Goal: Task Accomplishment & Management: Use online tool/utility

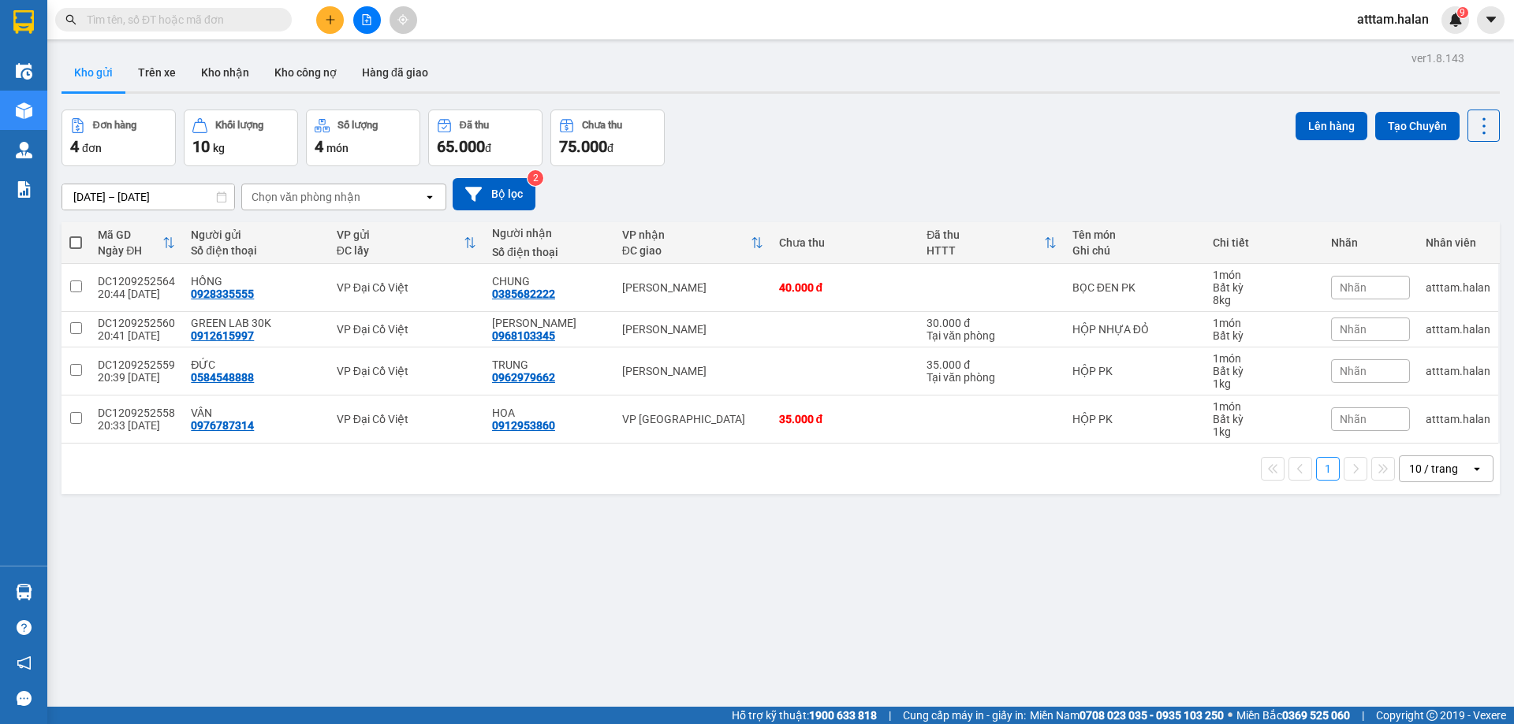
click at [76, 238] on span at bounding box center [75, 242] width 13 height 13
click at [76, 235] on input "checkbox" at bounding box center [76, 235] width 0 height 0
checkbox input "true"
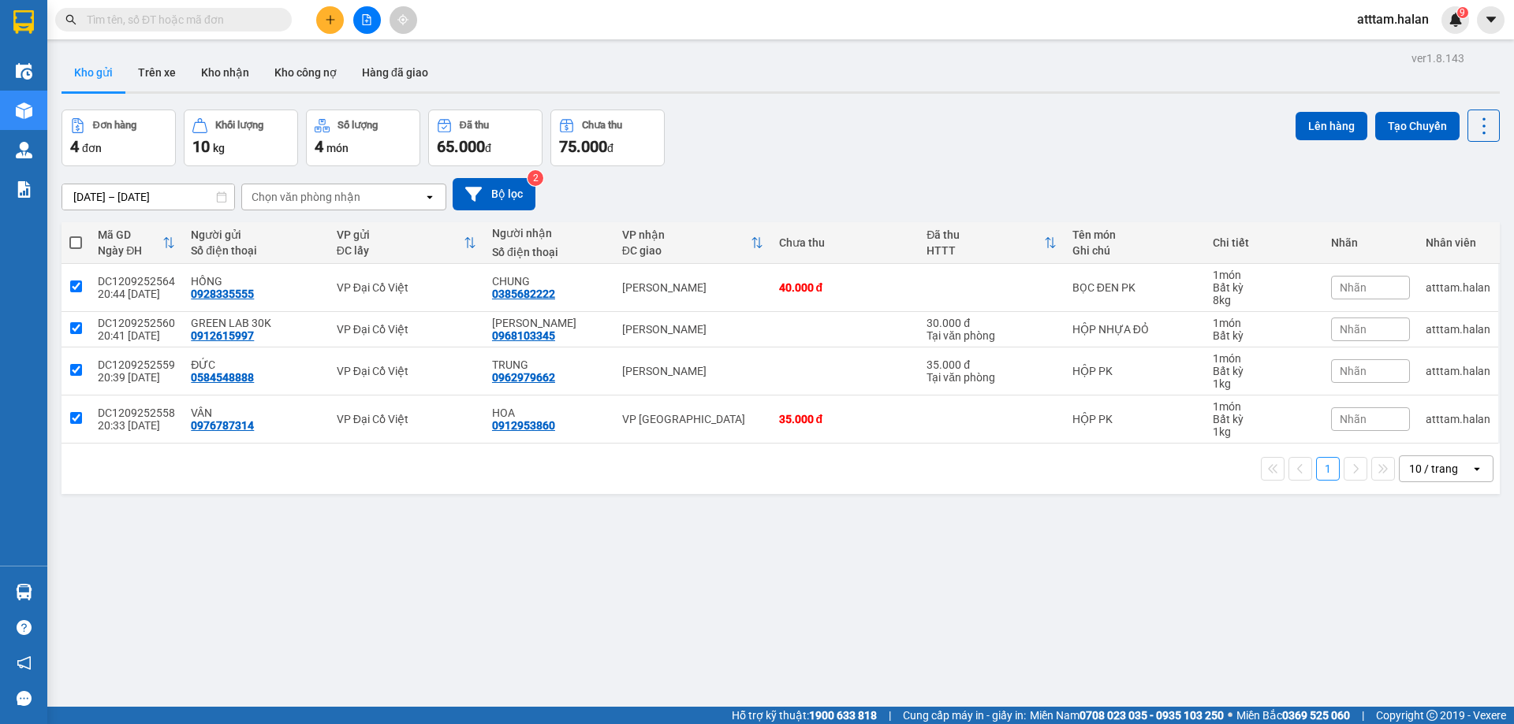
checkbox input "true"
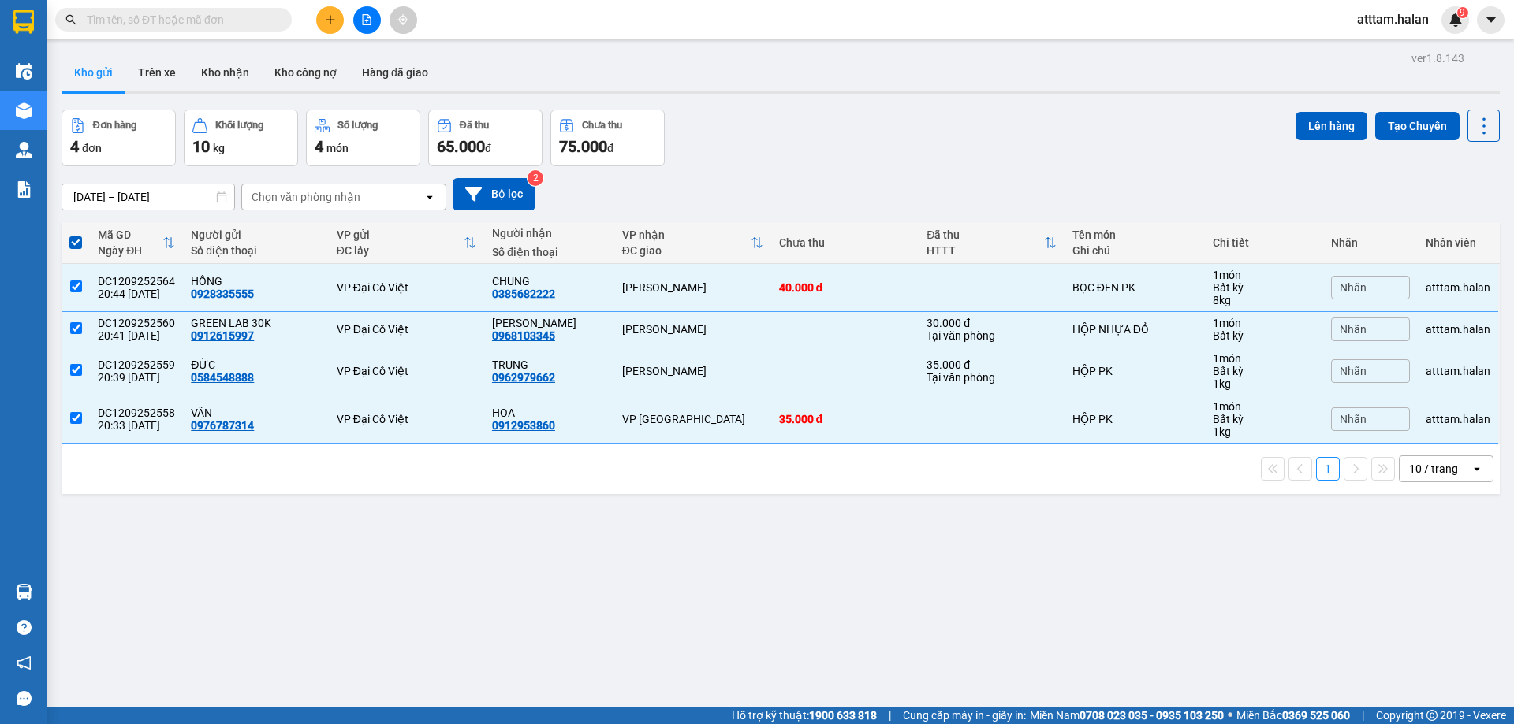
click at [1453, 467] on div "10 / trang" at bounding box center [1434, 468] width 71 height 25
click at [1422, 640] on span "100 / trang" at bounding box center [1427, 644] width 57 height 16
checkbox input "false"
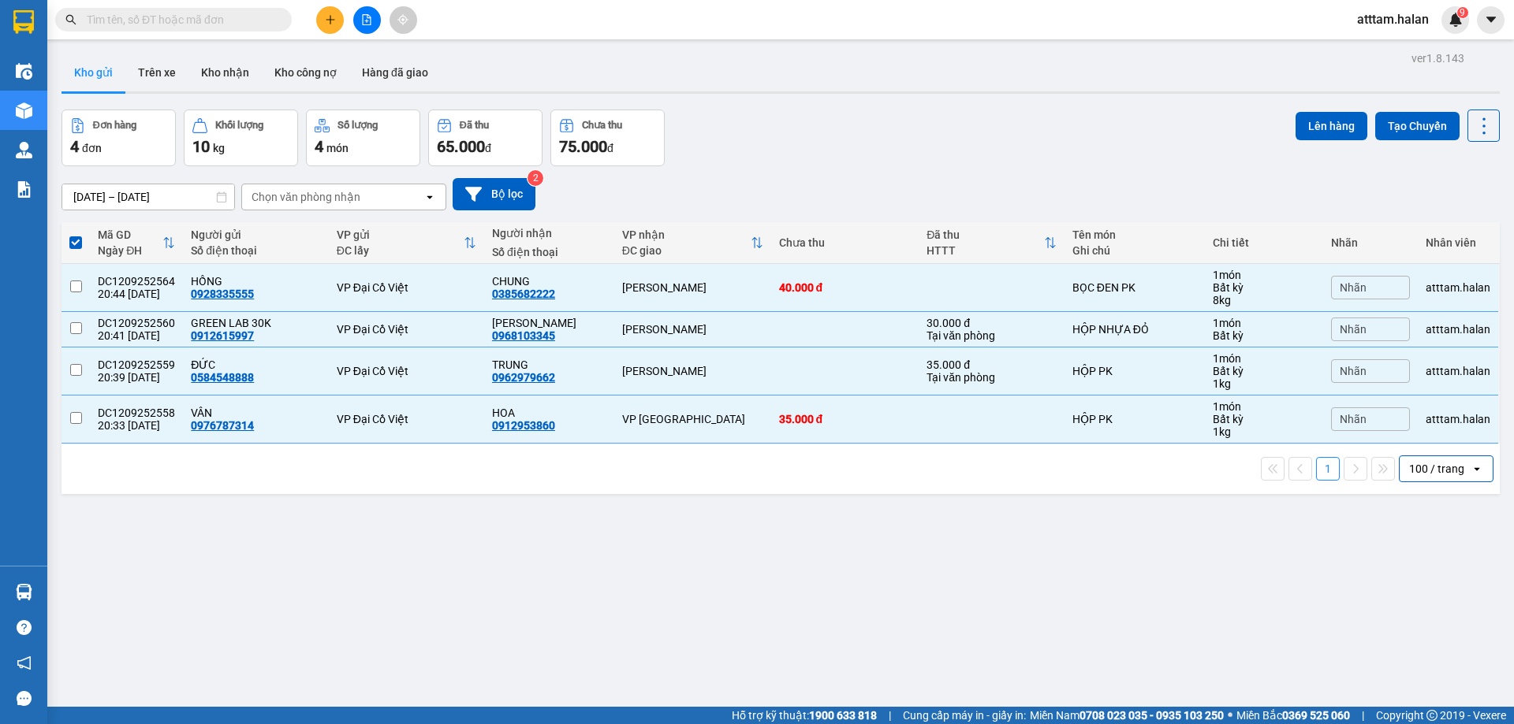
checkbox input "false"
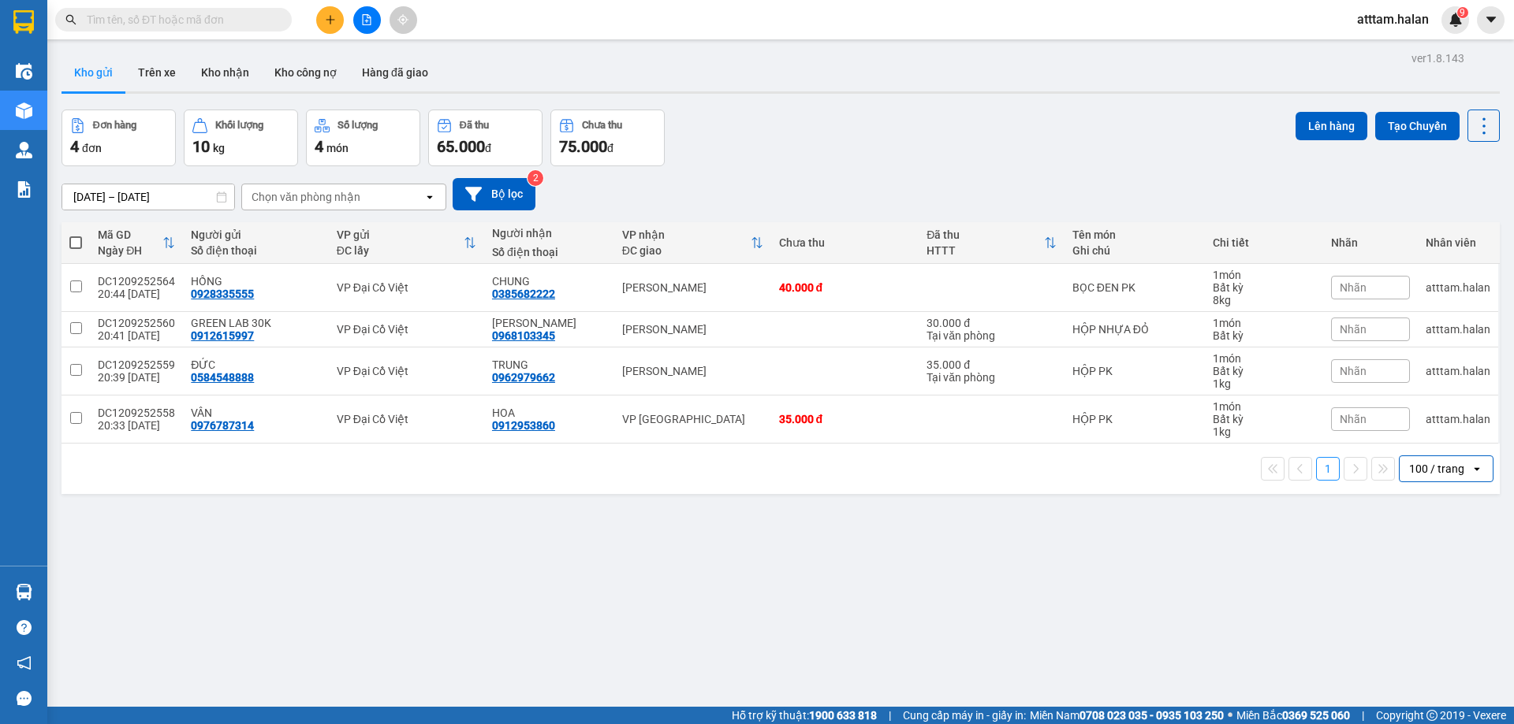
click at [76, 244] on span at bounding box center [75, 242] width 13 height 13
click at [76, 235] on input "checkbox" at bounding box center [76, 235] width 0 height 0
checkbox input "true"
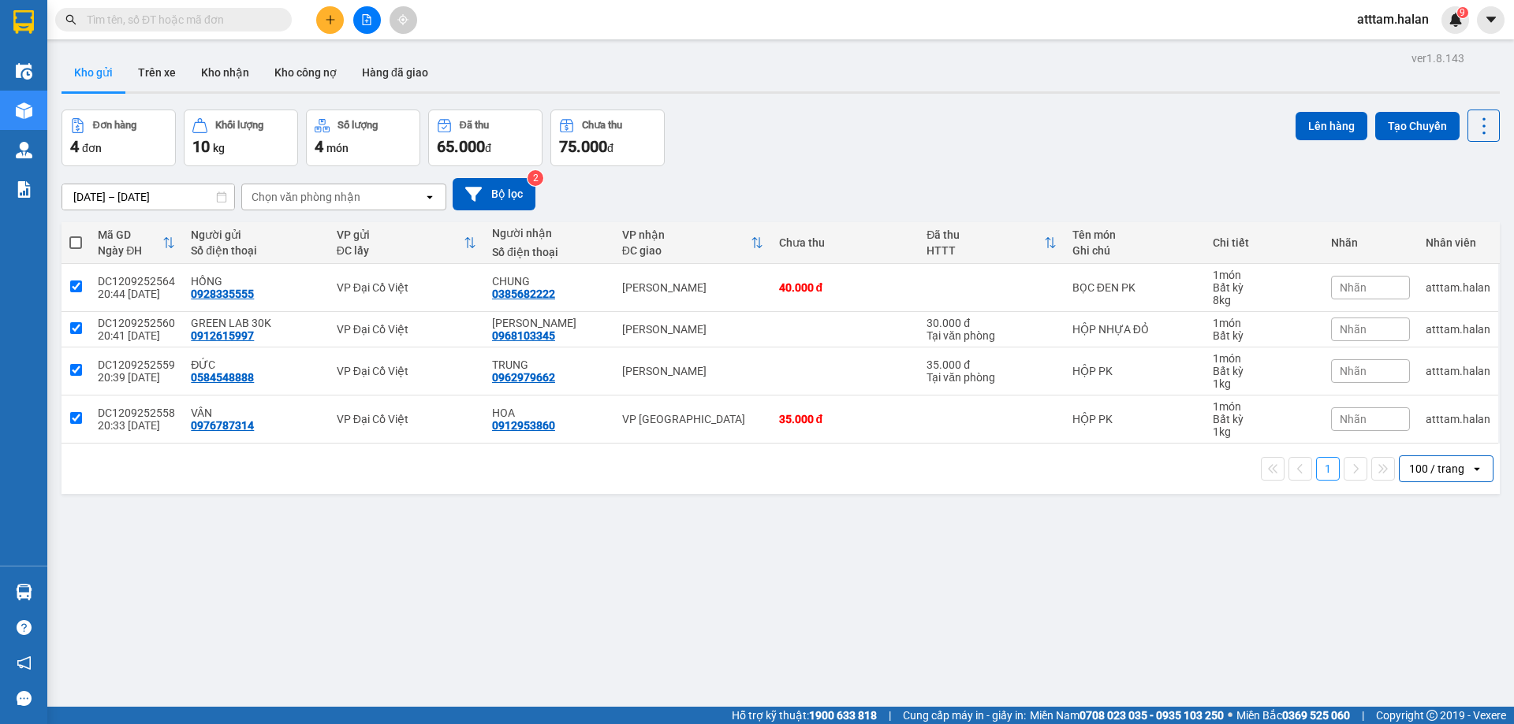
checkbox input "true"
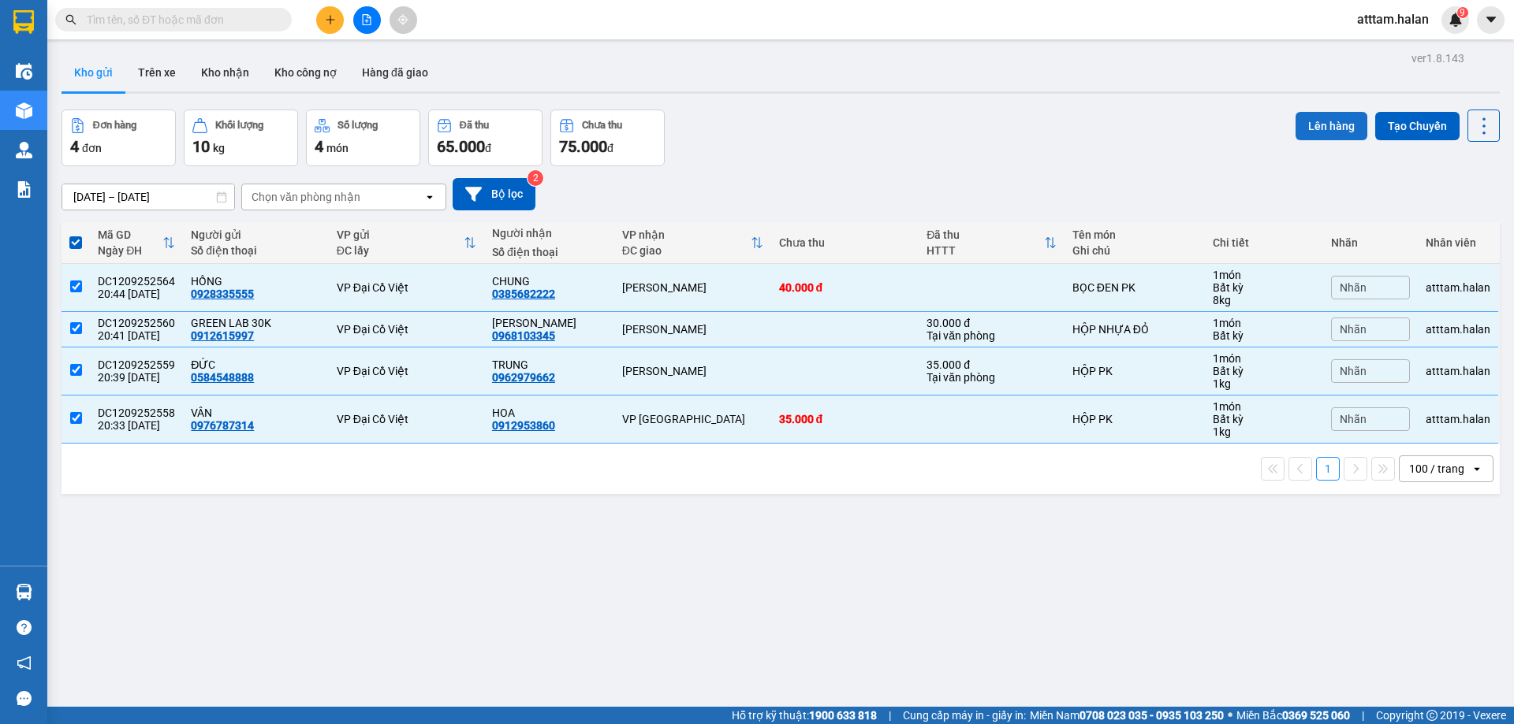
click at [1302, 128] on button "Lên hàng" at bounding box center [1331, 126] width 72 height 28
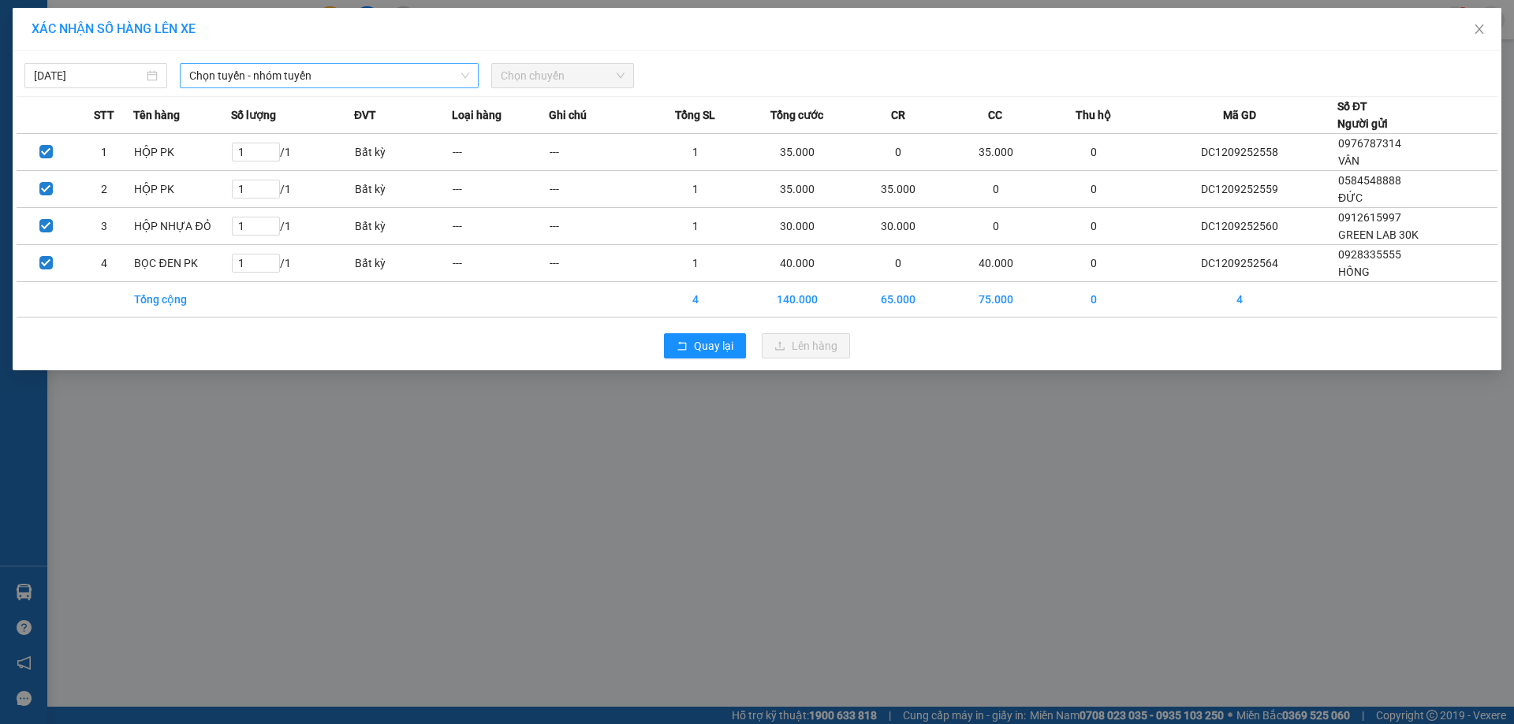
click at [226, 68] on span "Chọn tuyến - nhóm tuyến" at bounding box center [329, 76] width 280 height 24
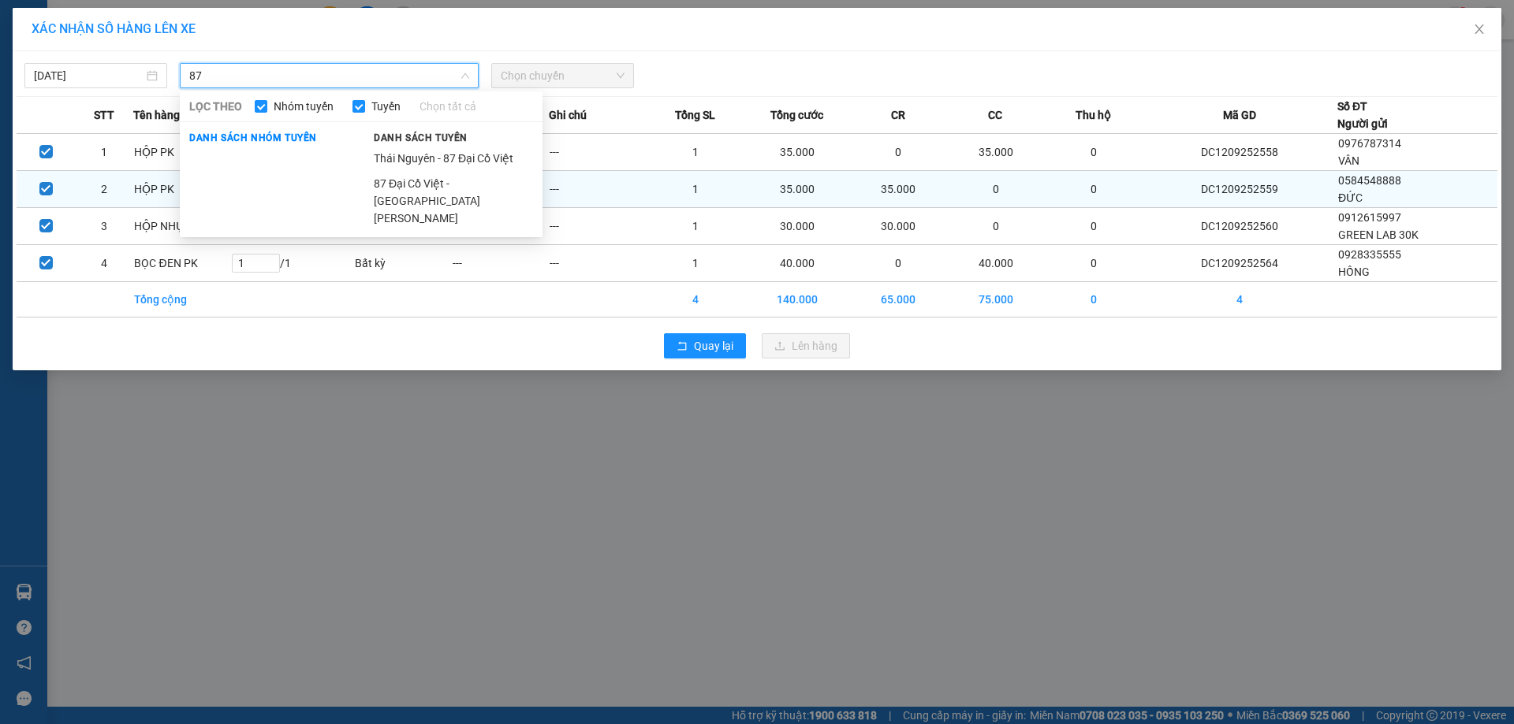
type input "87"
click at [411, 185] on li "87 Đại Cồ Việt - [GEOGRAPHIC_DATA][PERSON_NAME]" at bounding box center [453, 201] width 178 height 60
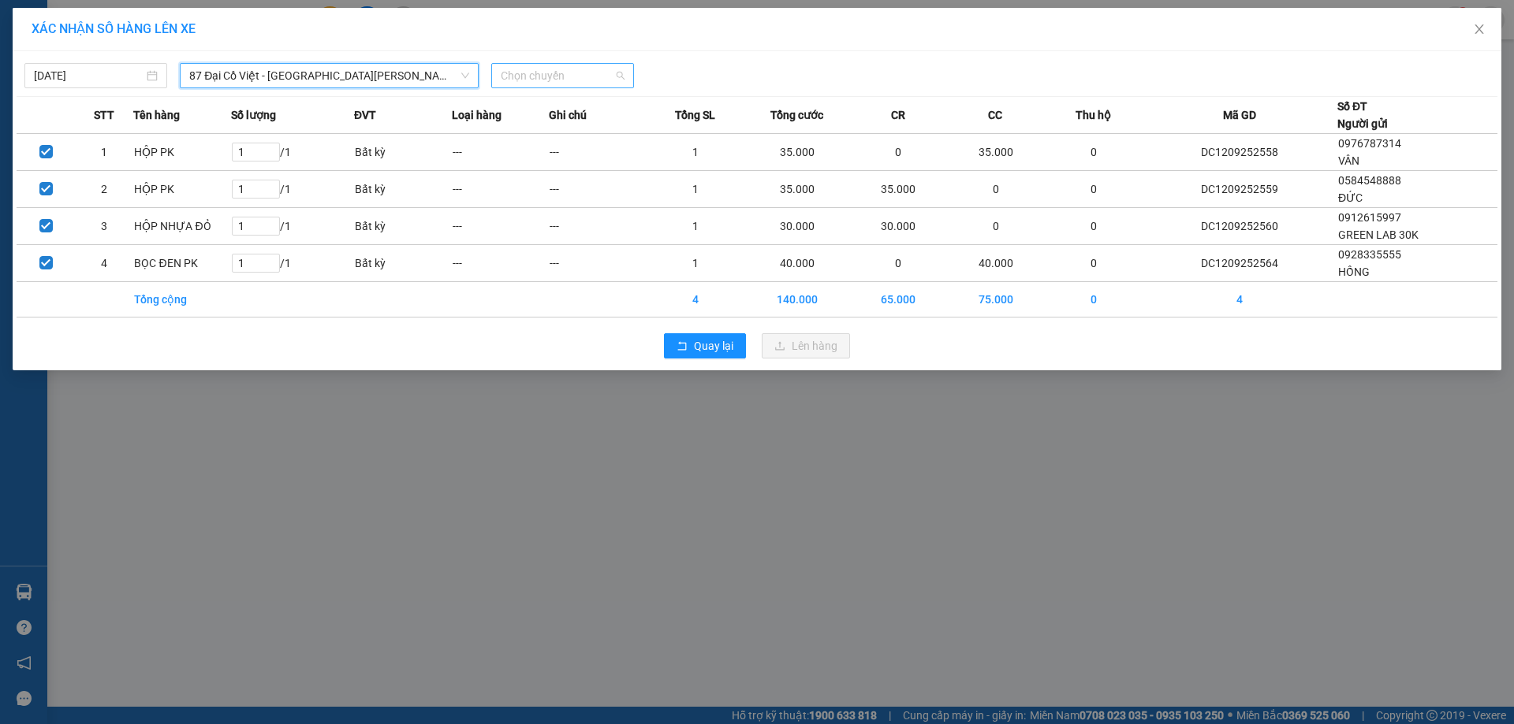
click at [535, 72] on span "Chọn chuyến" at bounding box center [563, 76] width 124 height 24
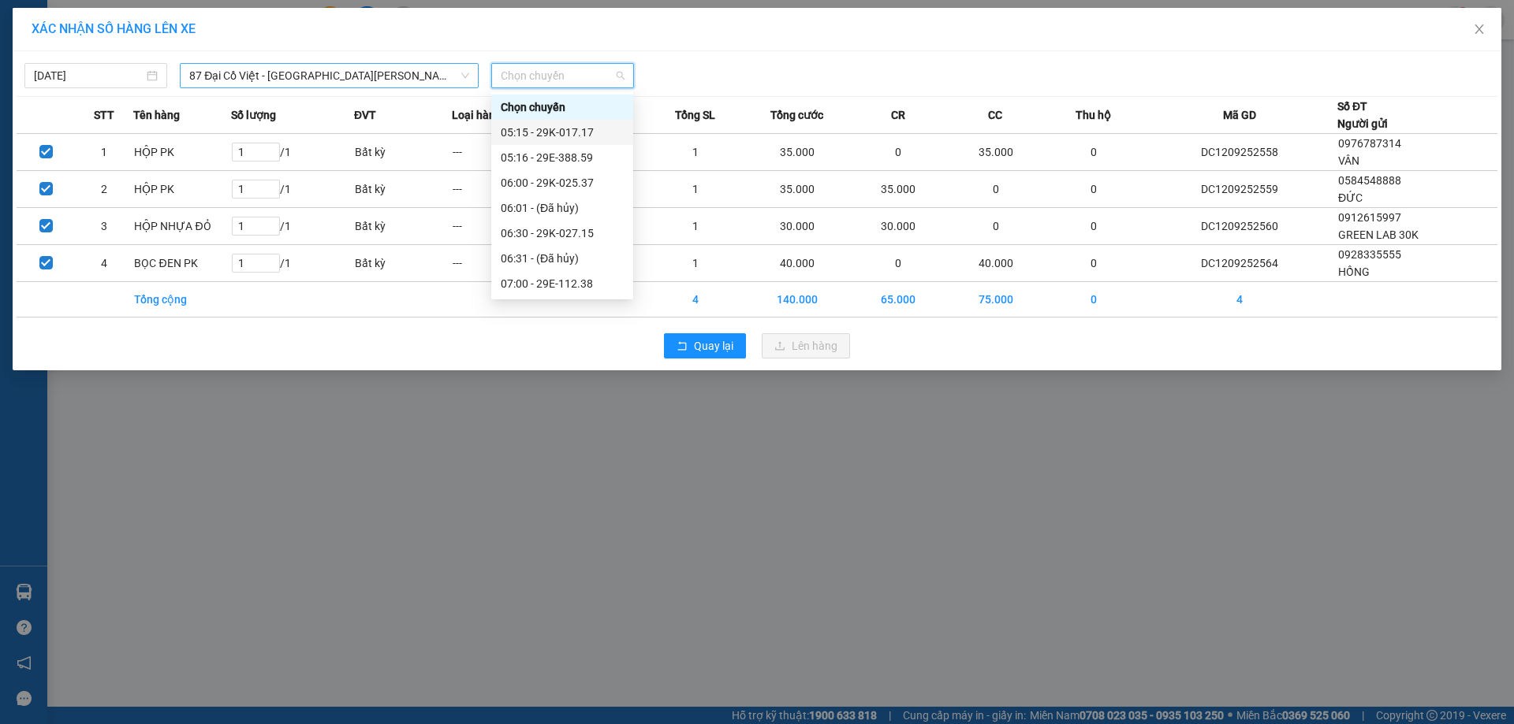
click at [555, 126] on div "05:15 - 29K-017.17" at bounding box center [562, 132] width 123 height 17
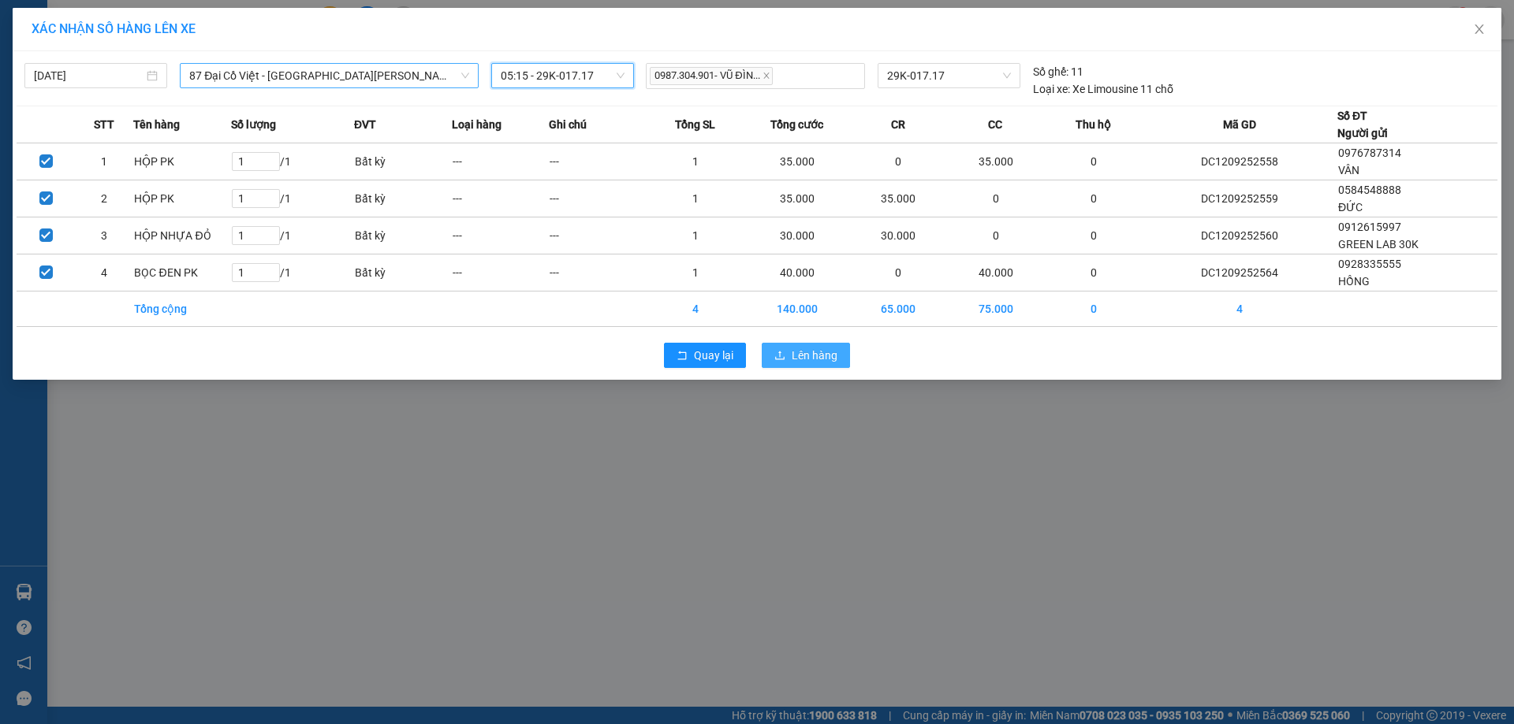
click at [825, 359] on span "Lên hàng" at bounding box center [814, 355] width 46 height 17
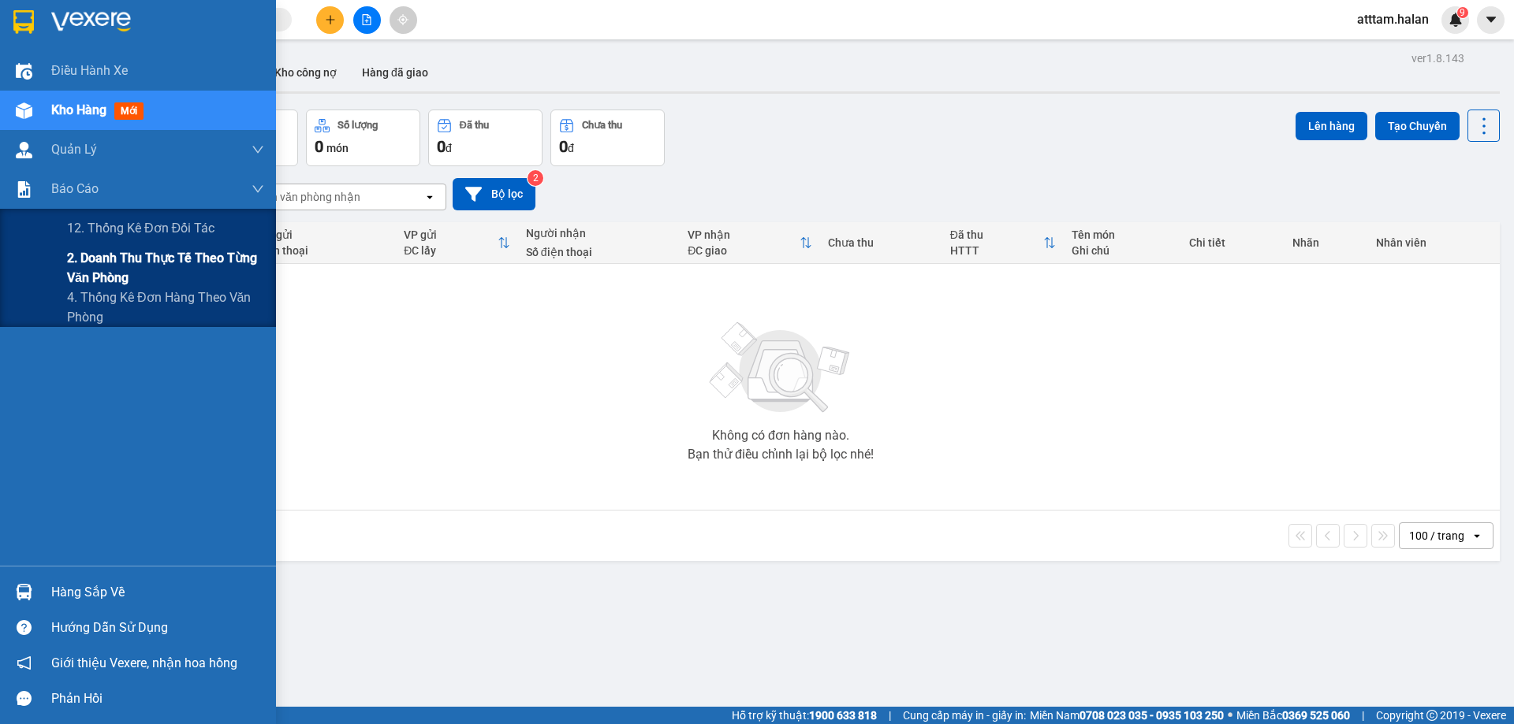
drag, startPoint x: 99, startPoint y: 257, endPoint x: 183, endPoint y: 270, distance: 84.6
click at [100, 257] on span "2. Doanh thu thực tế theo từng văn phòng" at bounding box center [165, 267] width 197 height 39
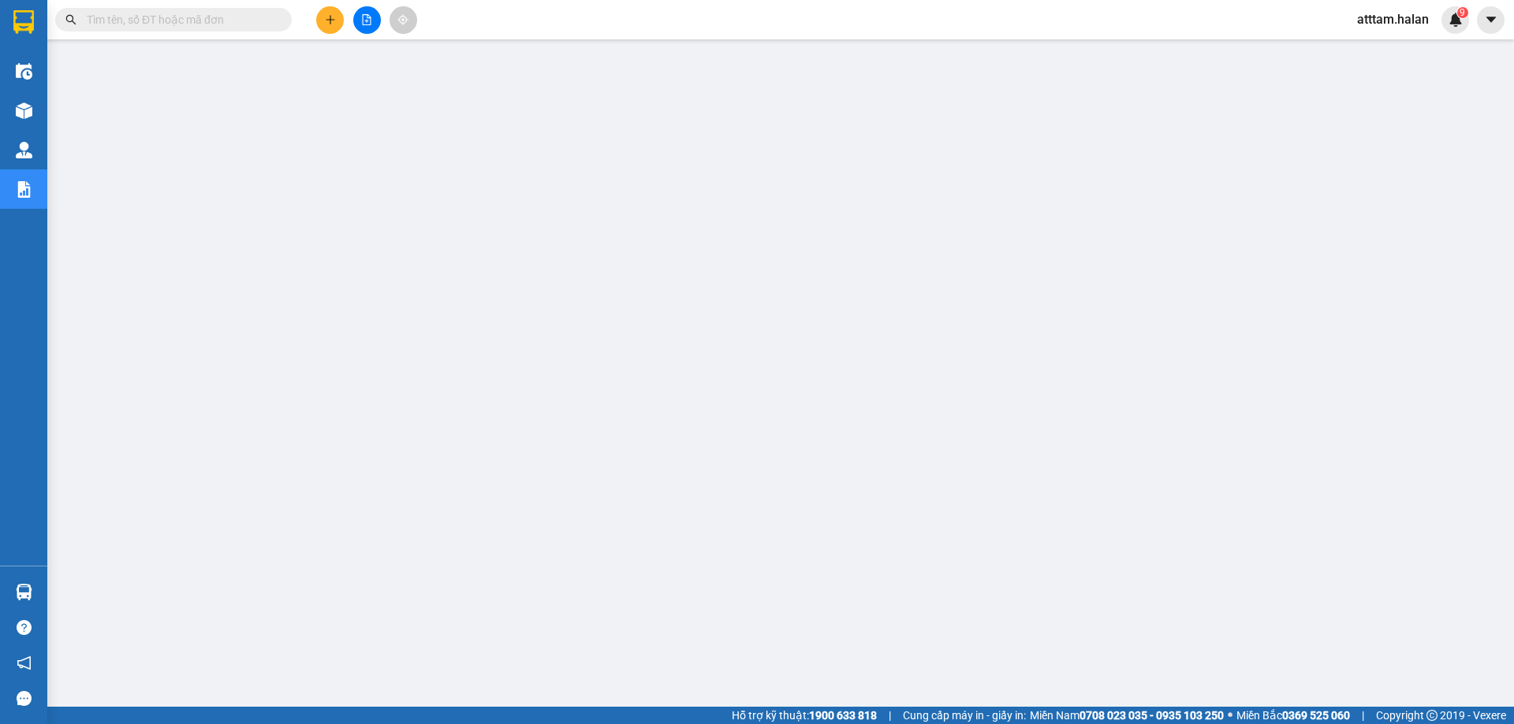
click at [327, 19] on icon "plus" at bounding box center [330, 19] width 11 height 11
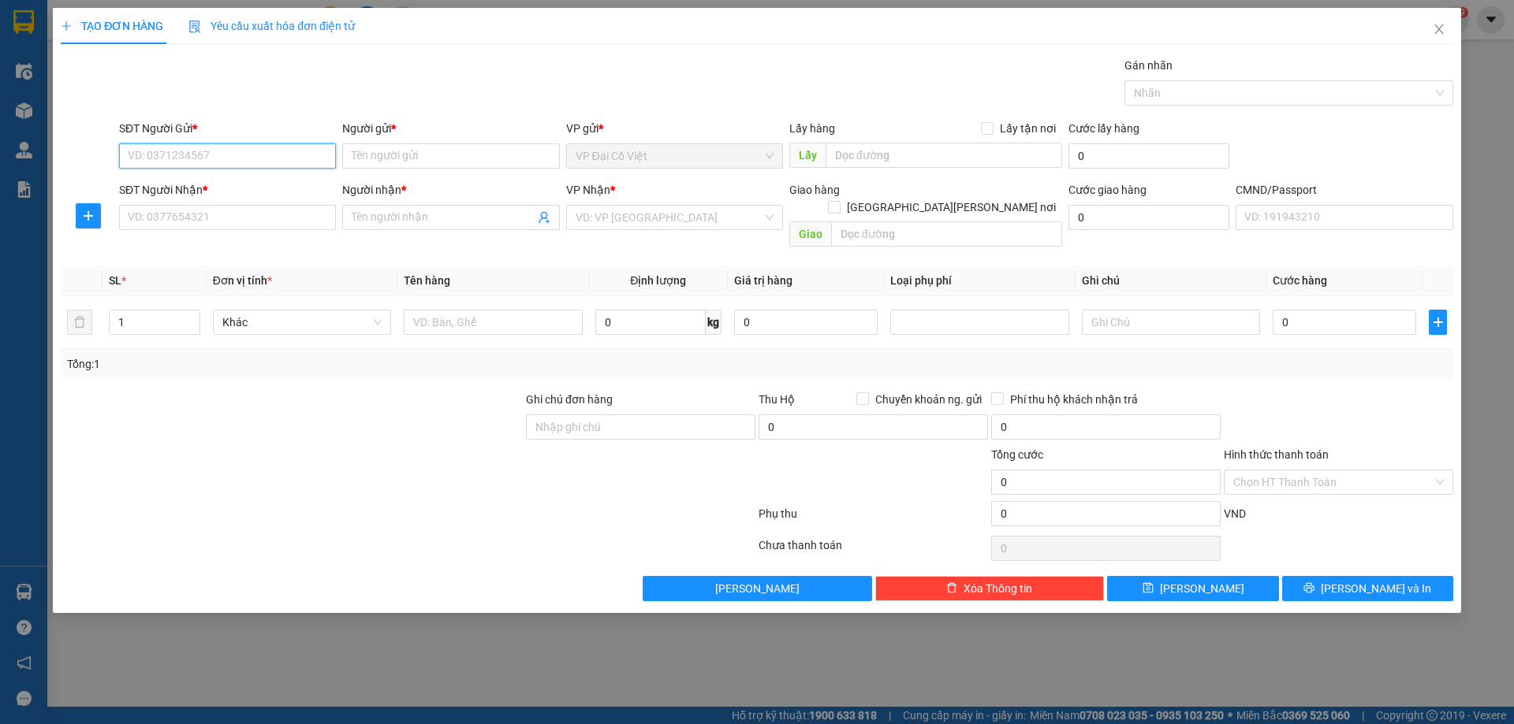
click at [145, 157] on input "SĐT Người Gửi *" at bounding box center [227, 155] width 217 height 25
type input "0911408899"
click at [203, 181] on div "0911408899 - VP 87ĐCV" at bounding box center [227, 187] width 198 height 17
type input "VP 87ĐCV"
type input "0911408899"
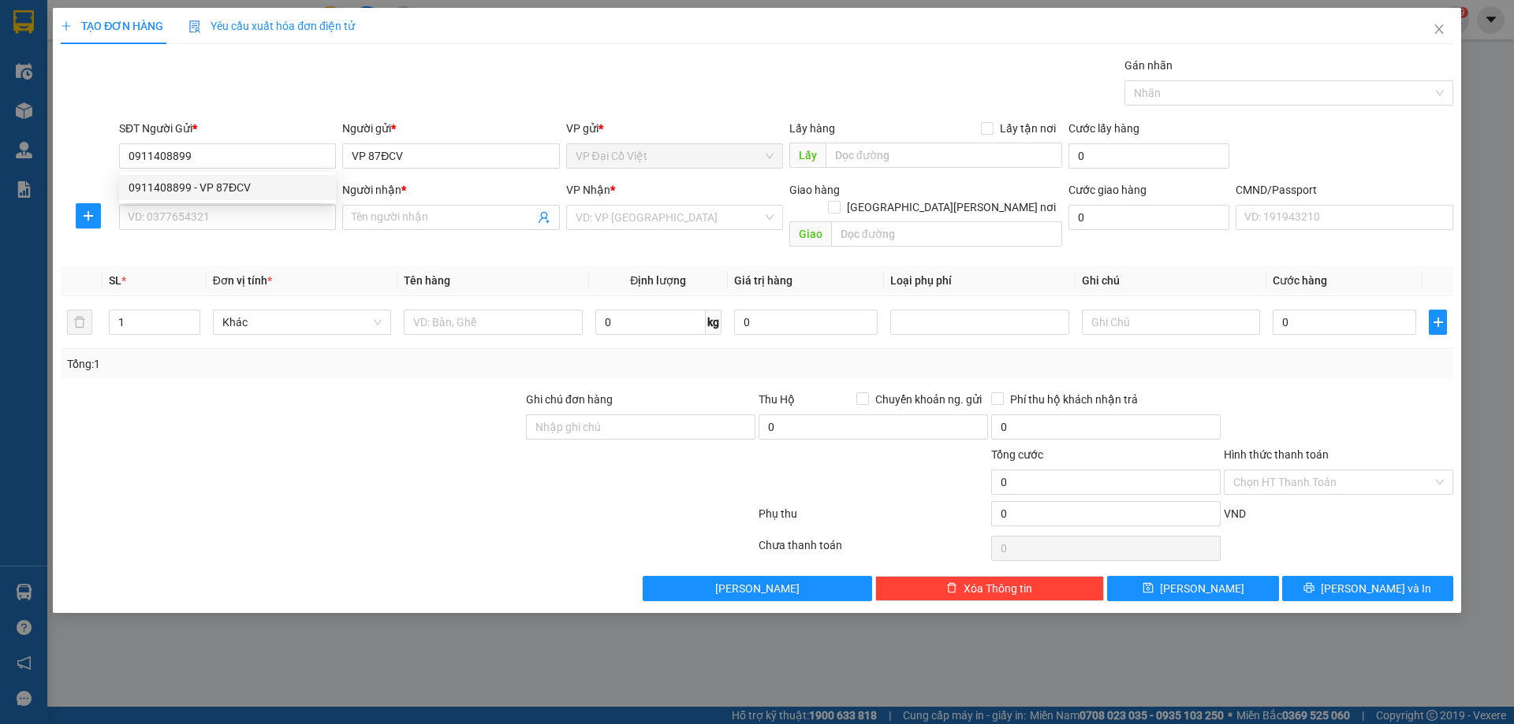
click at [170, 202] on div "0911408899 0911408899 - VP 87ĐCV" at bounding box center [227, 188] width 217 height 32
drag, startPoint x: 166, startPoint y: 207, endPoint x: 189, endPoint y: 218, distance: 25.7
click at [167, 207] on input "SĐT Người Nhận *" at bounding box center [227, 217] width 217 height 25
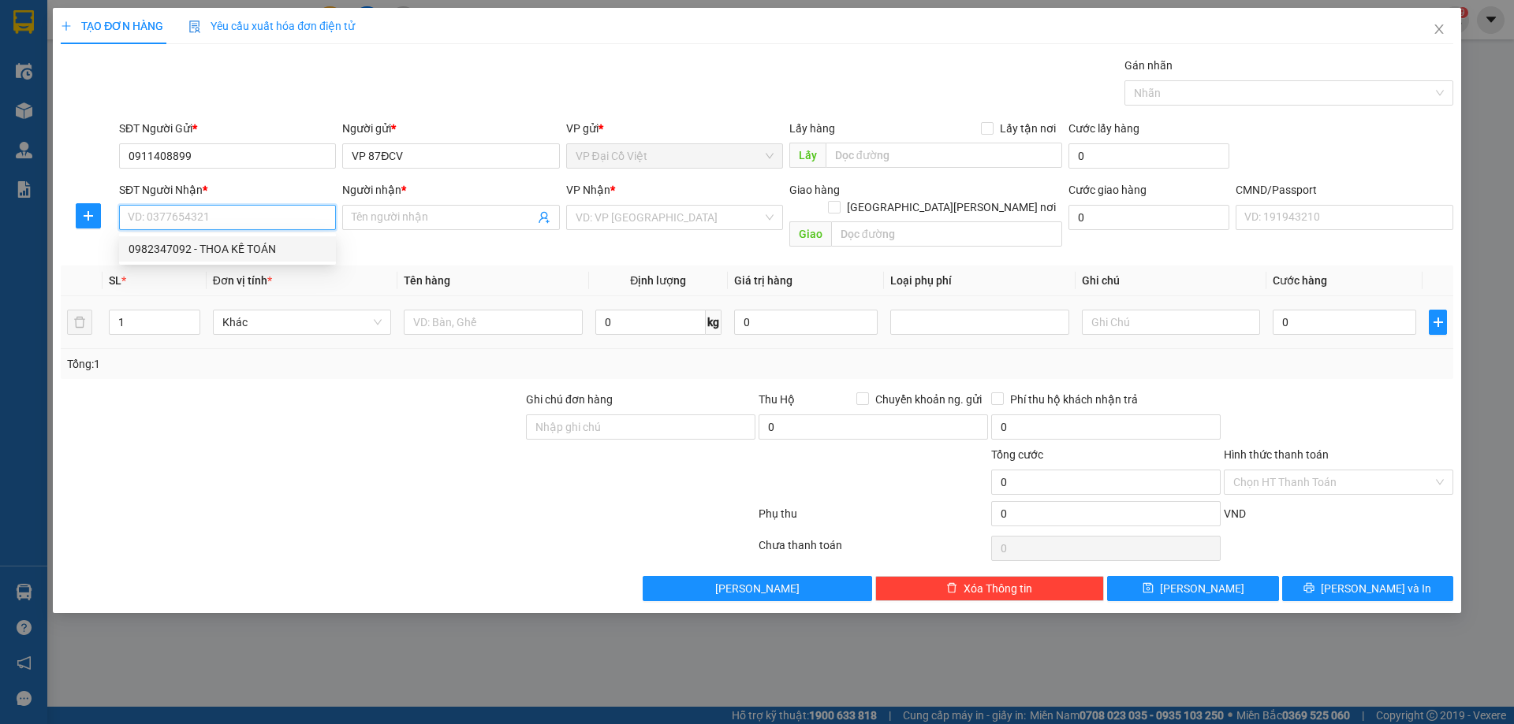
drag, startPoint x: 184, startPoint y: 241, endPoint x: 493, endPoint y: 320, distance: 319.7
click at [192, 245] on div "0982347092 - THOA KẾ TOÁN" at bounding box center [227, 248] width 198 height 17
type input "0982347092"
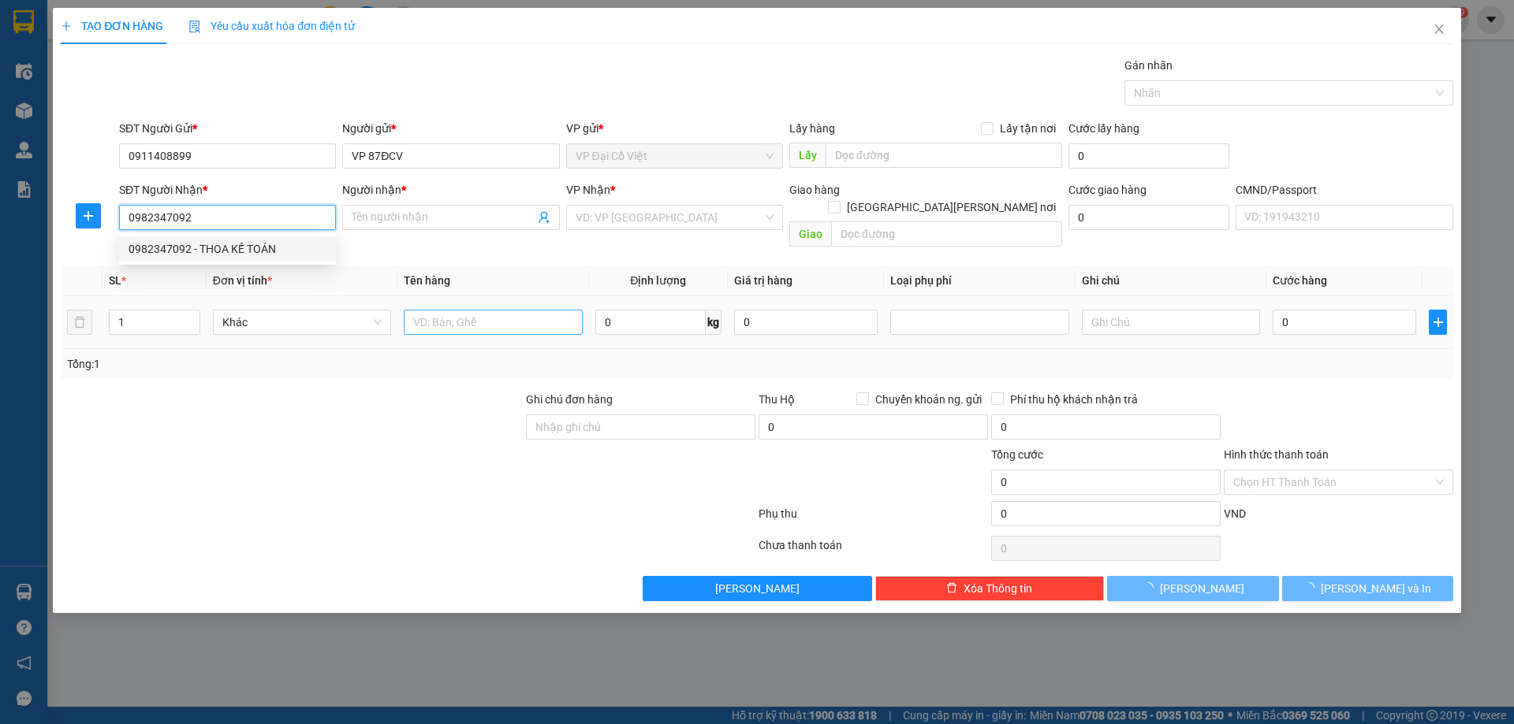
type input "THOA KẾ TOÁN"
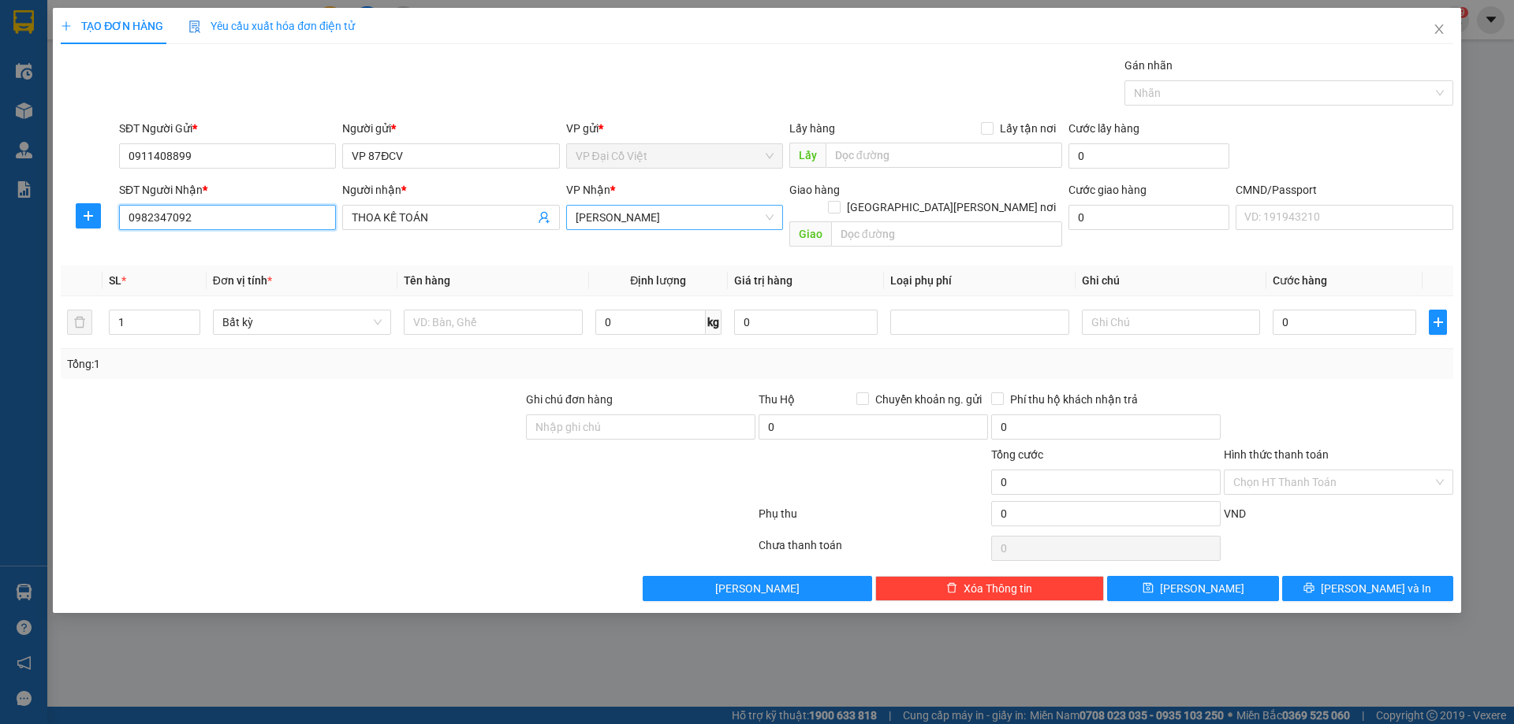
click at [605, 221] on span "[PERSON_NAME]" at bounding box center [674, 218] width 198 height 24
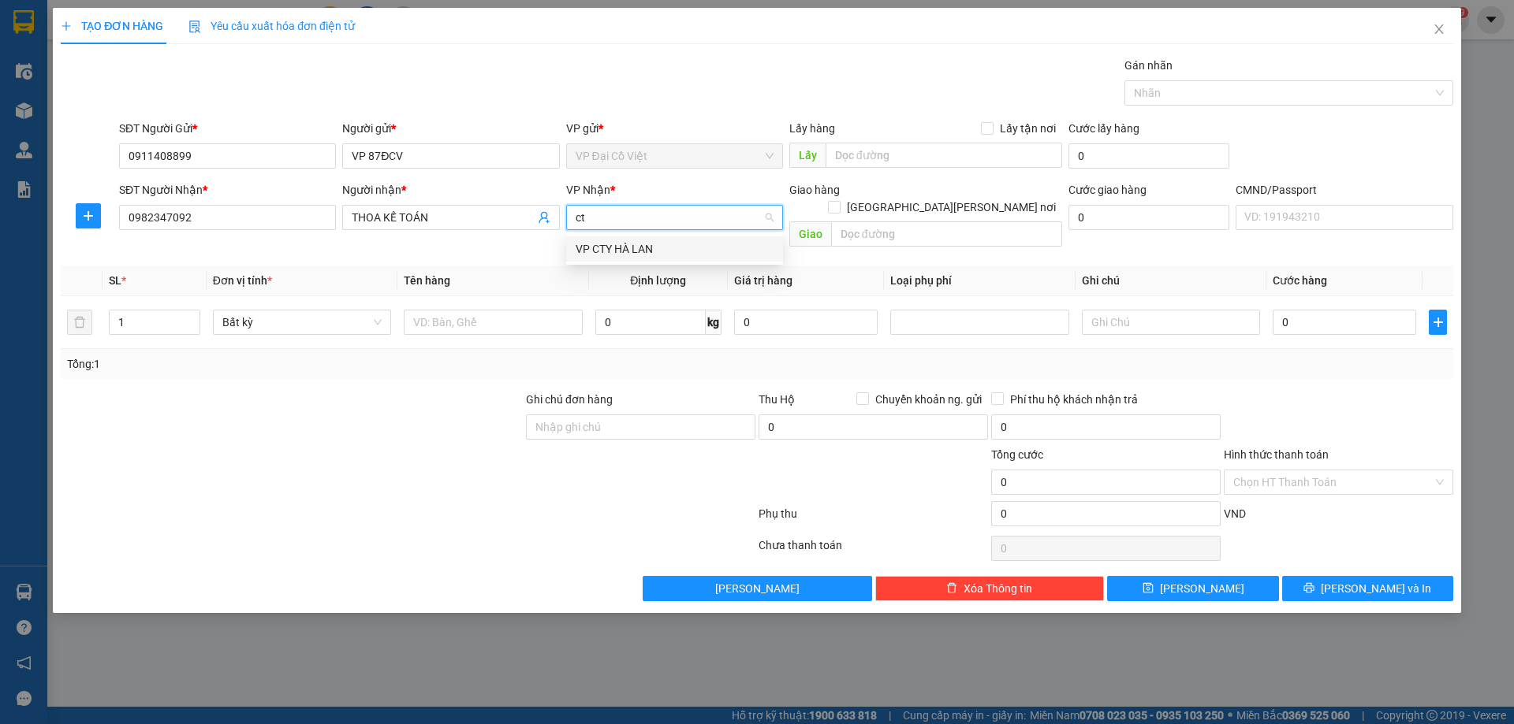
type input "cty"
click at [583, 251] on div "VP CTY HÀ LAN" at bounding box center [674, 248] width 198 height 17
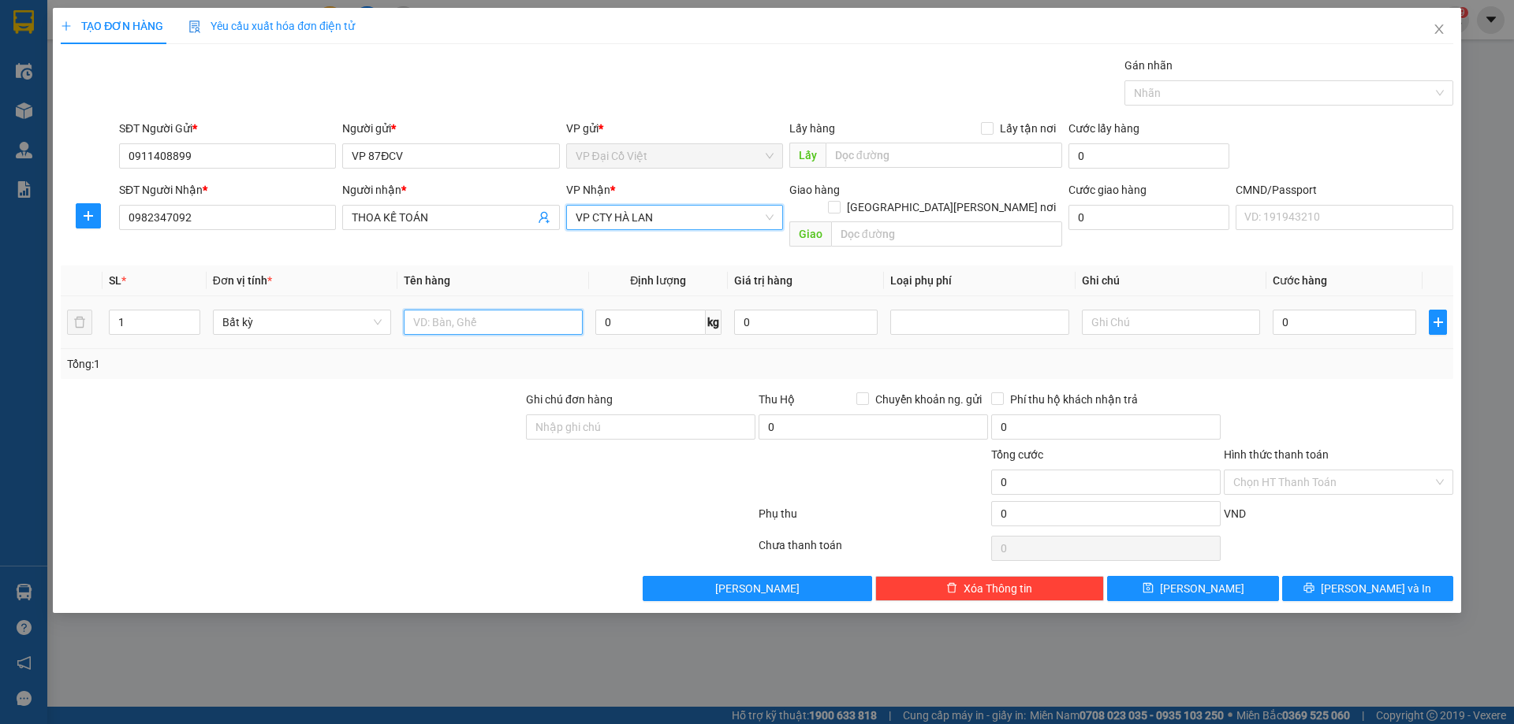
click at [434, 314] on input "text" at bounding box center [493, 322] width 178 height 25
type input "P. BÌ BC 87"
click at [1331, 471] on input "Hình thức thanh toán" at bounding box center [1332, 483] width 199 height 24
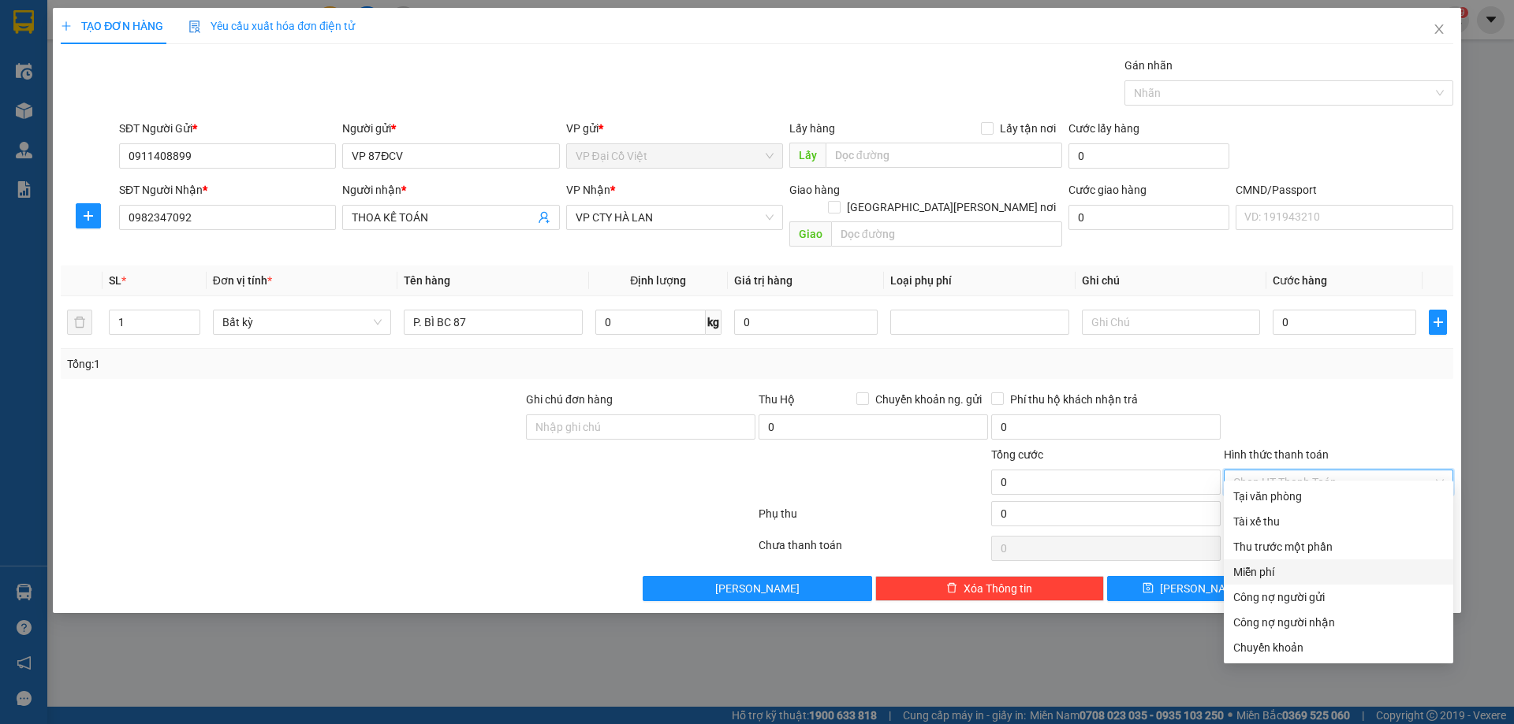
click at [1268, 575] on div "Miễn phí" at bounding box center [1338, 572] width 210 height 17
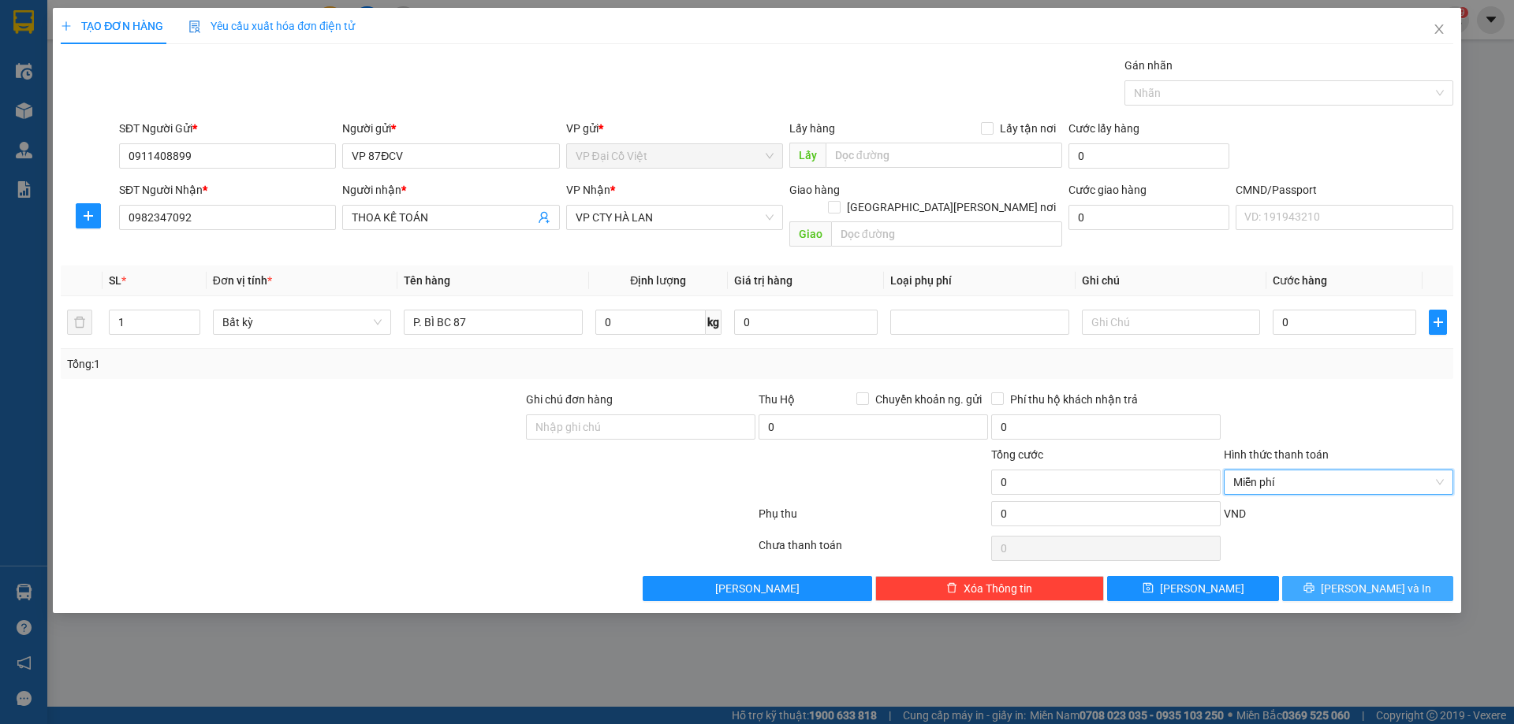
click at [1380, 580] on span "[PERSON_NAME] và In" at bounding box center [1375, 588] width 110 height 17
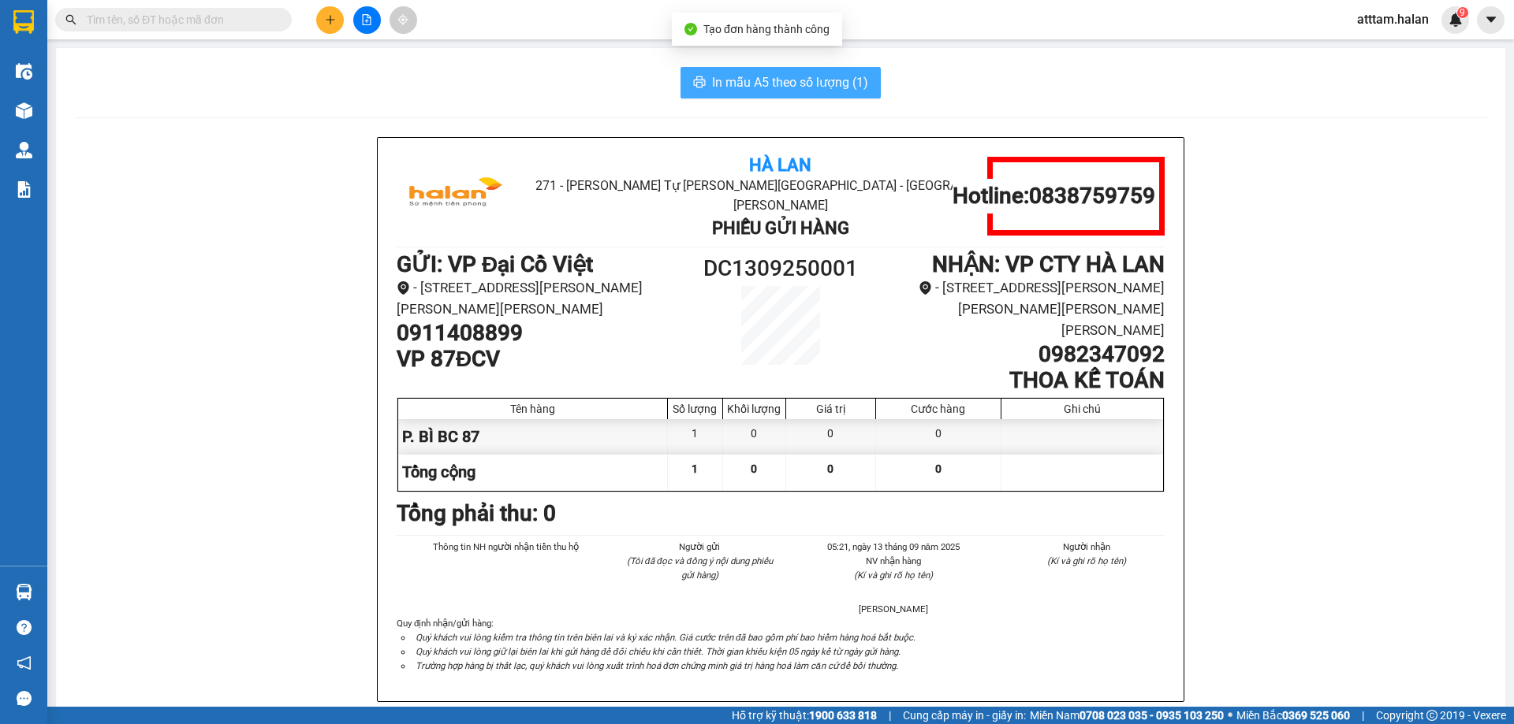
click at [770, 84] on span "In mẫu A5 theo số lượng (1)" at bounding box center [790, 83] width 156 height 20
click at [769, 84] on span "In mẫu A5 theo số lượng (1)" at bounding box center [790, 83] width 156 height 20
click at [587, 91] on div "In mẫu A5 theo số lượng (1)" at bounding box center [780, 83] width 1411 height 32
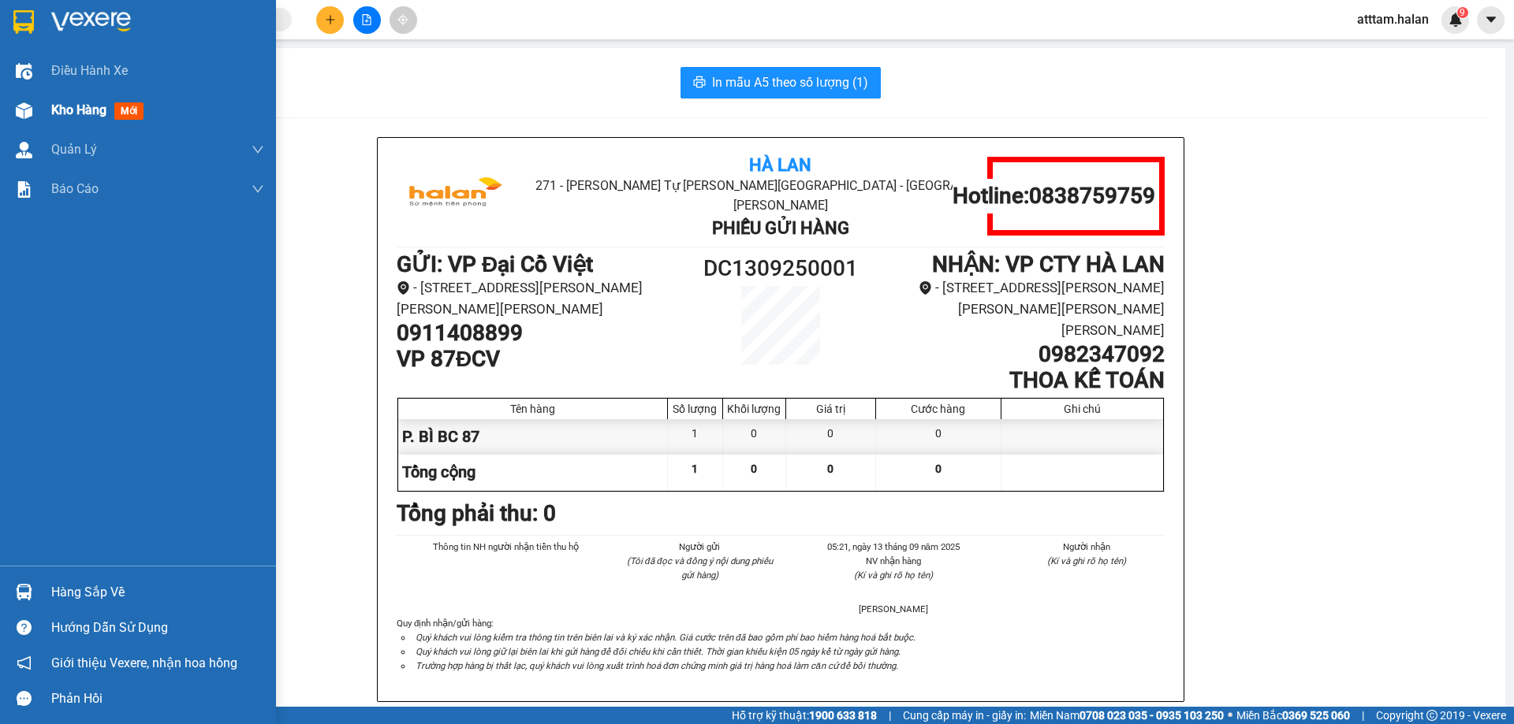
click at [69, 102] on span "Kho hàng" at bounding box center [78, 109] width 55 height 15
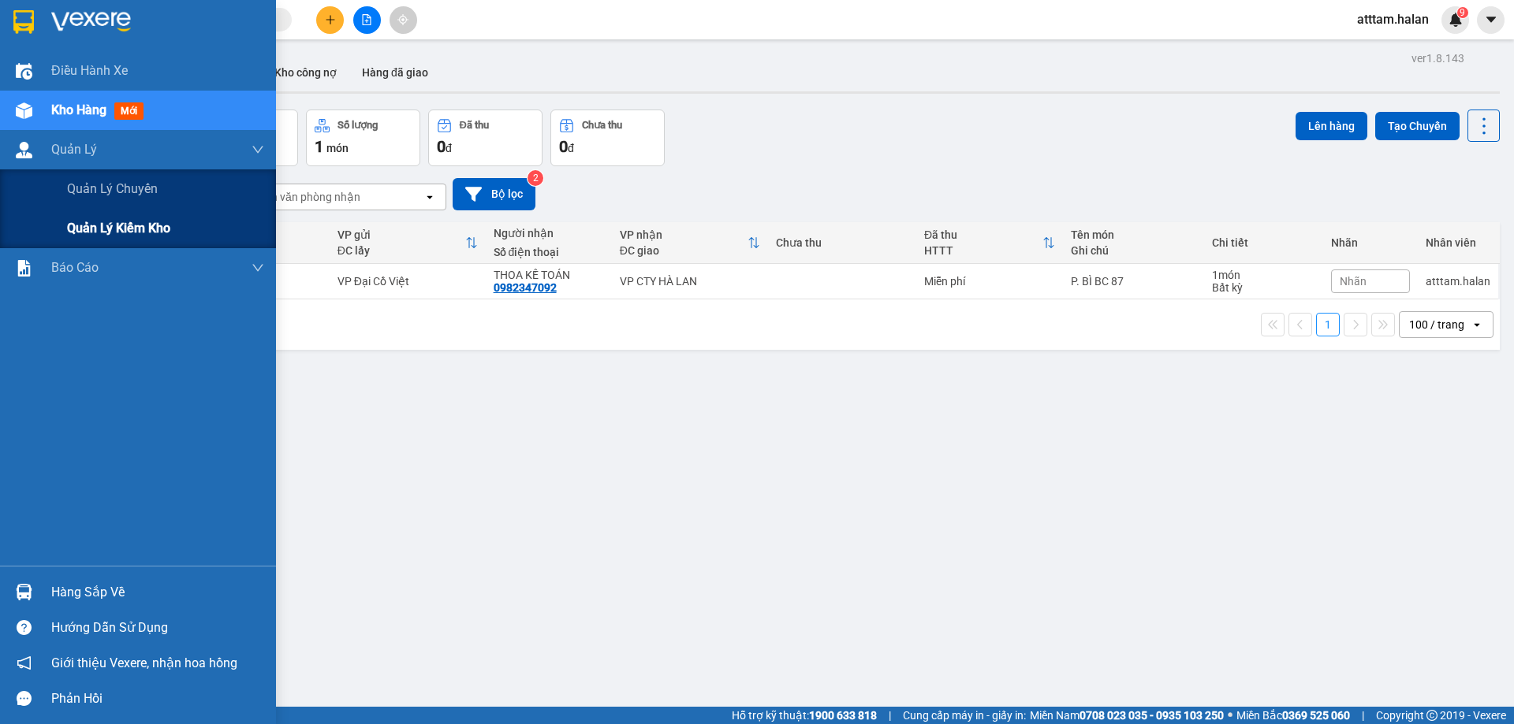
drag, startPoint x: 99, startPoint y: 221, endPoint x: 140, endPoint y: 233, distance: 42.7
click at [103, 222] on span "Quản lý kiểm kho" at bounding box center [118, 228] width 103 height 20
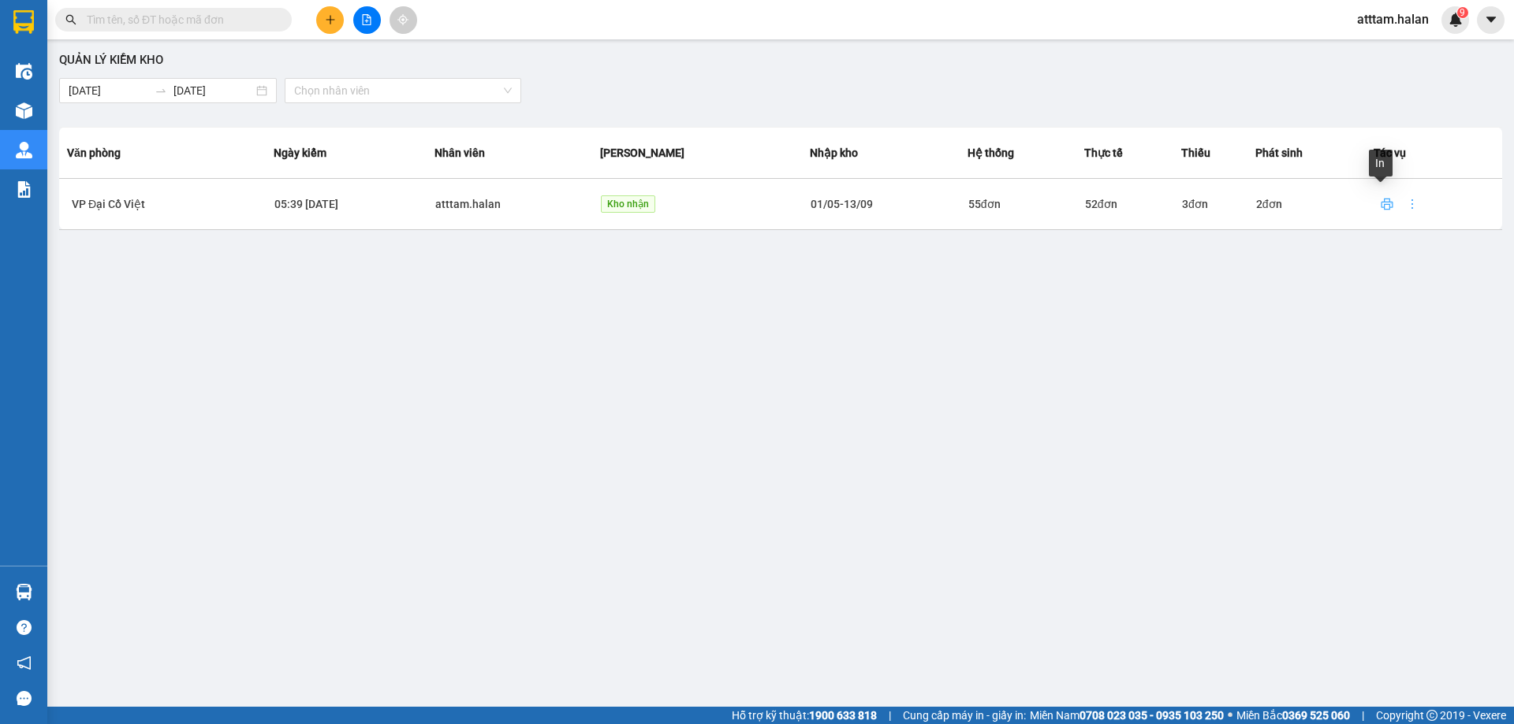
click at [1380, 205] on icon "printer" at bounding box center [1386, 204] width 13 height 13
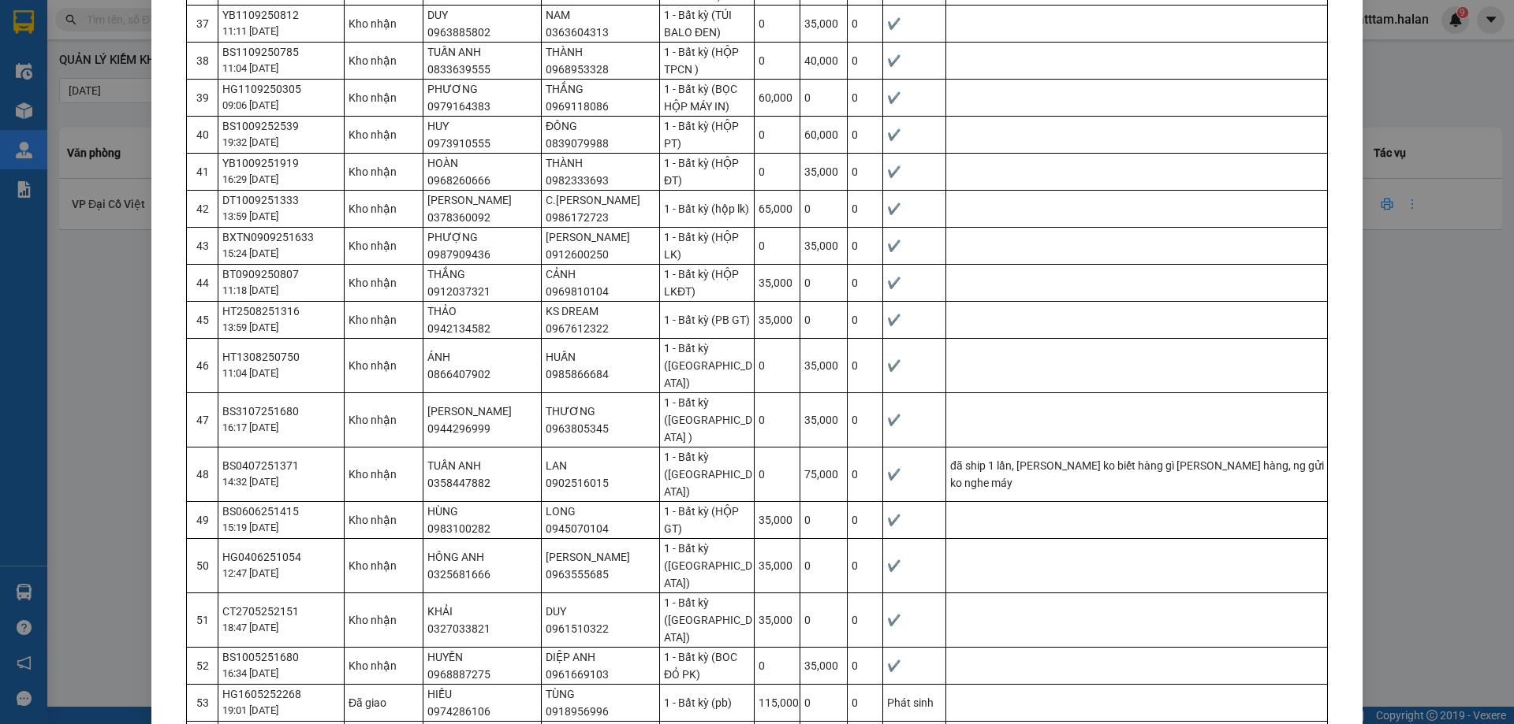
scroll to position [1767, 0]
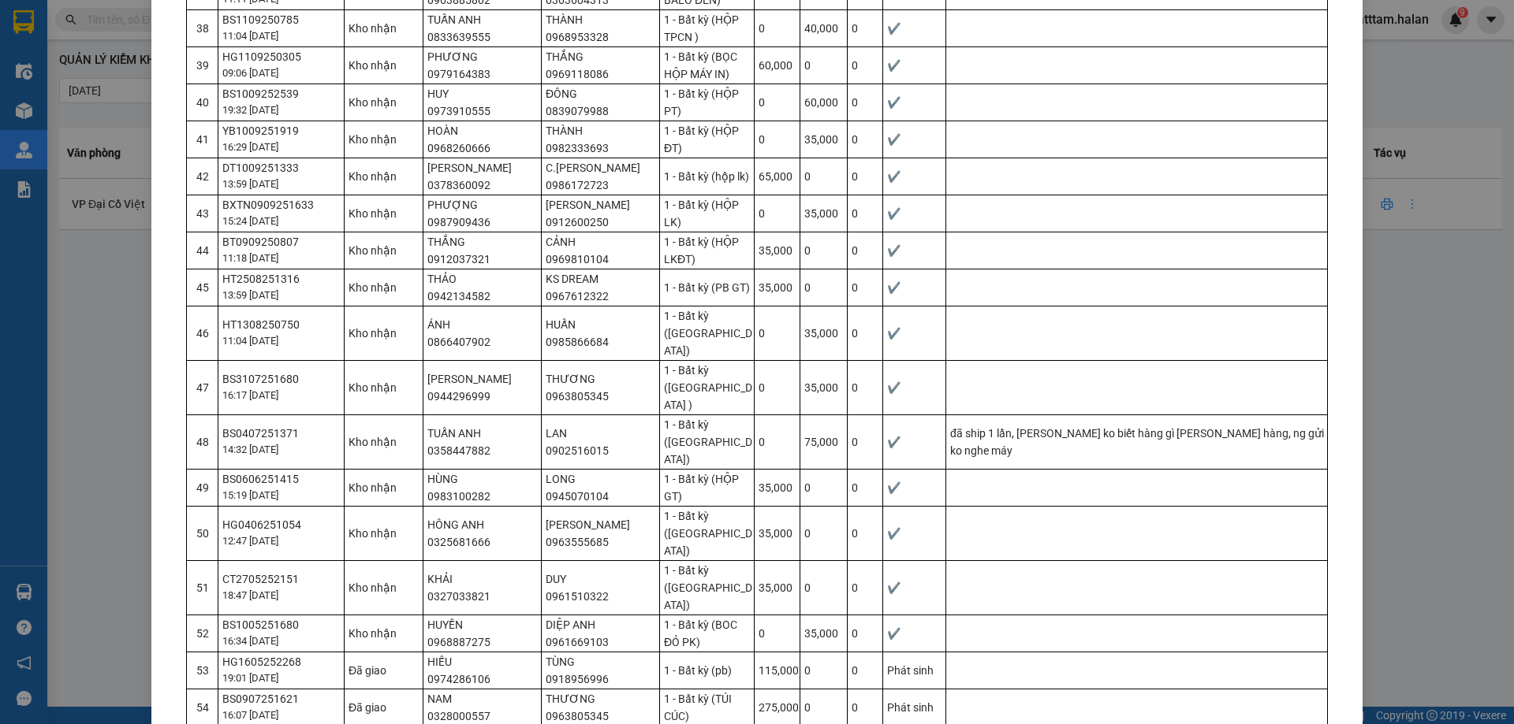
click at [717, 703] on div "Chỉ in đơn thiếu - phát sinh" at bounding box center [747, 705] width 129 height 17
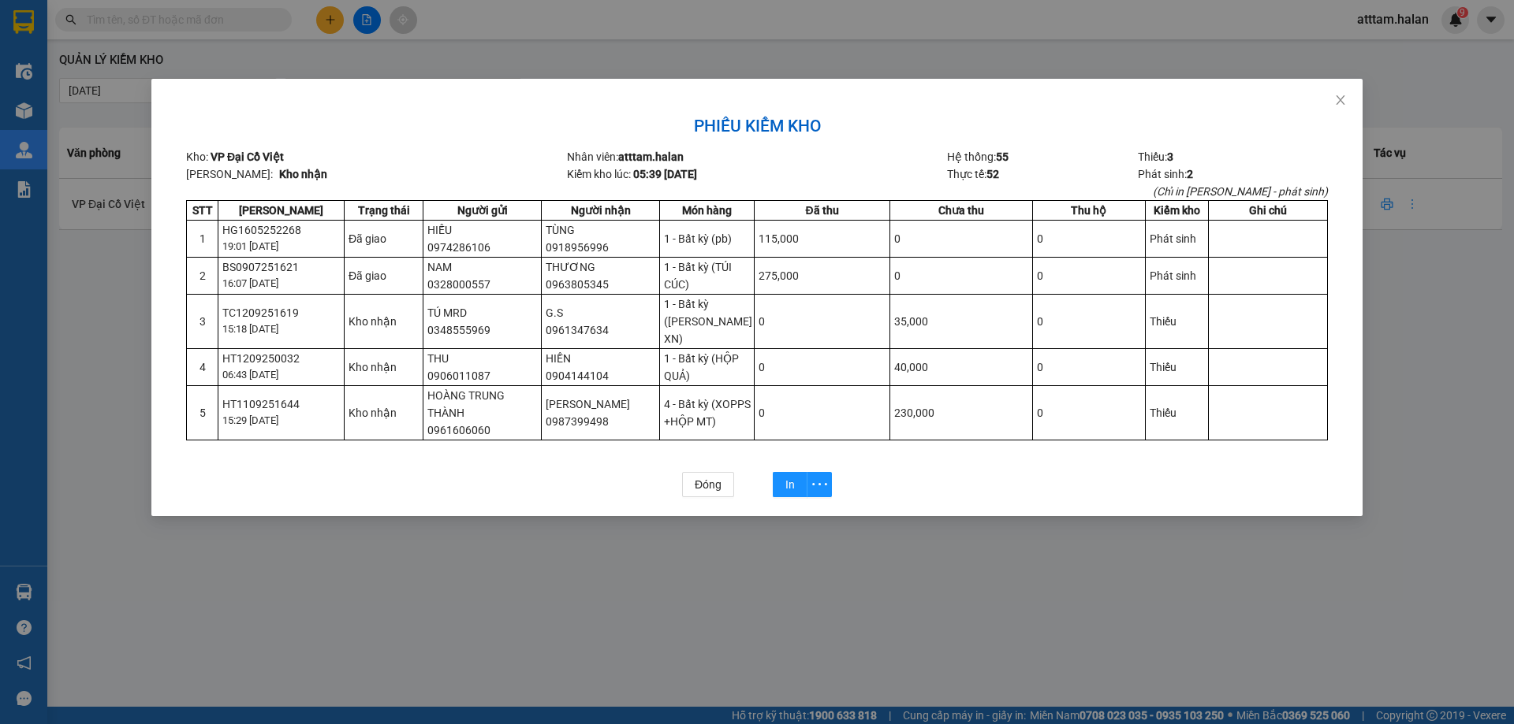
scroll to position [0, 0]
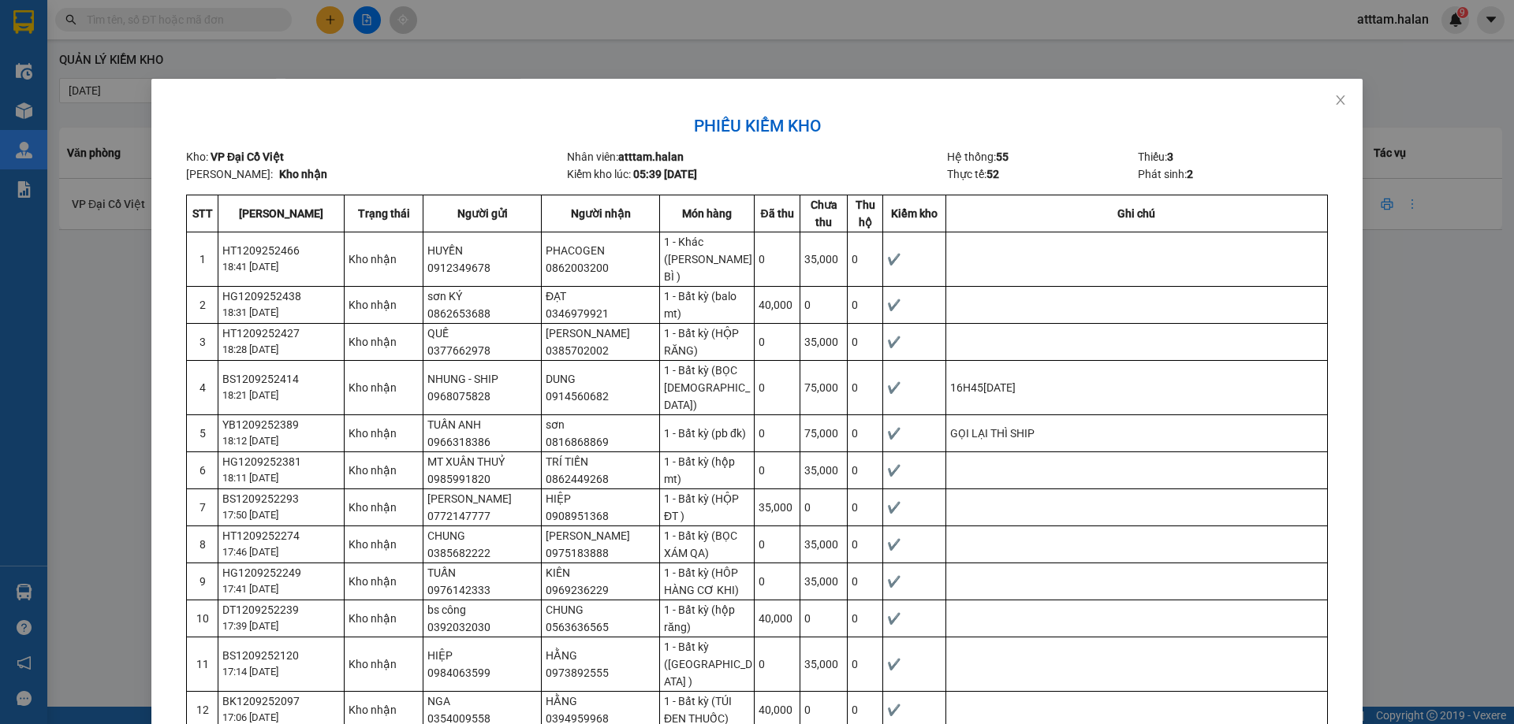
drag, startPoint x: 1468, startPoint y: 307, endPoint x: 1447, endPoint y: 309, distance: 20.6
click at [1466, 307] on div "[PERSON_NAME] kho Kho: VP Đại Cồ Việt [PERSON_NAME]: atttam.halan Hệ thống: 55 …" at bounding box center [757, 362] width 1514 height 724
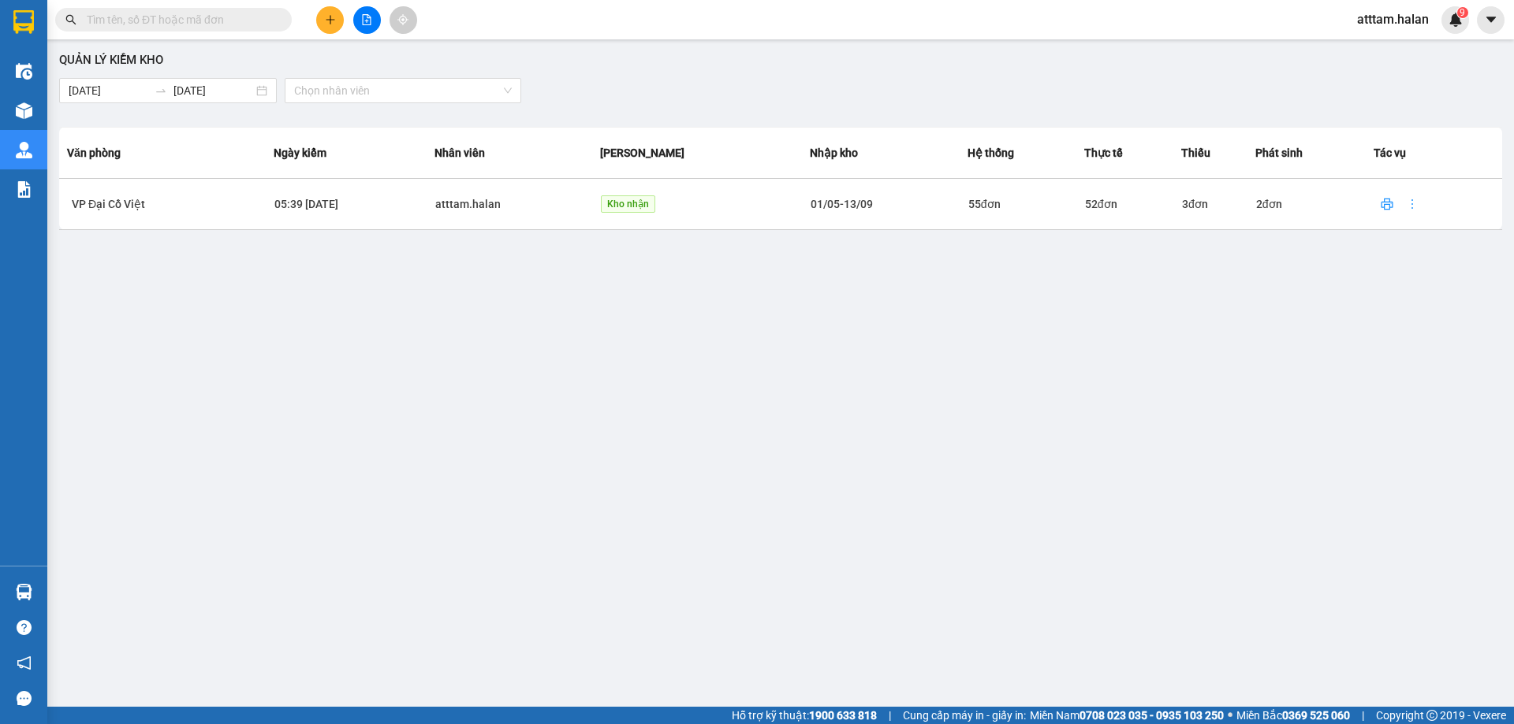
click at [124, 23] on input "text" at bounding box center [180, 19] width 186 height 17
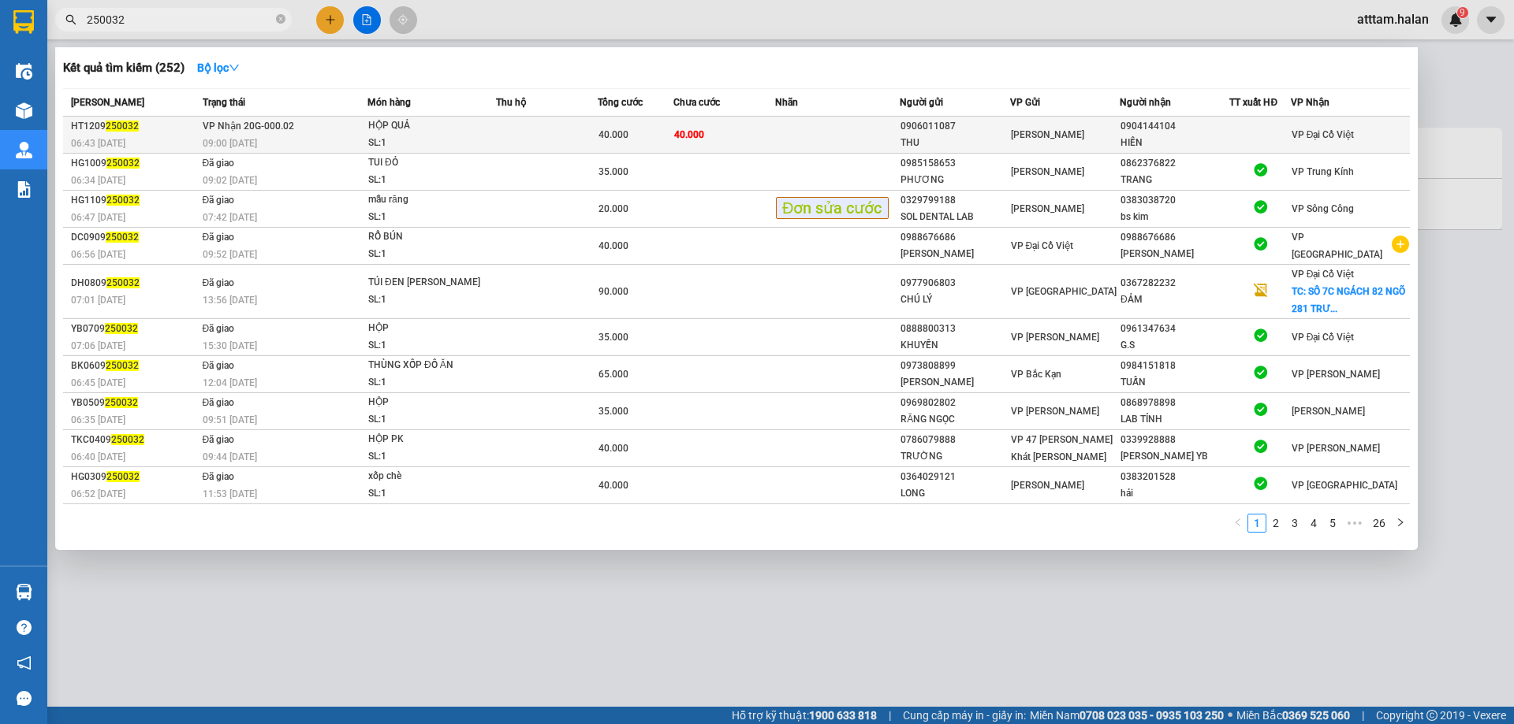
type input "250032"
click at [1145, 121] on div "0904144104" at bounding box center [1174, 126] width 108 height 17
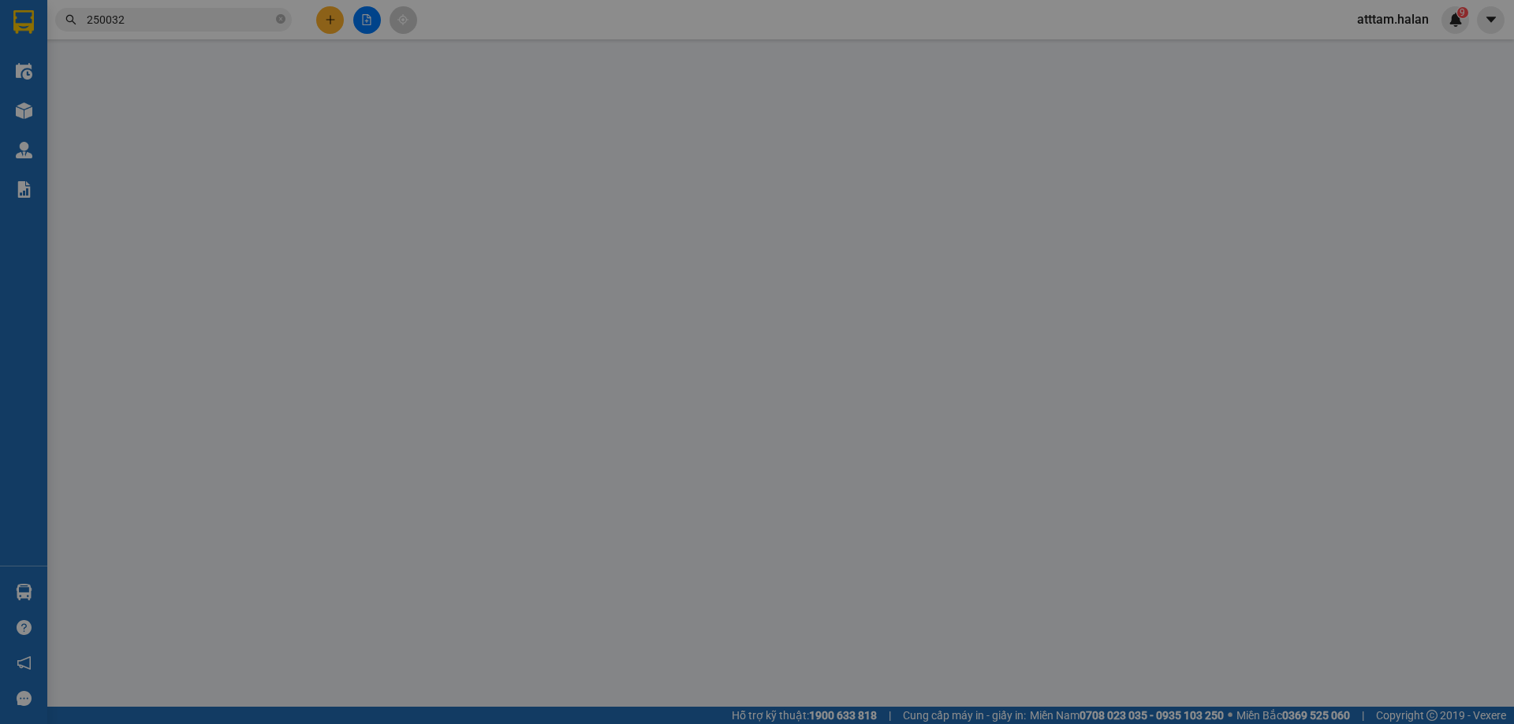
type input "0906011087"
type input "THU"
type input "0904144104"
type input "HIỀN"
type input "40.000"
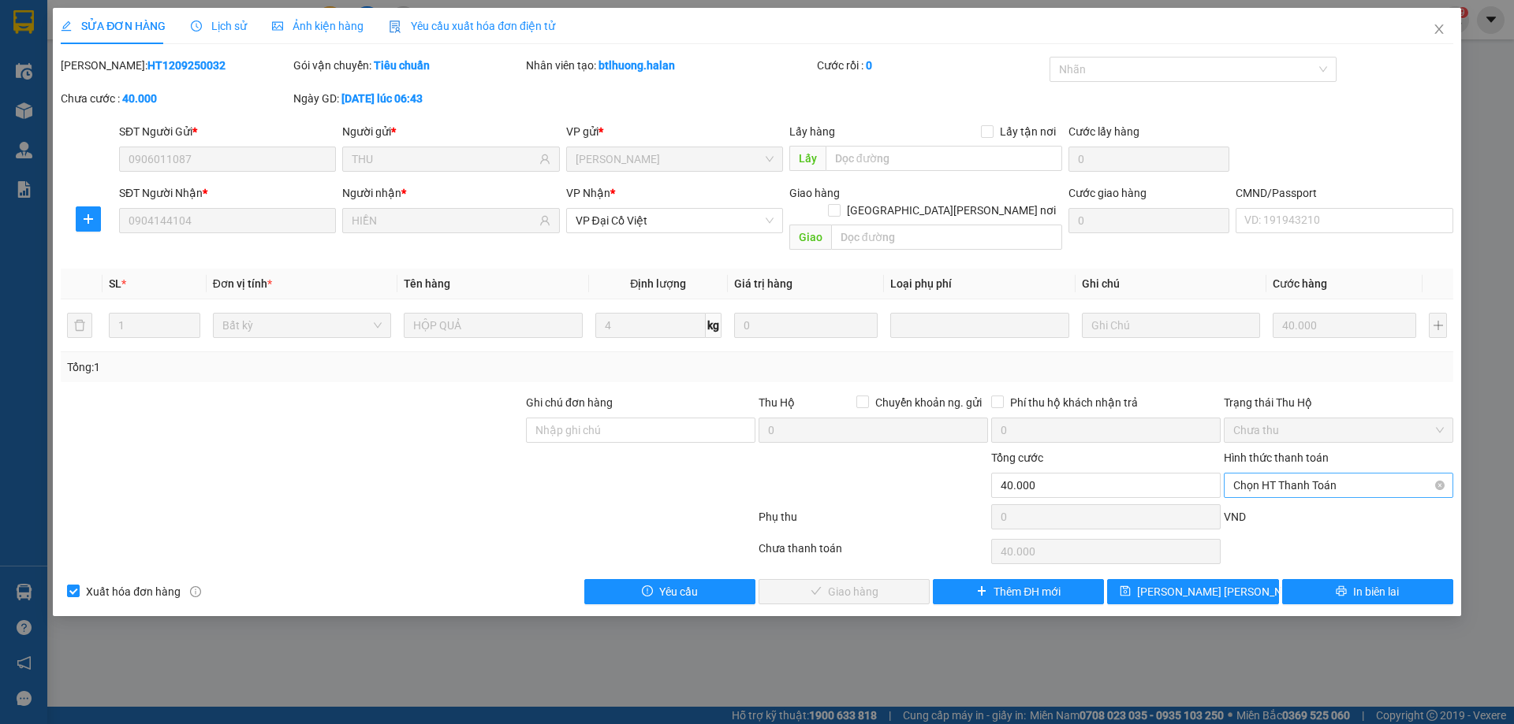
click at [1348, 474] on span "Chọn HT Thanh Toán" at bounding box center [1338, 486] width 210 height 24
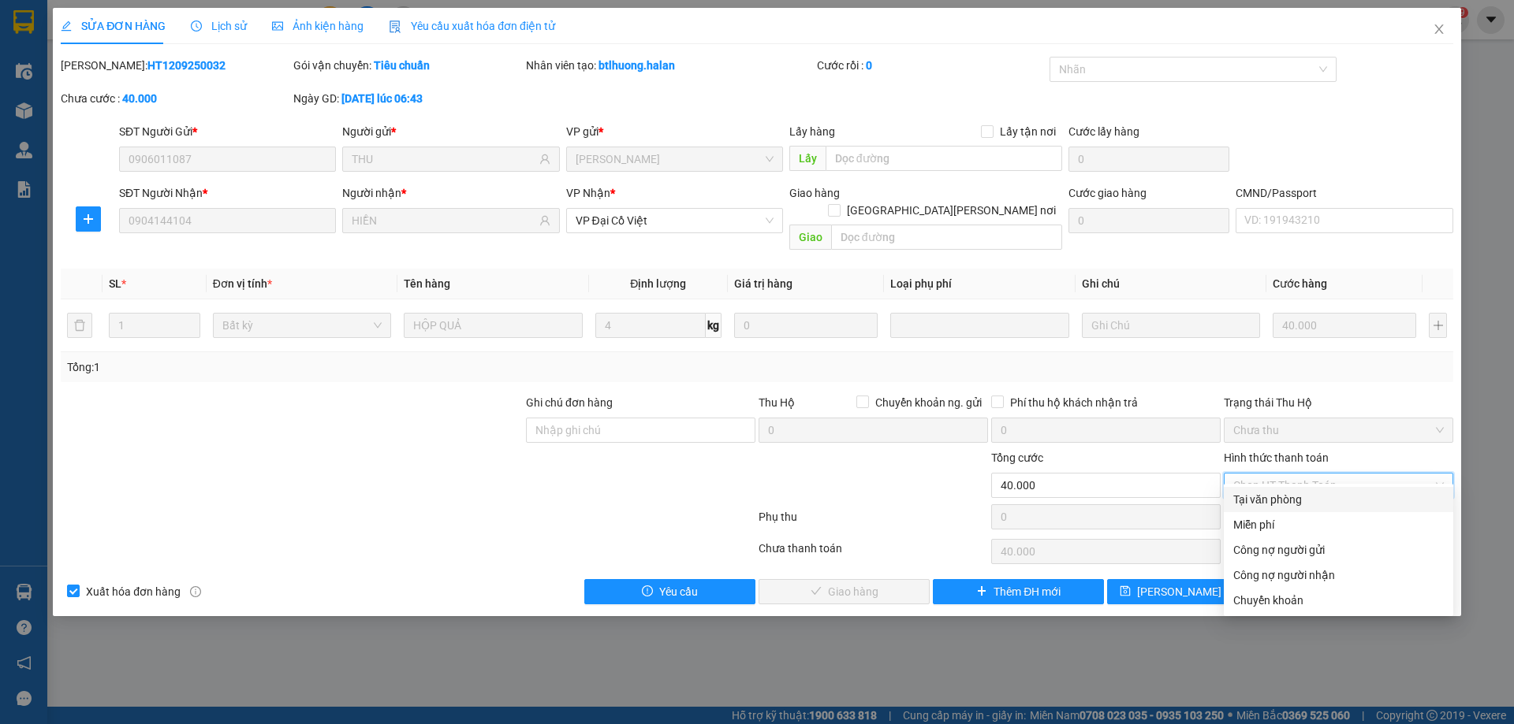
drag, startPoint x: 1272, startPoint y: 496, endPoint x: 1222, endPoint y: 516, distance: 54.5
click at [1269, 497] on div "Tại văn phòng" at bounding box center [1338, 499] width 210 height 17
type input "0"
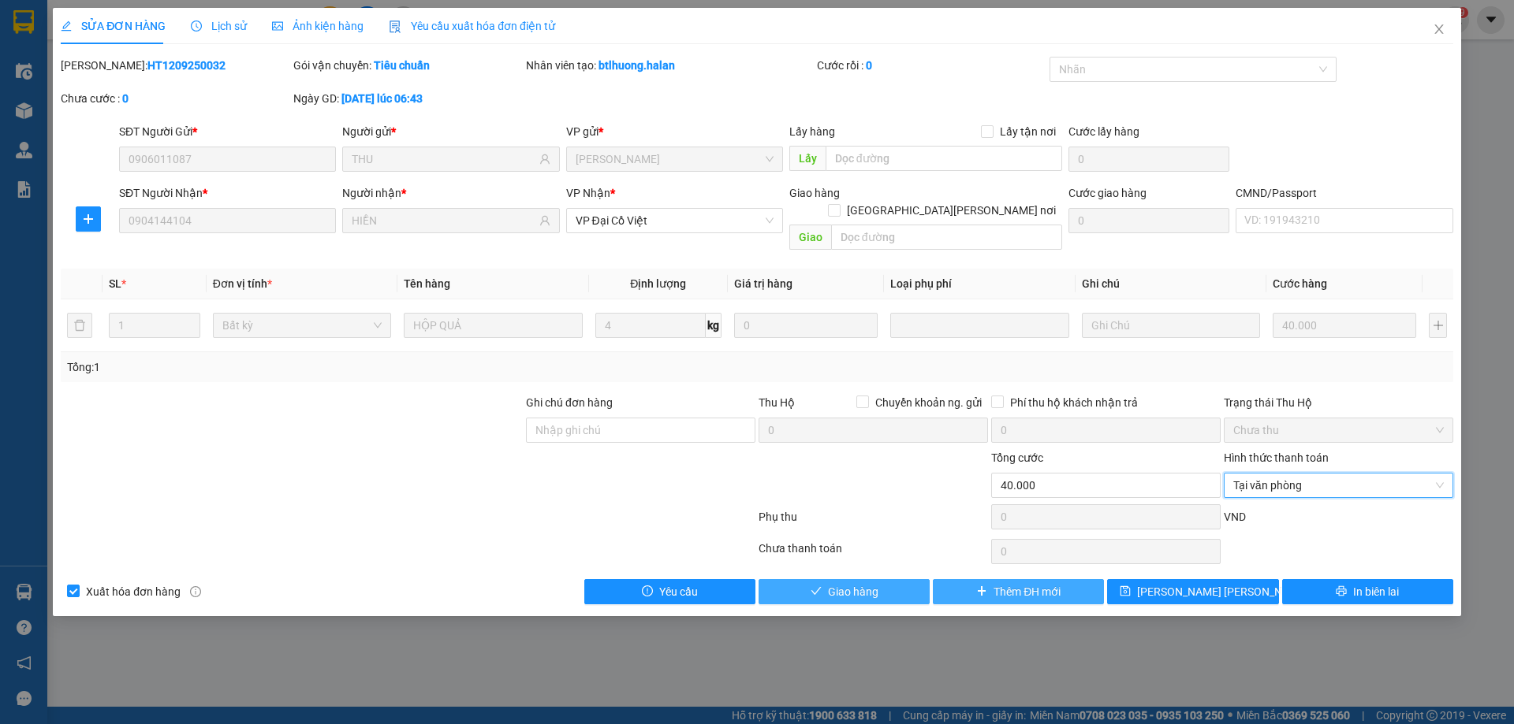
drag, startPoint x: 847, startPoint y: 573, endPoint x: 933, endPoint y: 573, distance: 85.9
click at [849, 583] on span "Giao hàng" at bounding box center [853, 591] width 50 height 17
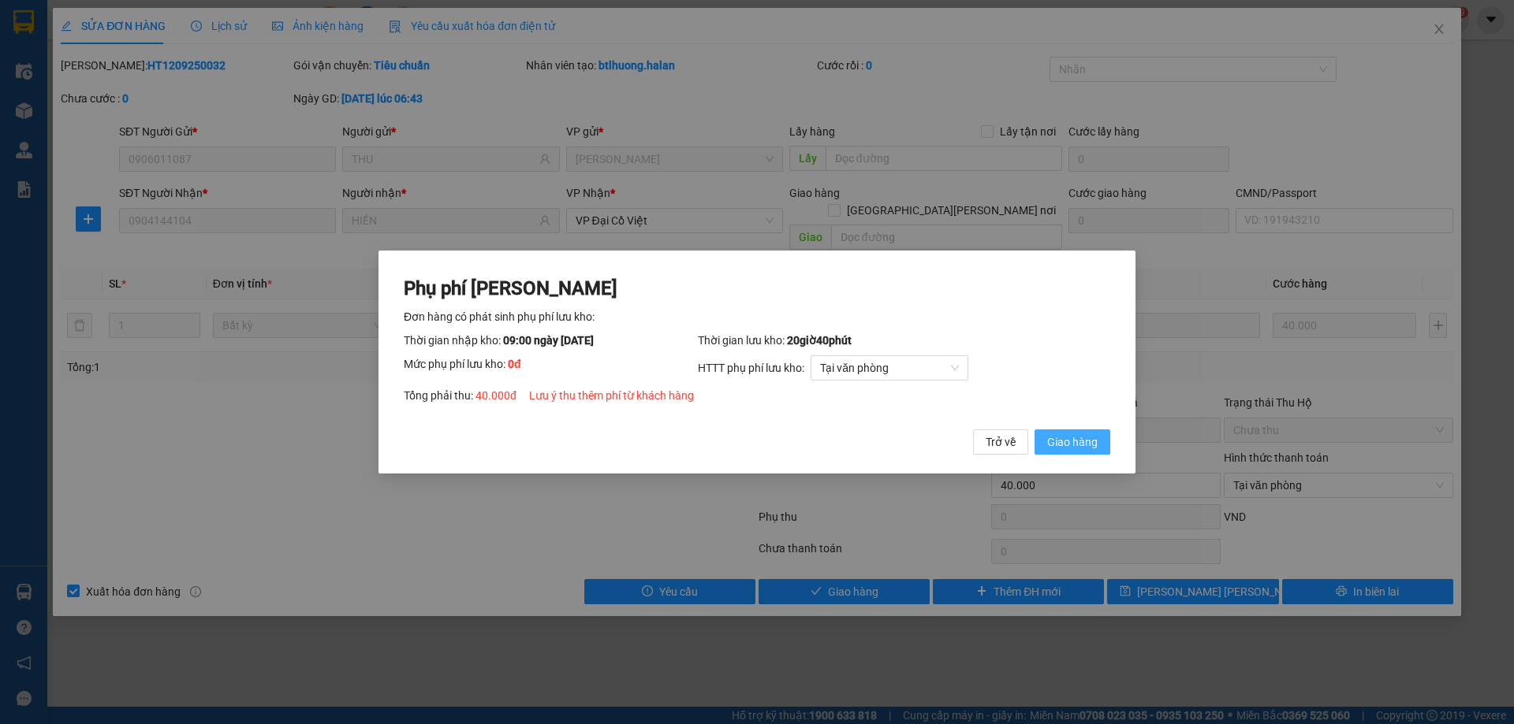
click at [1070, 445] on span "Giao hàng" at bounding box center [1072, 442] width 50 height 17
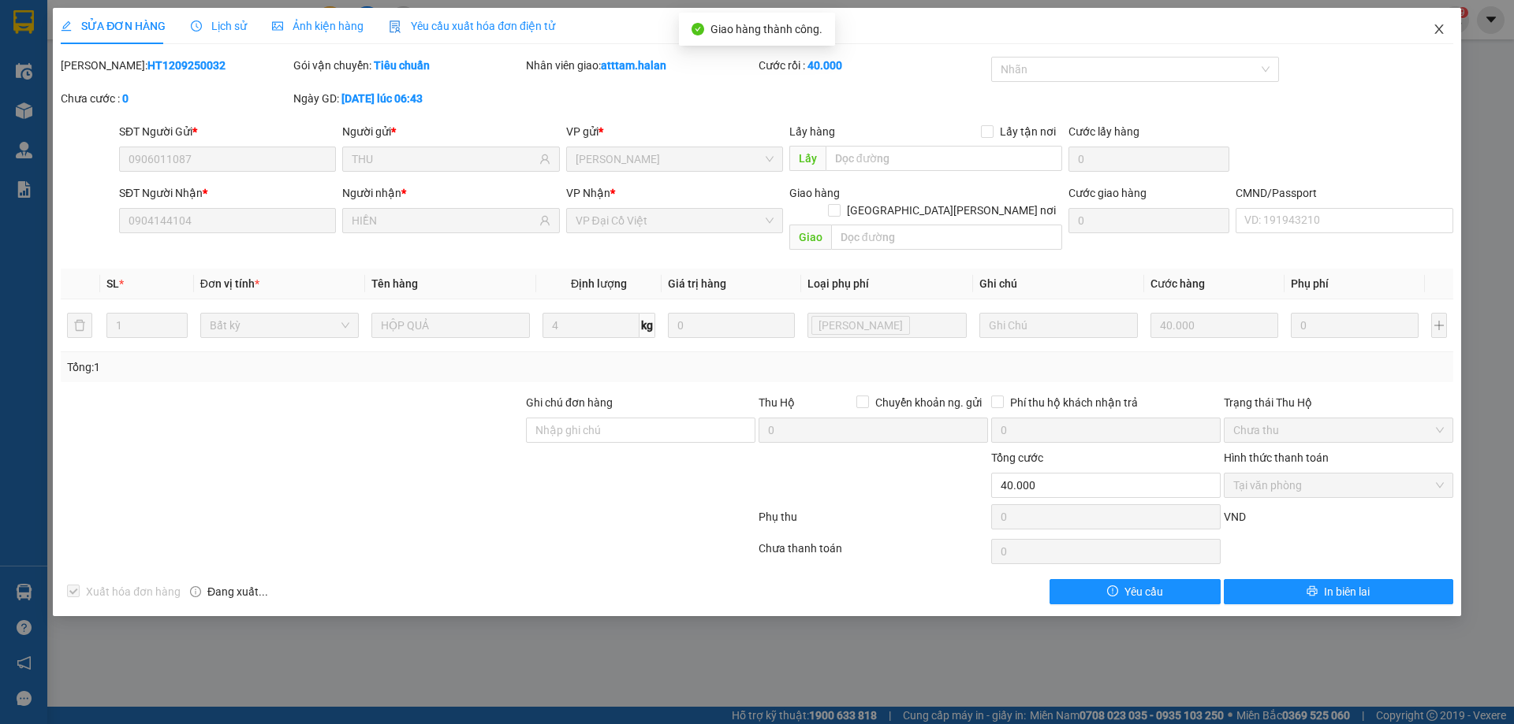
click at [1444, 30] on span "Close" at bounding box center [1439, 30] width 44 height 44
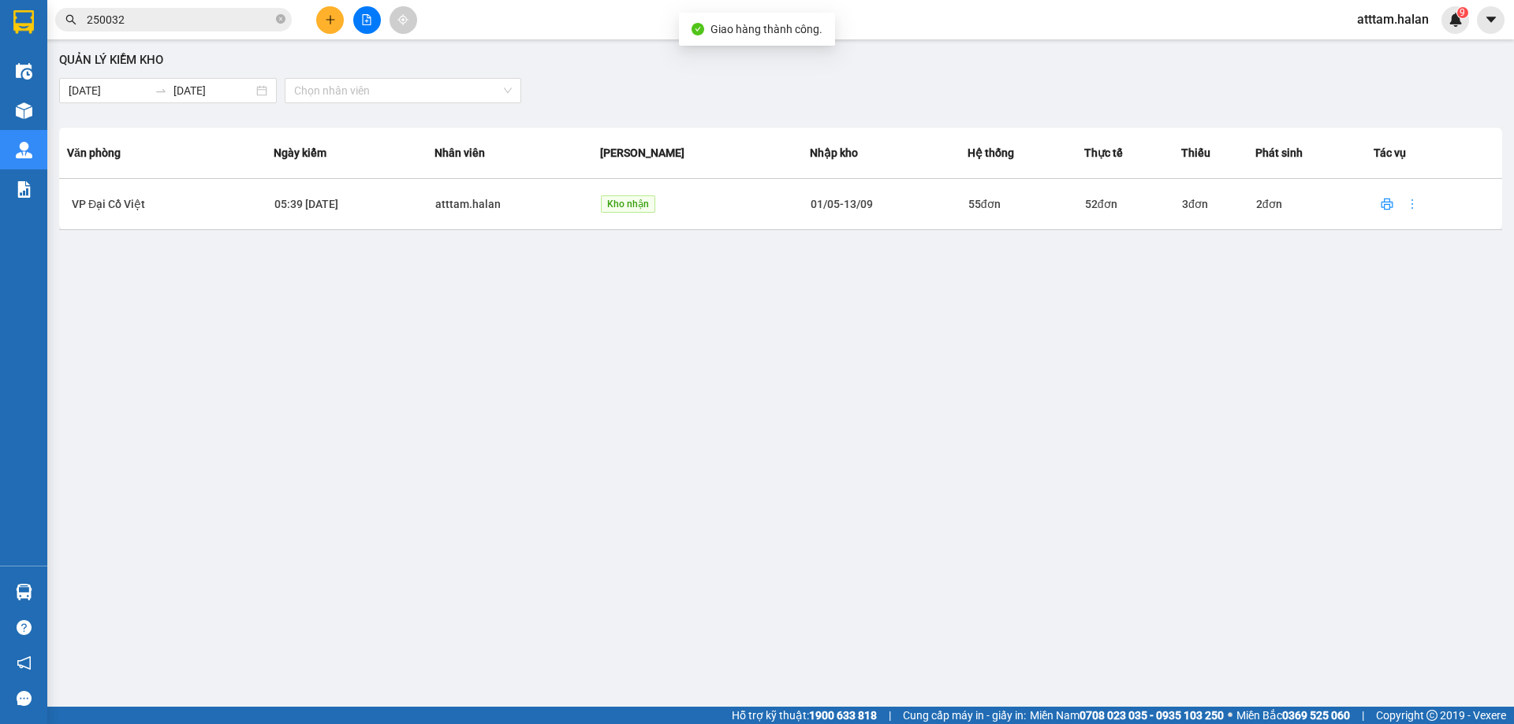
click at [154, 26] on input "250032" at bounding box center [180, 19] width 186 height 17
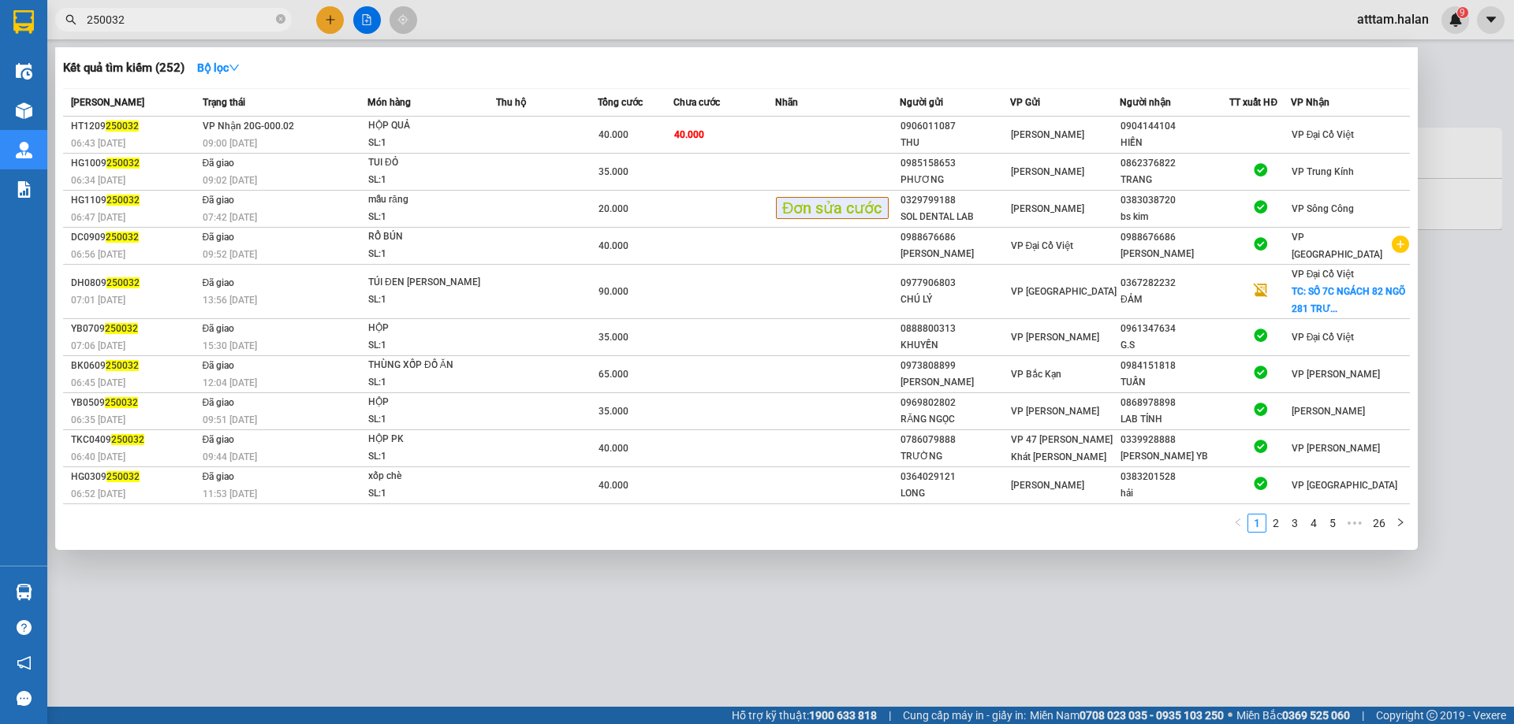
click at [147, 20] on input "250032" at bounding box center [180, 19] width 186 height 17
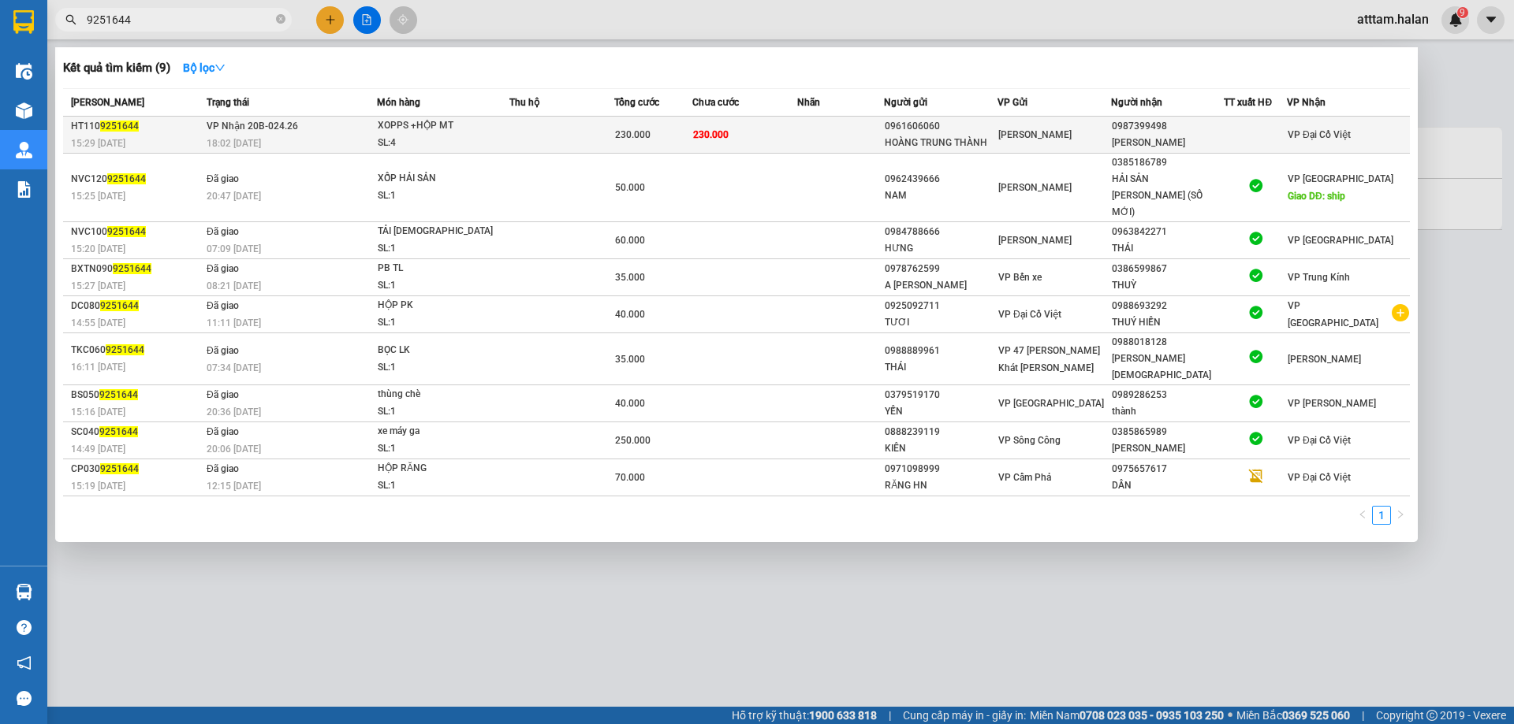
type input "9251644"
click at [1157, 127] on div "0987399498" at bounding box center [1168, 126] width 112 height 17
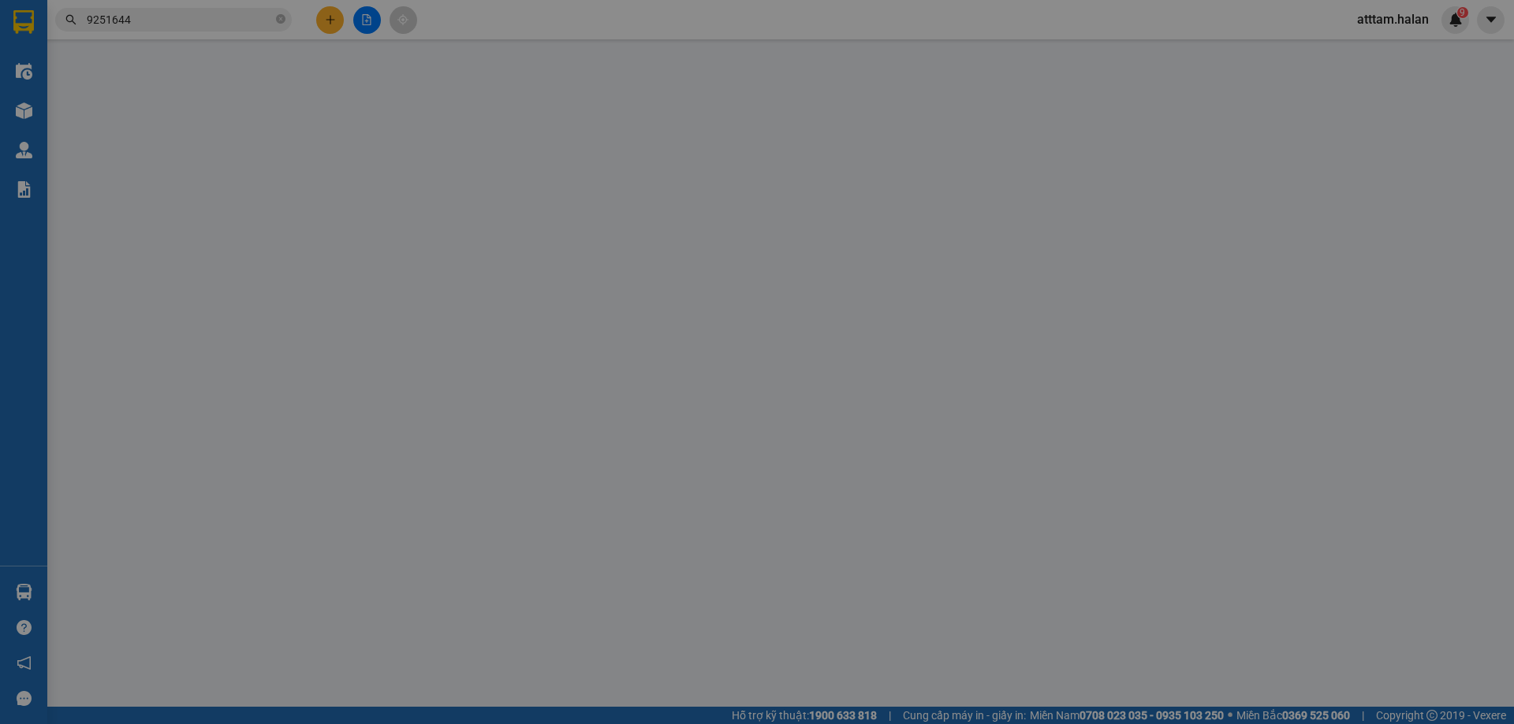
type input "0961606060"
type input "HOÀNG TRUNG THÀNH"
type input "0987399498"
type input "[PERSON_NAME]"
type input "230.000"
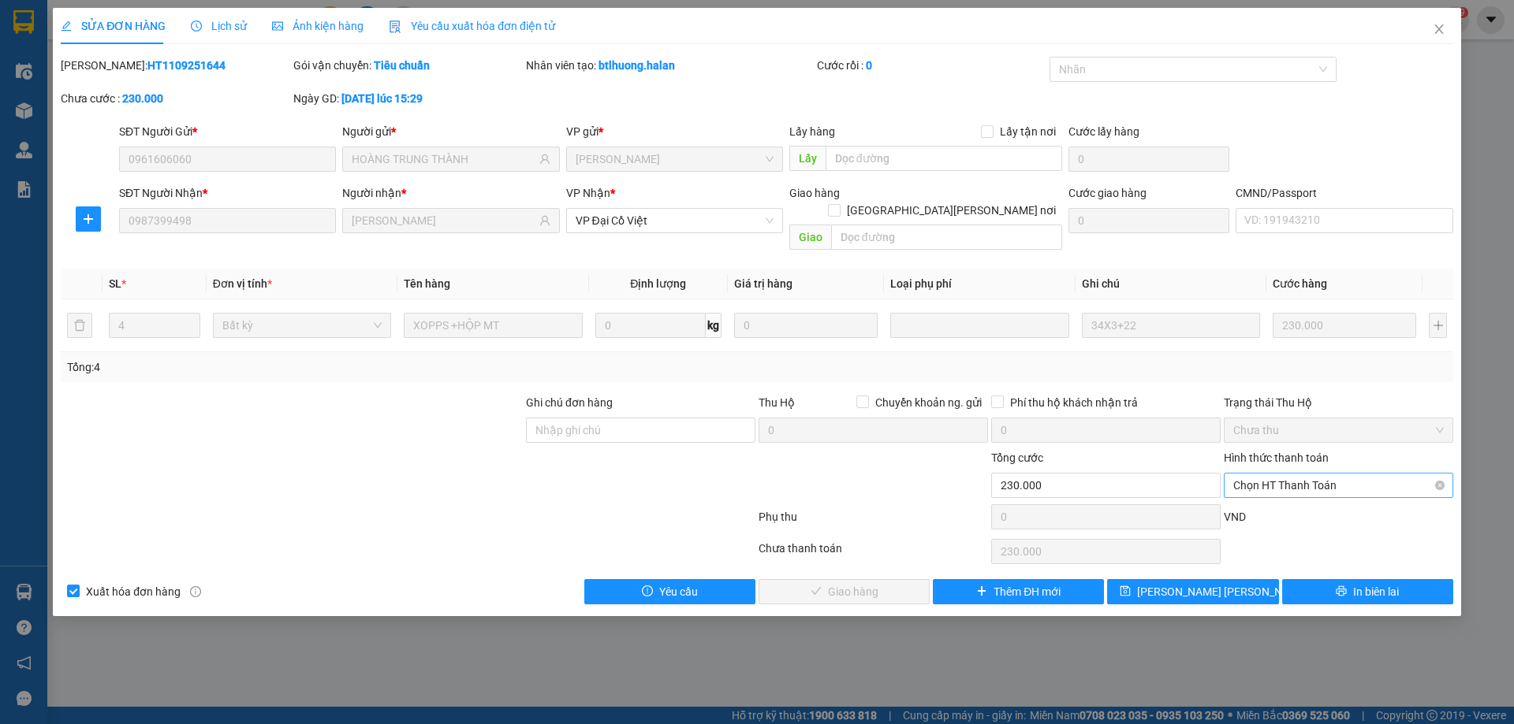
click at [1302, 474] on span "Chọn HT Thanh Toán" at bounding box center [1338, 486] width 210 height 24
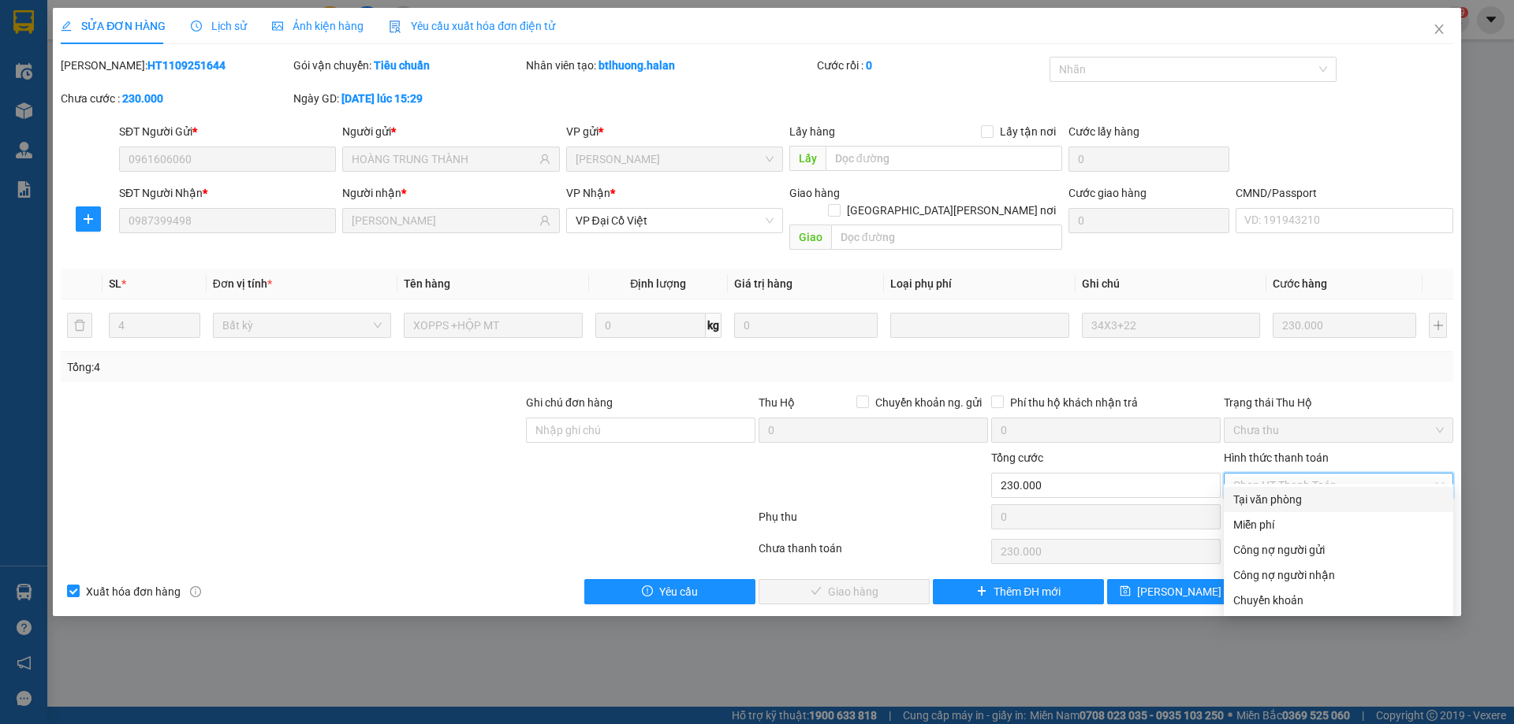
drag, startPoint x: 1271, startPoint y: 491, endPoint x: 1223, endPoint y: 505, distance: 49.9
click at [1269, 491] on div "Tại văn phòng" at bounding box center [1338, 499] width 210 height 17
type input "0"
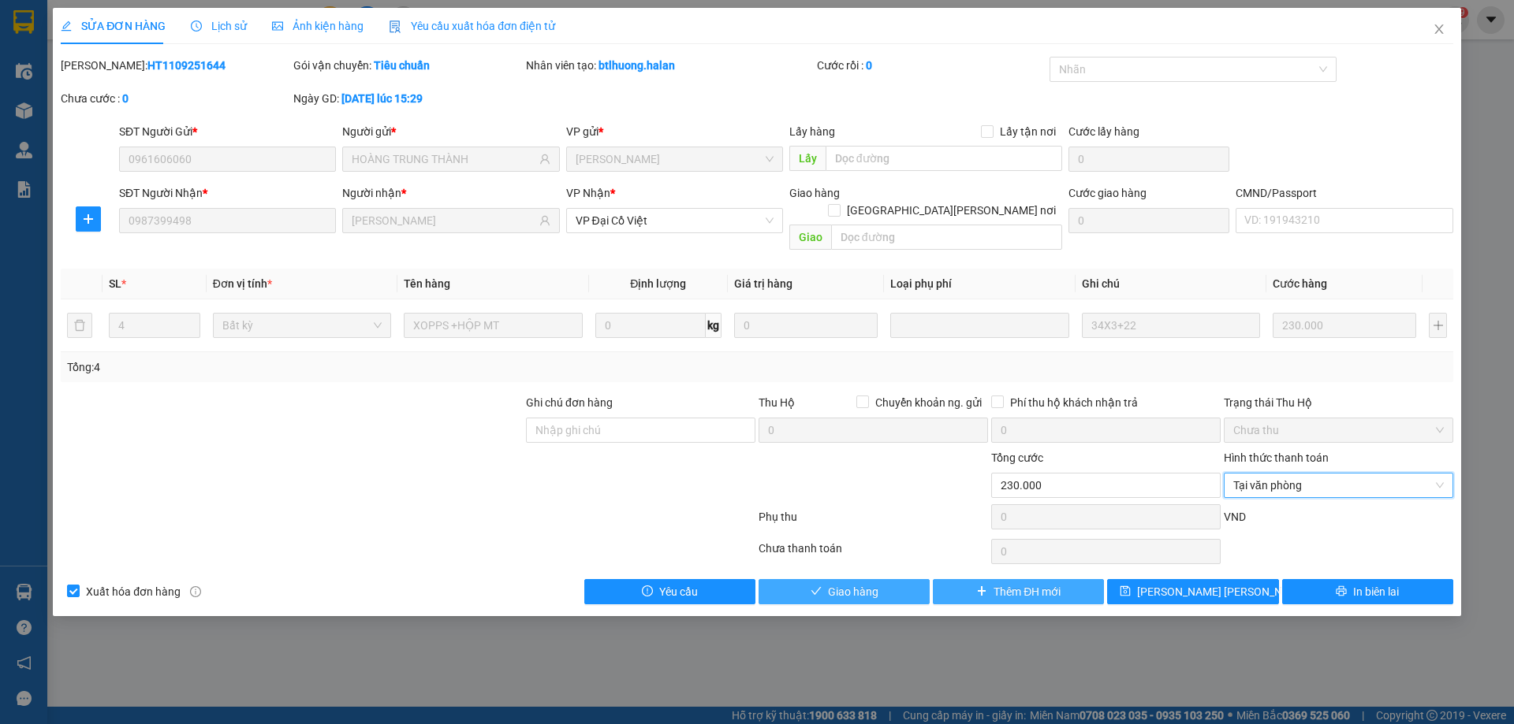
drag, startPoint x: 852, startPoint y: 578, endPoint x: 969, endPoint y: 575, distance: 116.7
click at [858, 583] on span "Giao hàng" at bounding box center [853, 591] width 50 height 17
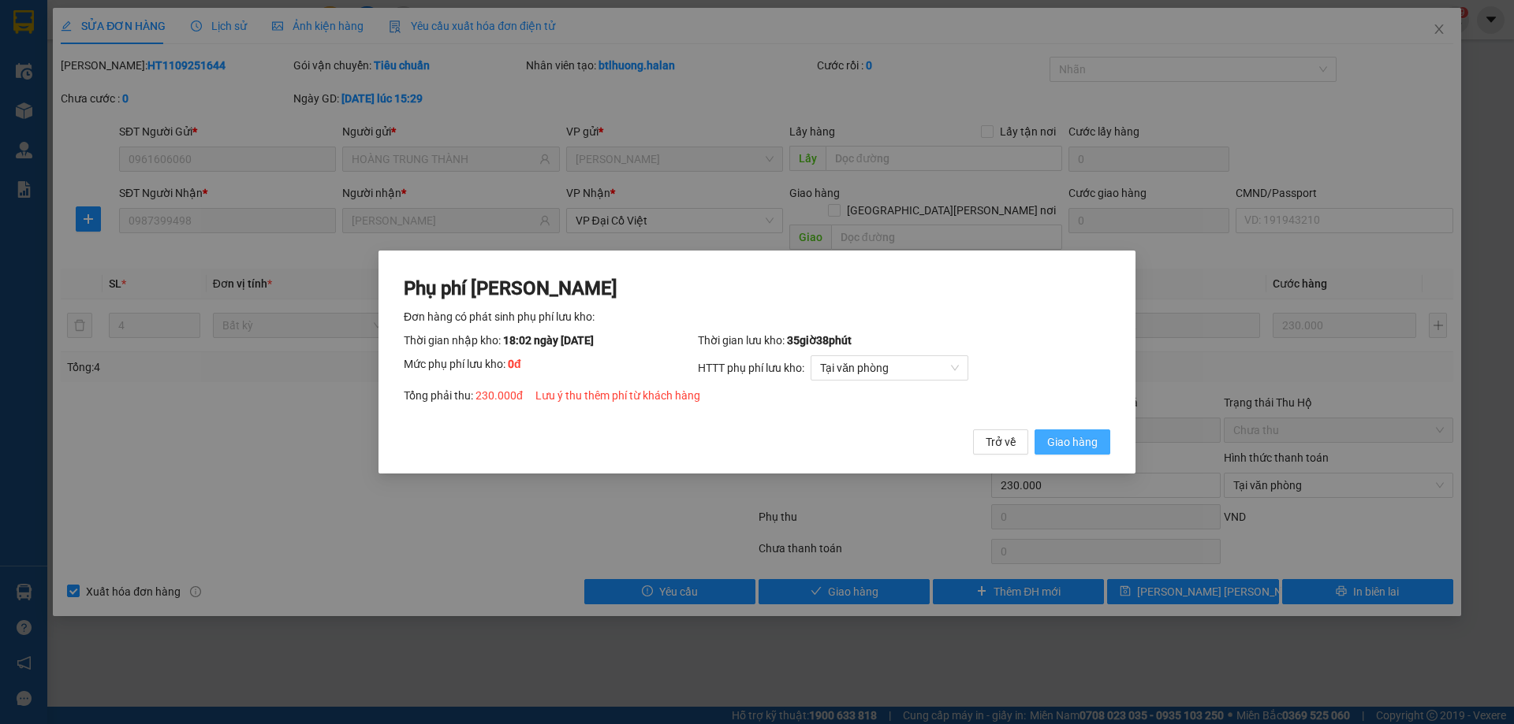
click at [1078, 446] on span "Giao hàng" at bounding box center [1072, 442] width 50 height 17
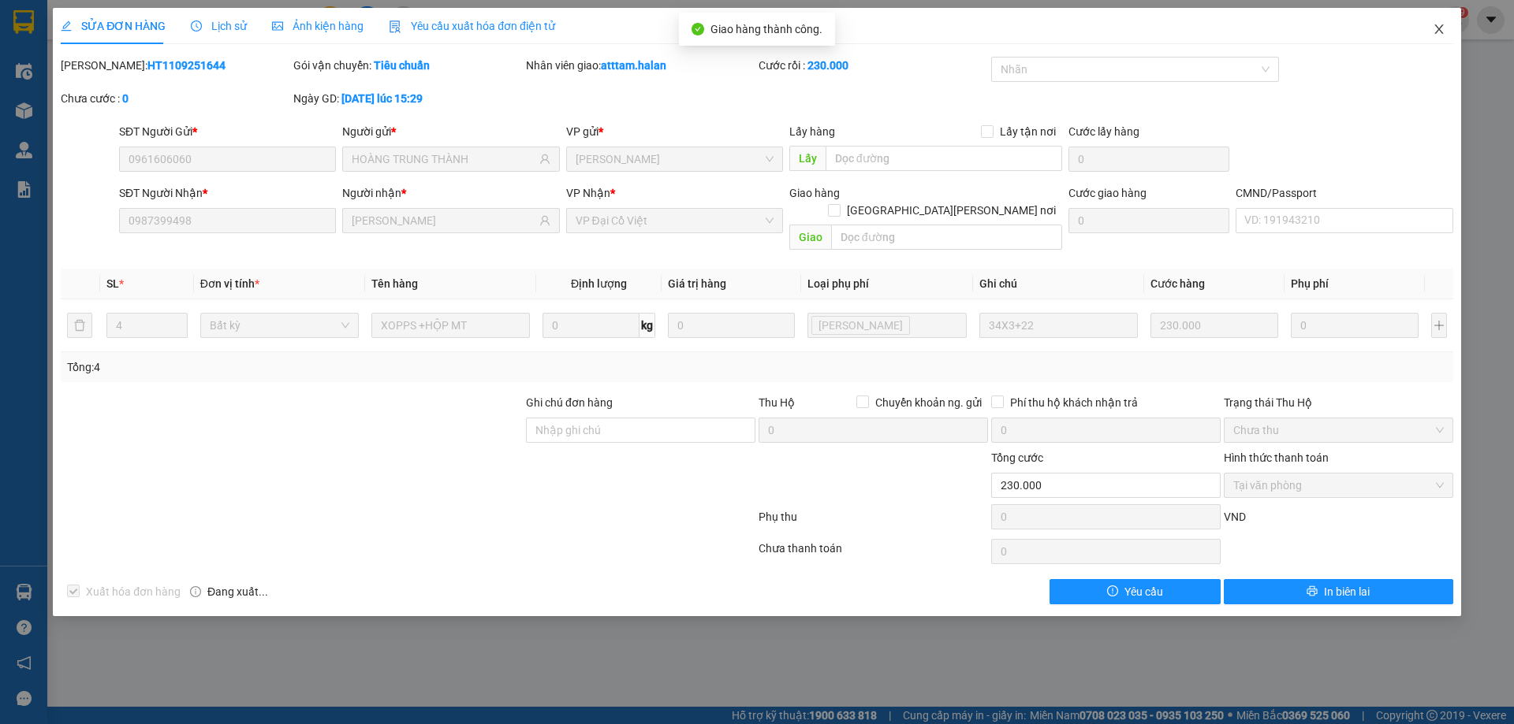
click at [1437, 30] on icon "close" at bounding box center [1438, 29] width 13 height 13
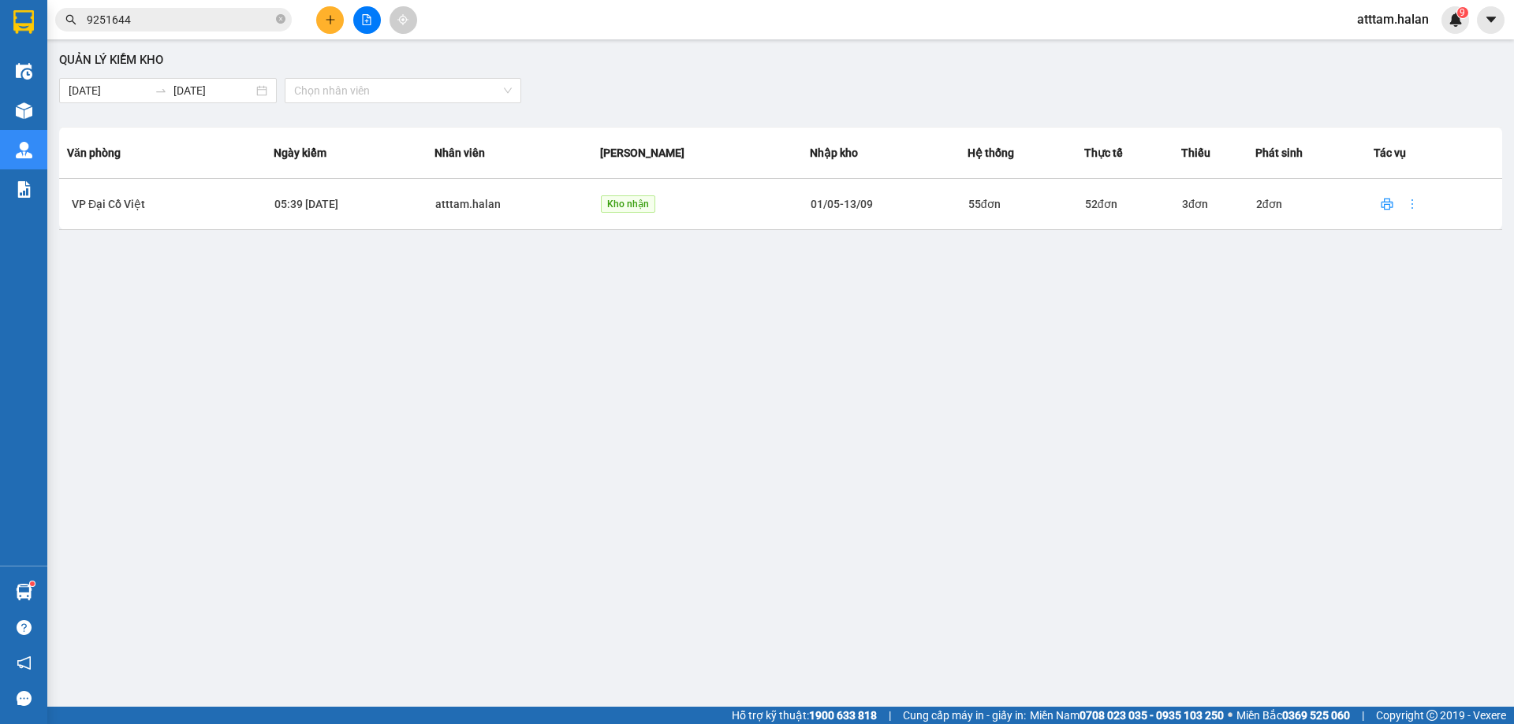
click at [330, 20] on icon "plus" at bounding box center [330, 19] width 9 height 1
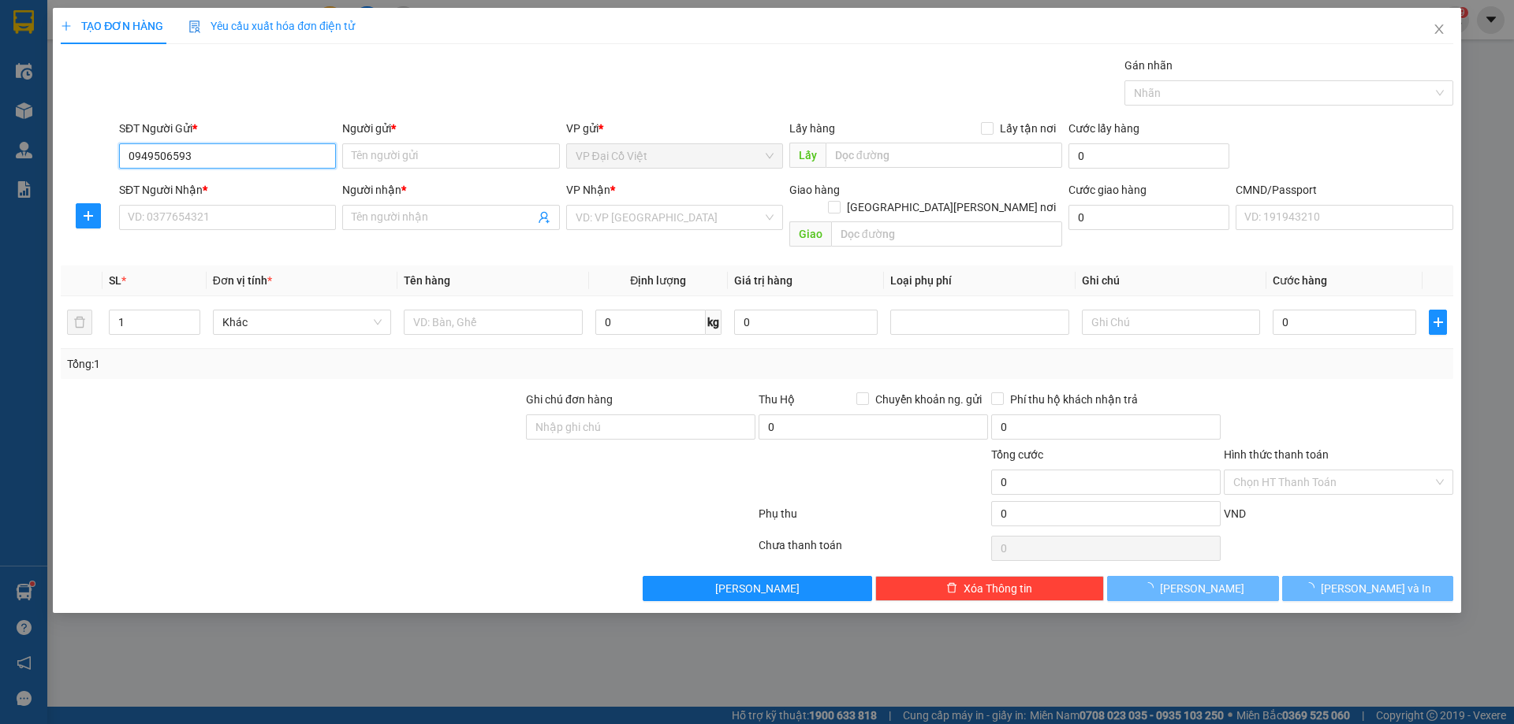
type input "0949506593"
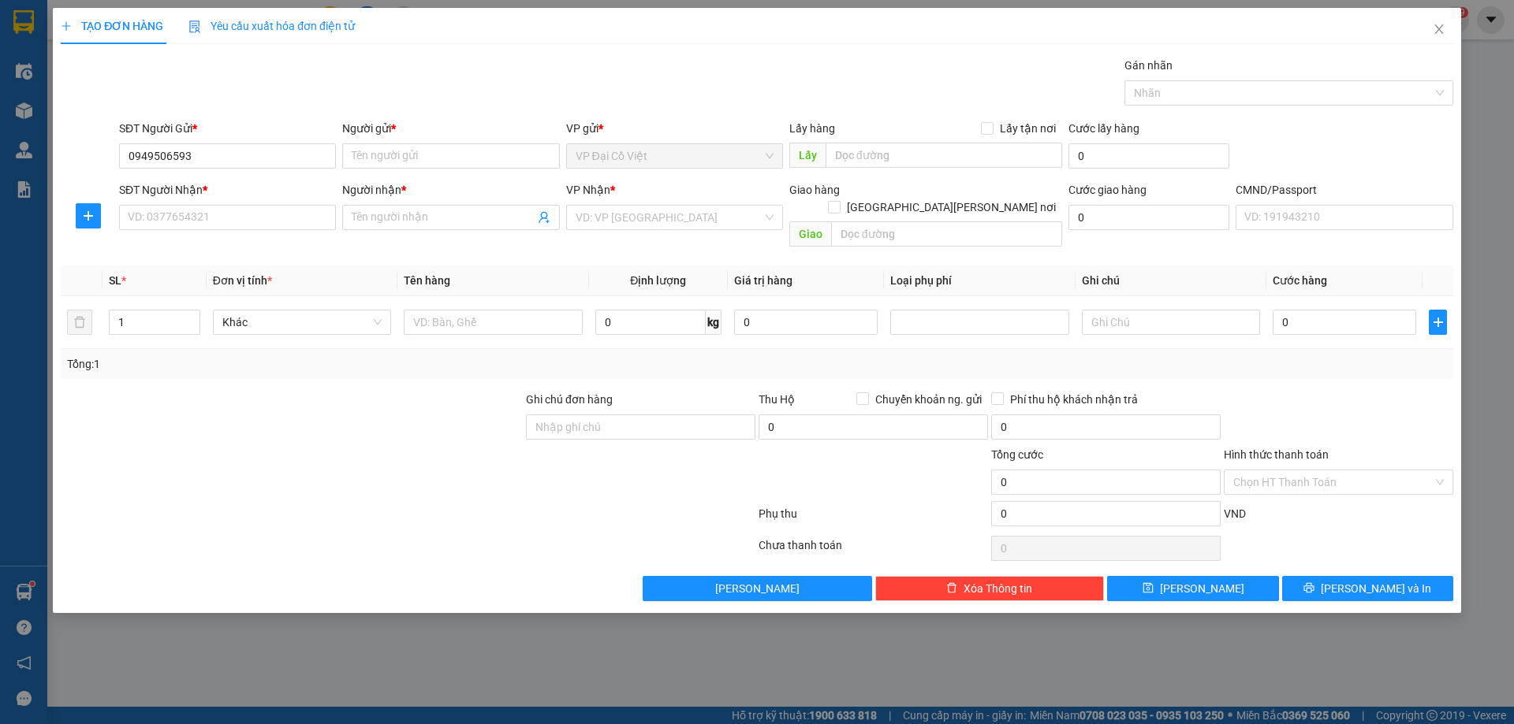
click at [194, 187] on div "SĐT Người Nhận *" at bounding box center [227, 189] width 217 height 17
click at [194, 205] on input "SĐT Người Nhận *" at bounding box center [227, 217] width 217 height 25
click at [203, 166] on div "SĐT Người Gửi * 0949506593" at bounding box center [227, 147] width 217 height 55
click at [203, 163] on input "0949506593" at bounding box center [227, 155] width 217 height 25
click at [220, 153] on input "0949506593" at bounding box center [227, 155] width 217 height 25
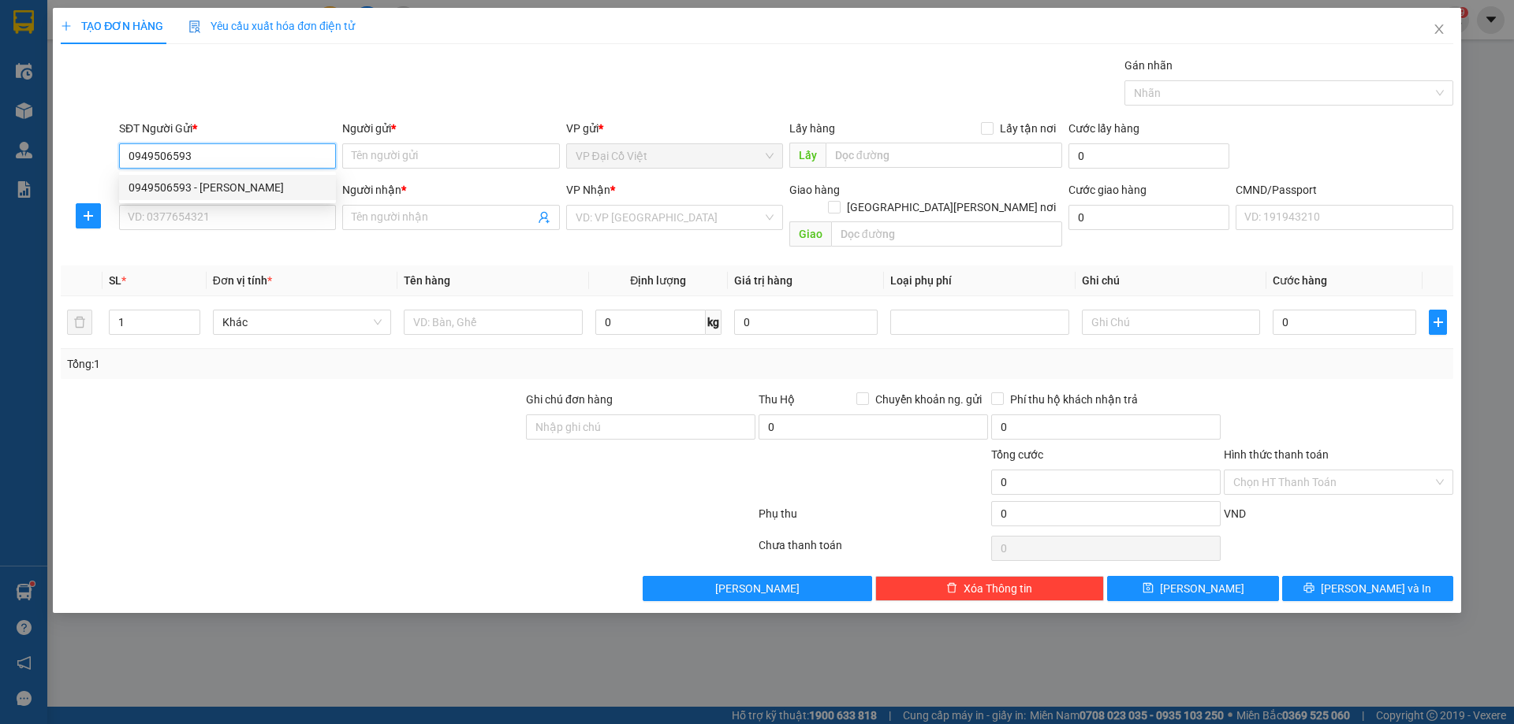
click at [205, 188] on div "0949506593 - [PERSON_NAME]" at bounding box center [227, 187] width 198 height 17
type input "[PERSON_NAME]"
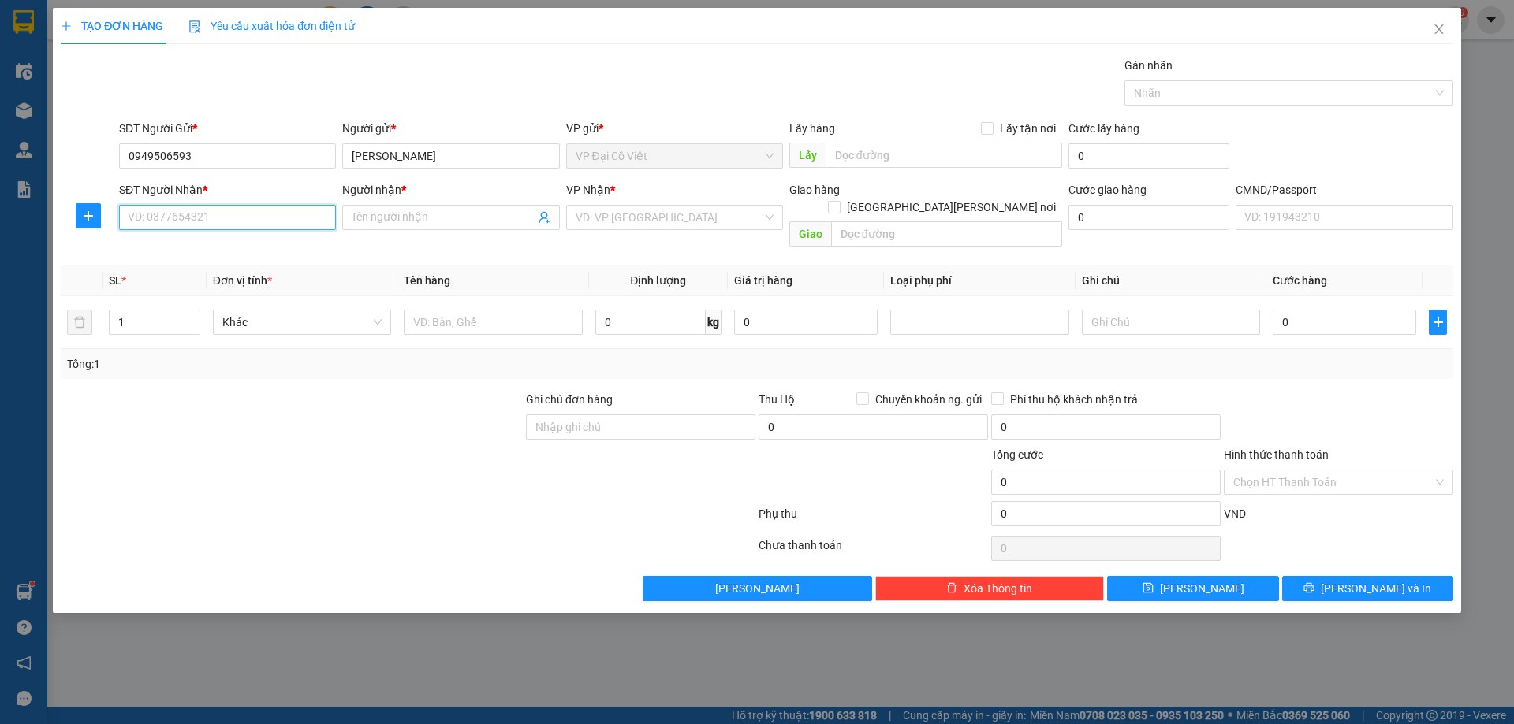
click at [189, 215] on input "SĐT Người Nhận *" at bounding box center [227, 217] width 217 height 25
click at [200, 248] on div "0962245812 - NỤ [PERSON_NAME]" at bounding box center [227, 248] width 198 height 17
type input "0962245812"
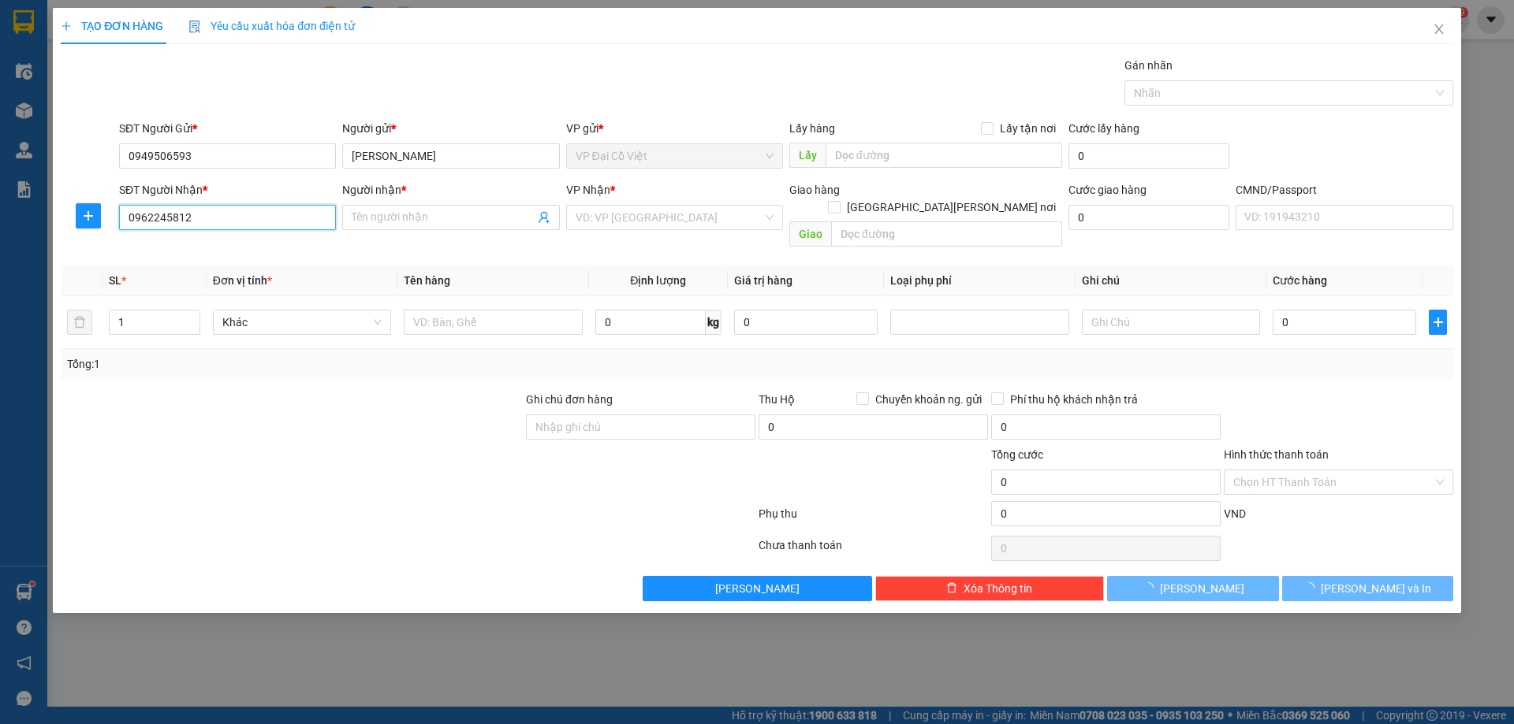
type input "NỤ [PERSON_NAME]"
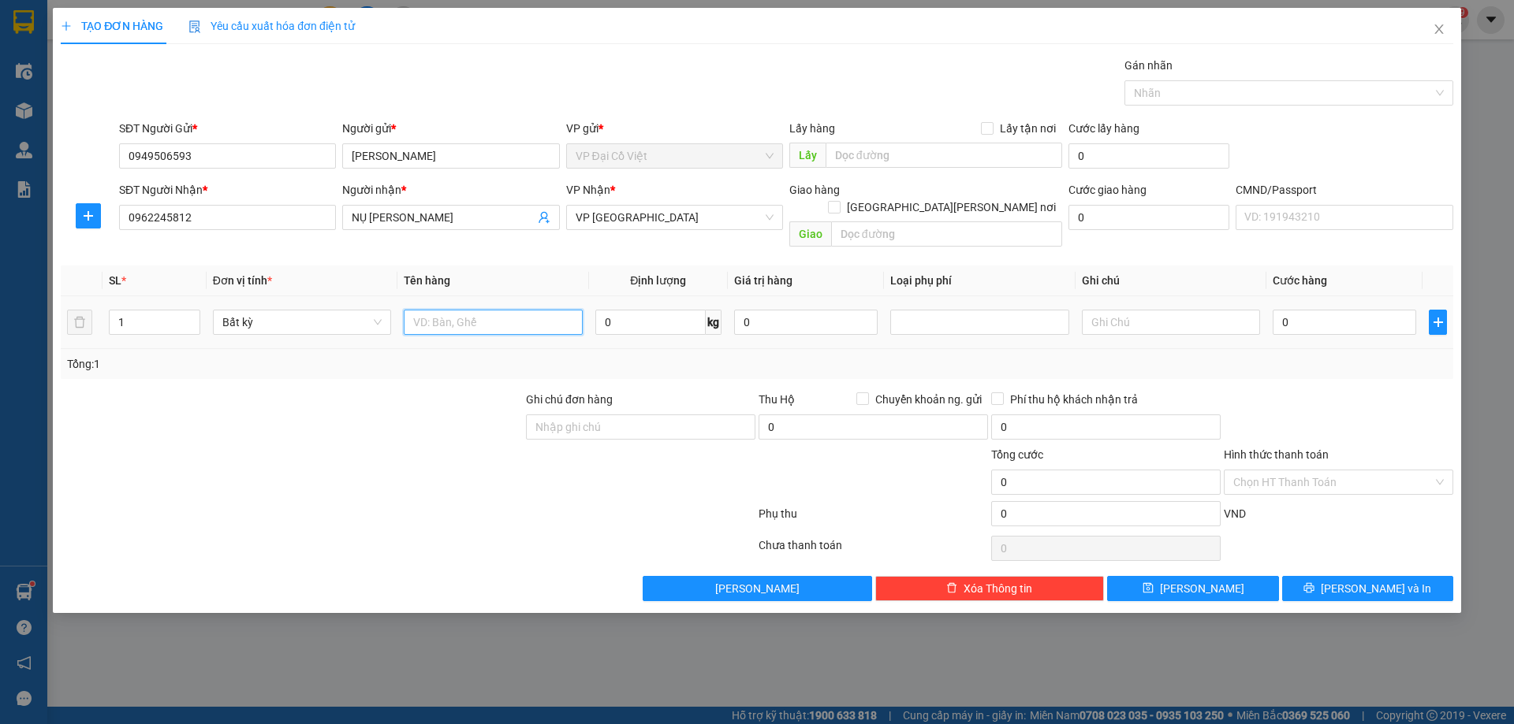
click at [467, 311] on input "text" at bounding box center [493, 322] width 178 height 25
type input "HỘP [PERSON_NAME]"
type input "30"
type input "65.000"
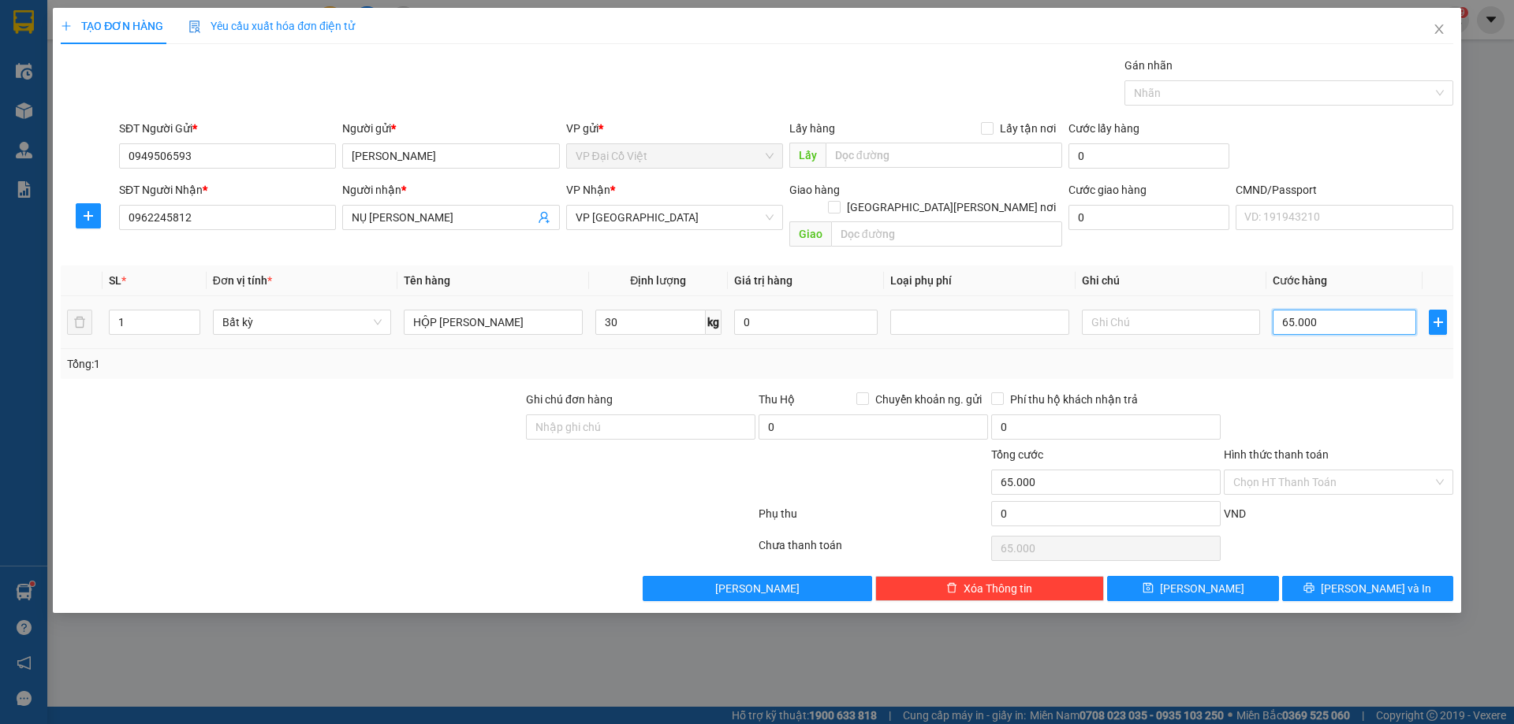
type input "65.000"
type input "6.500.065"
click at [1352, 311] on input "6.500.065" at bounding box center [1343, 322] width 143 height 25
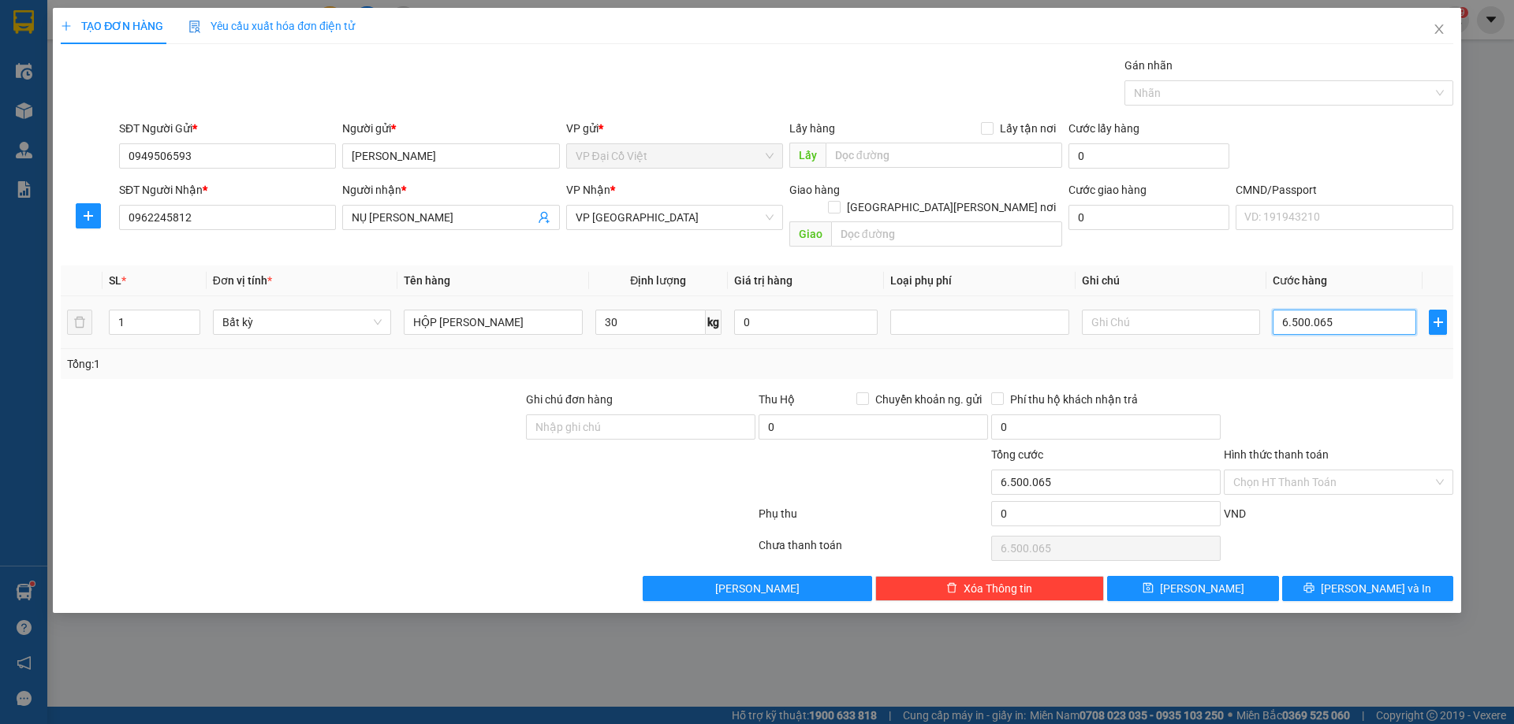
click at [1352, 311] on input "6.500.065" at bounding box center [1343, 322] width 143 height 25
type input "6"
type input "65"
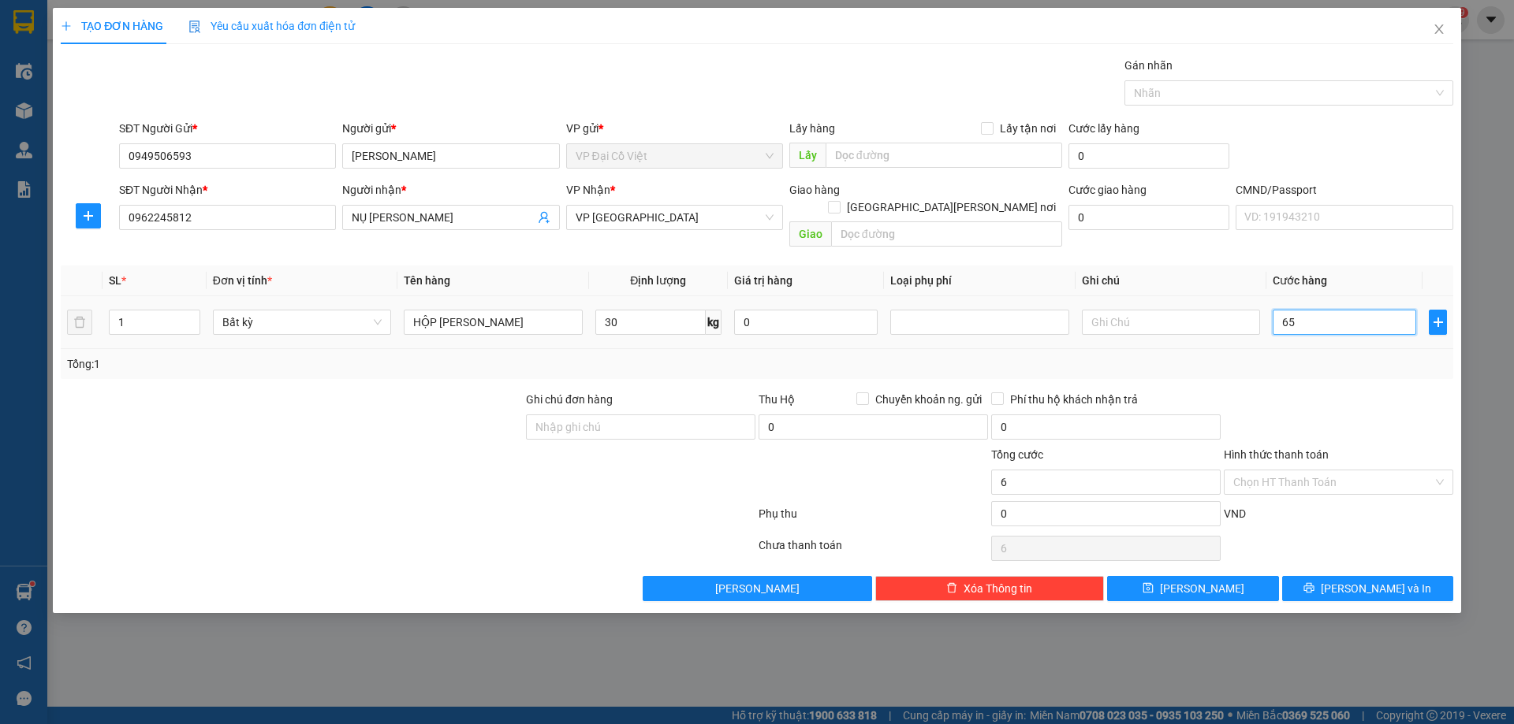
type input "65"
drag, startPoint x: 1312, startPoint y: 464, endPoint x: 1318, endPoint y: 479, distance: 15.5
click at [1312, 471] on input "Hình thức thanh toán" at bounding box center [1332, 483] width 199 height 24
type input "65.000"
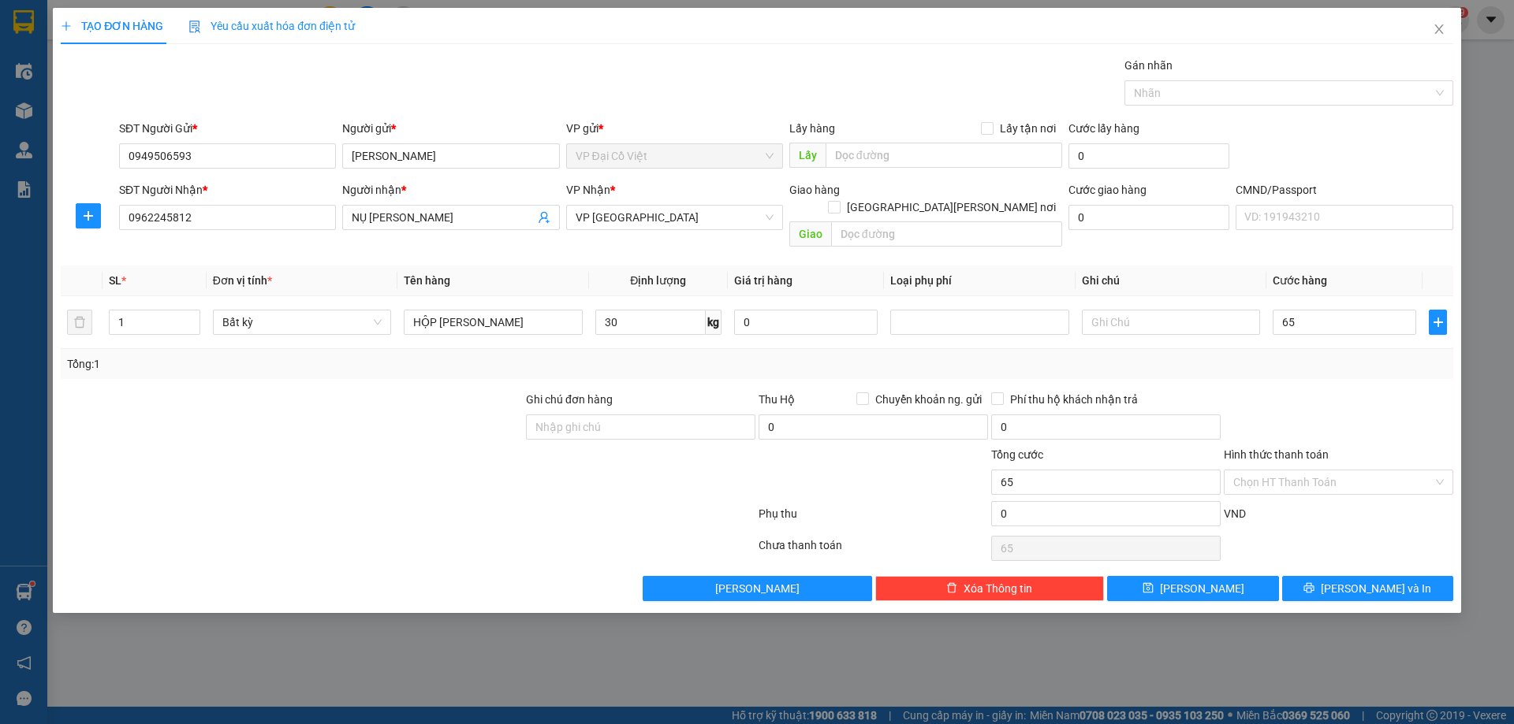
type input "65.000"
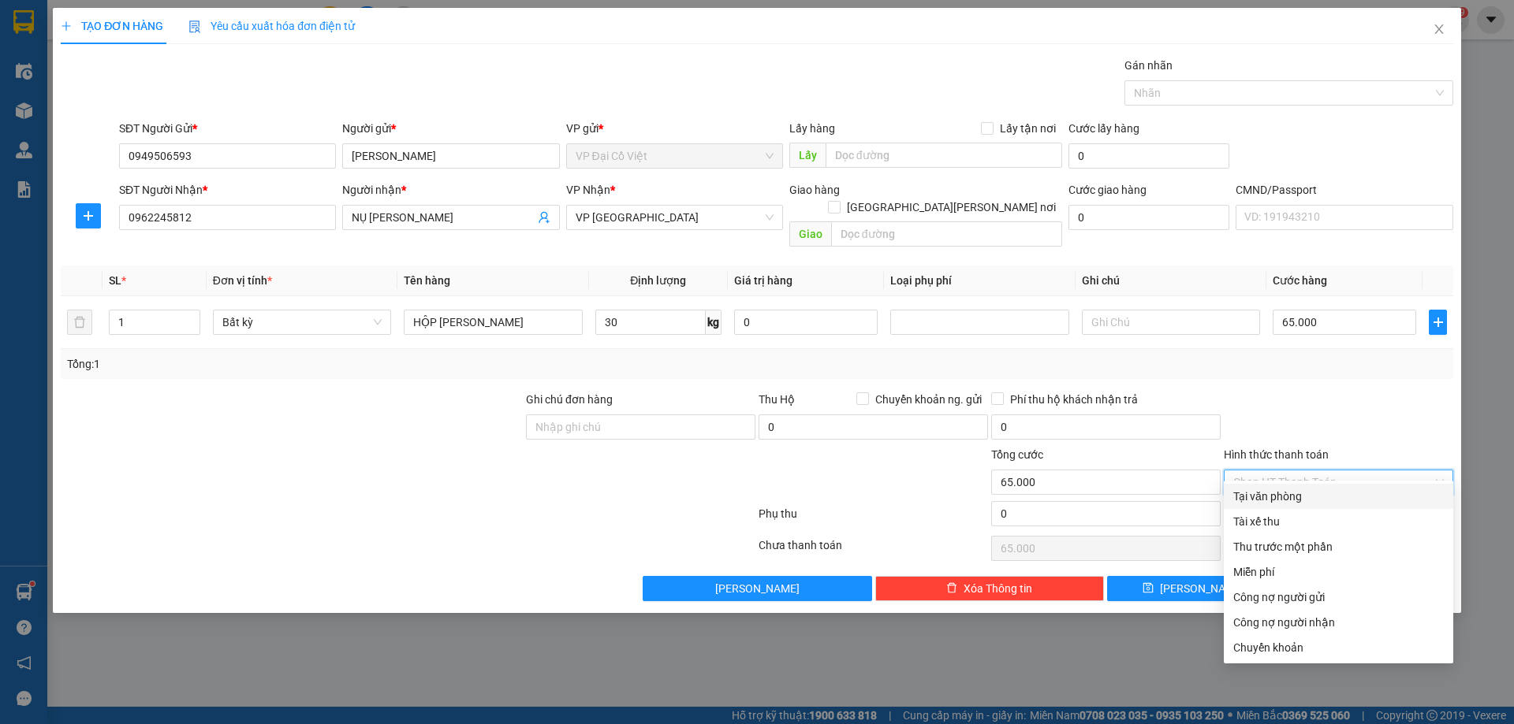
drag, startPoint x: 1297, startPoint y: 506, endPoint x: 1341, endPoint y: 529, distance: 49.7
click at [1296, 506] on div "Tại văn phòng" at bounding box center [1337, 496] width 229 height 25
type input "0"
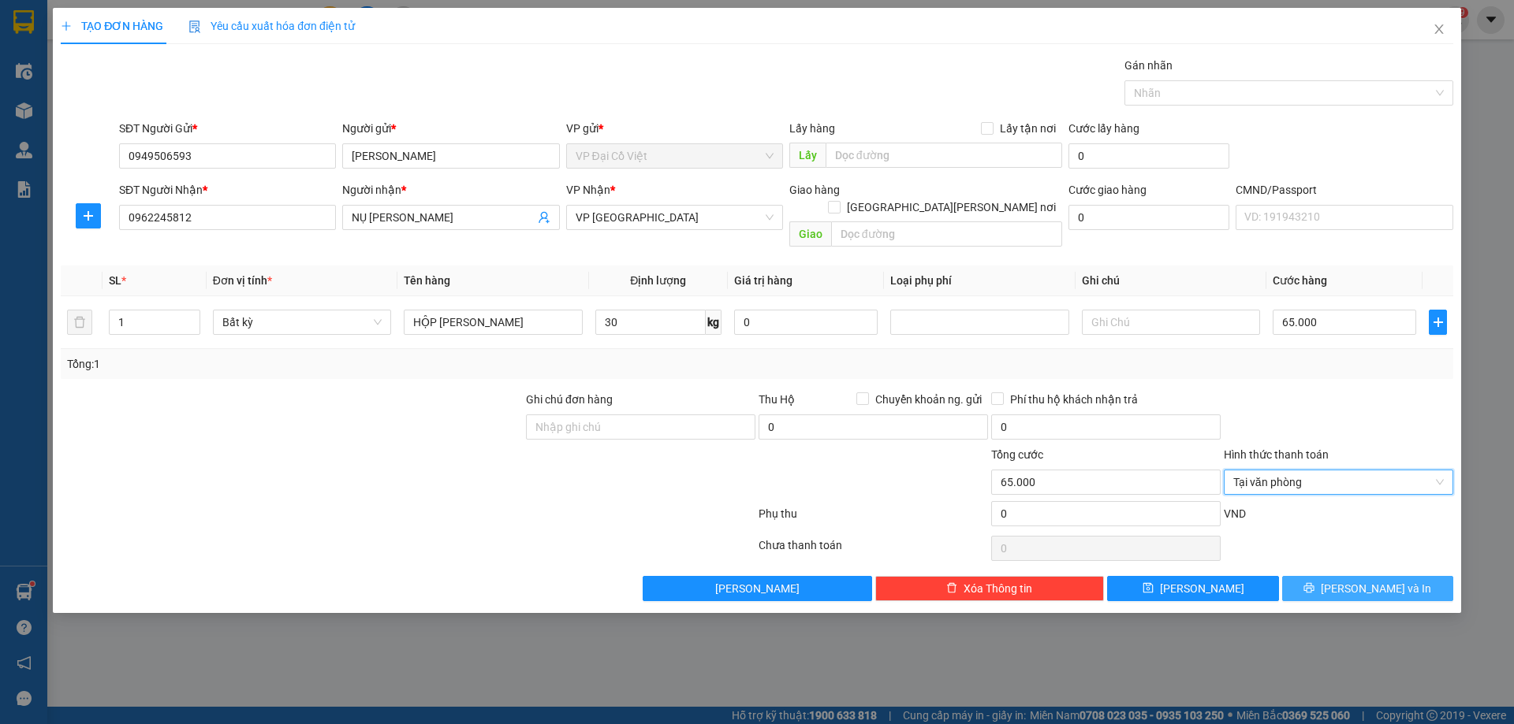
click at [1383, 583] on button "[PERSON_NAME] và In" at bounding box center [1367, 588] width 171 height 25
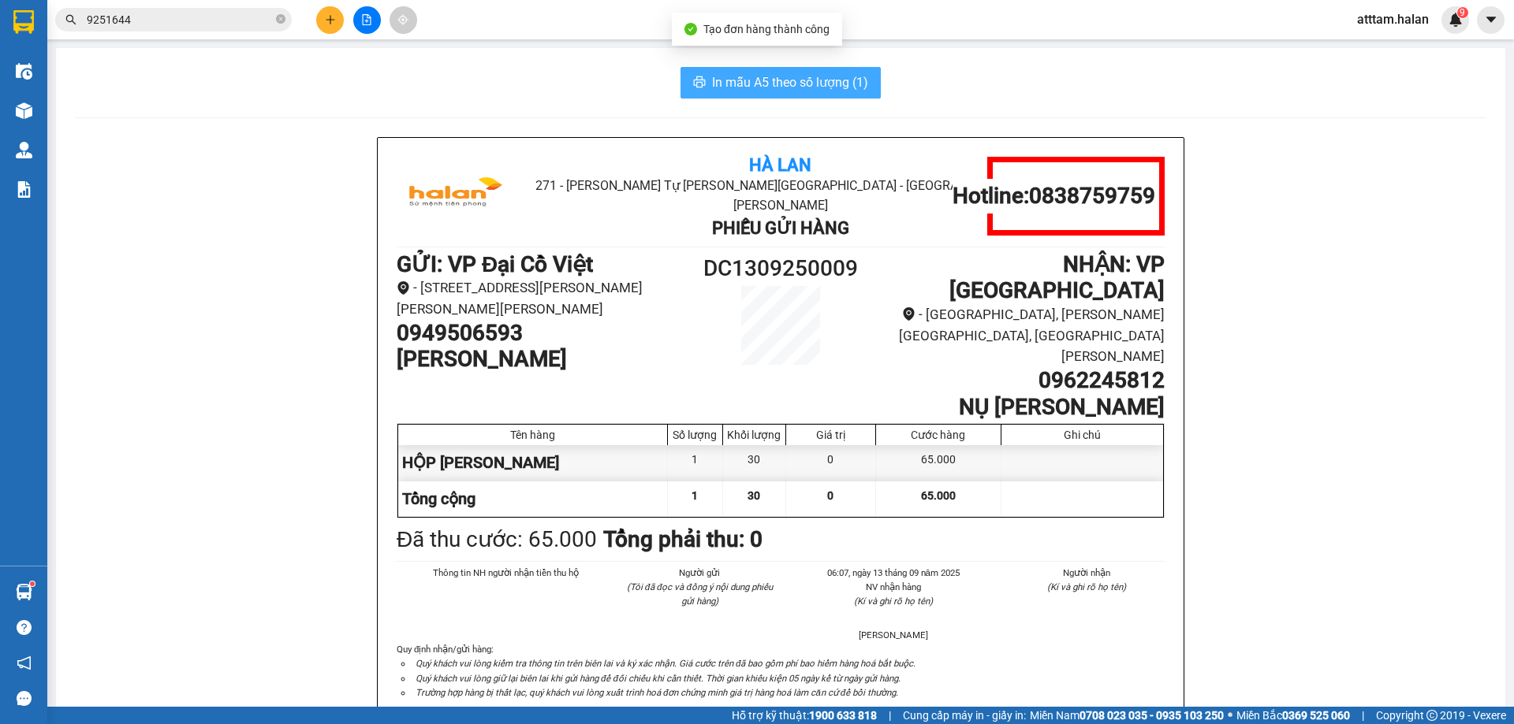
click at [765, 80] on span "In mẫu A5 theo số lượng (1)" at bounding box center [790, 83] width 156 height 20
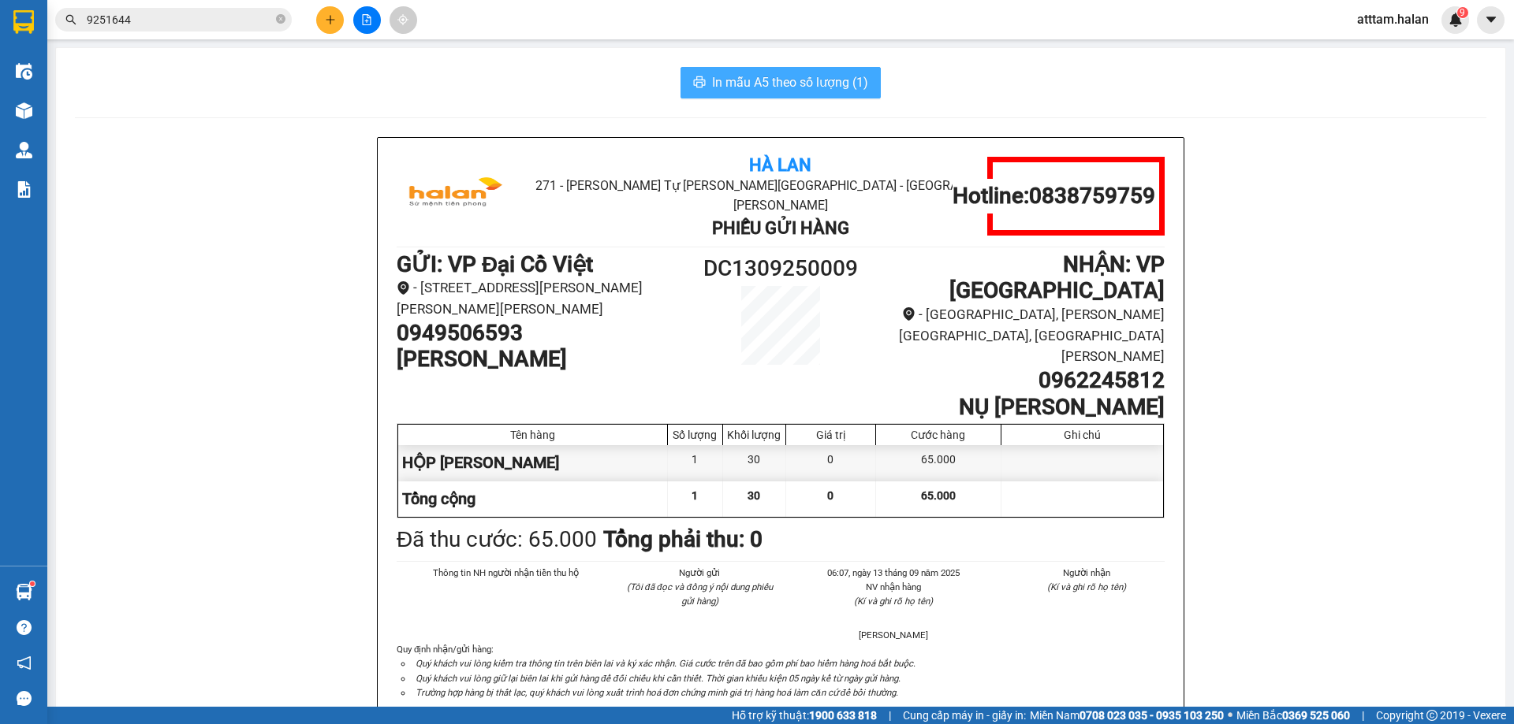
click at [765, 80] on span "In mẫu A5 theo số lượng (1)" at bounding box center [790, 83] width 156 height 20
click at [1009, 63] on div "In mẫu A5 theo số [PERSON_NAME] (1) Hà Lan 271 - [PERSON_NAME] Tự [PERSON_NAME]…" at bounding box center [780, 732] width 1449 height 1368
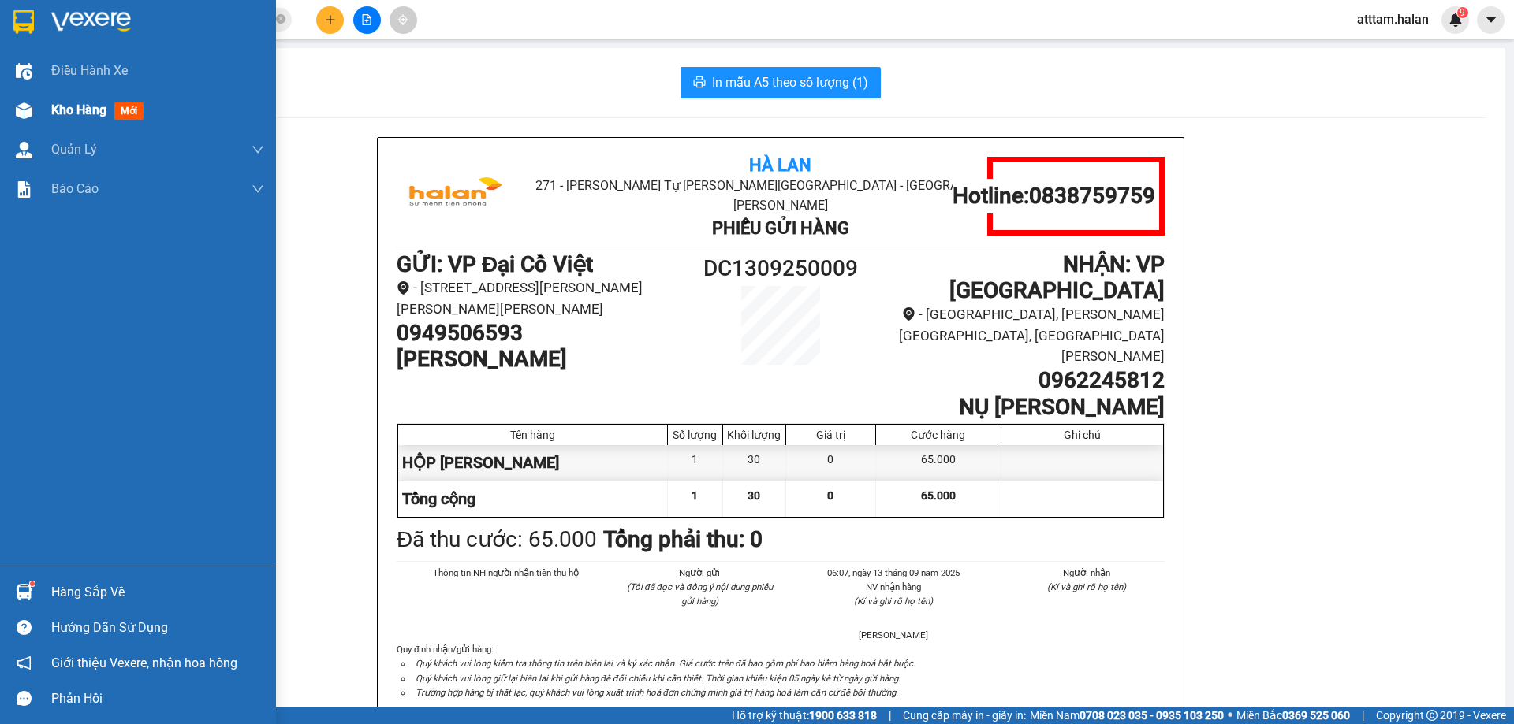
click at [83, 112] on span "Kho hàng" at bounding box center [78, 109] width 55 height 15
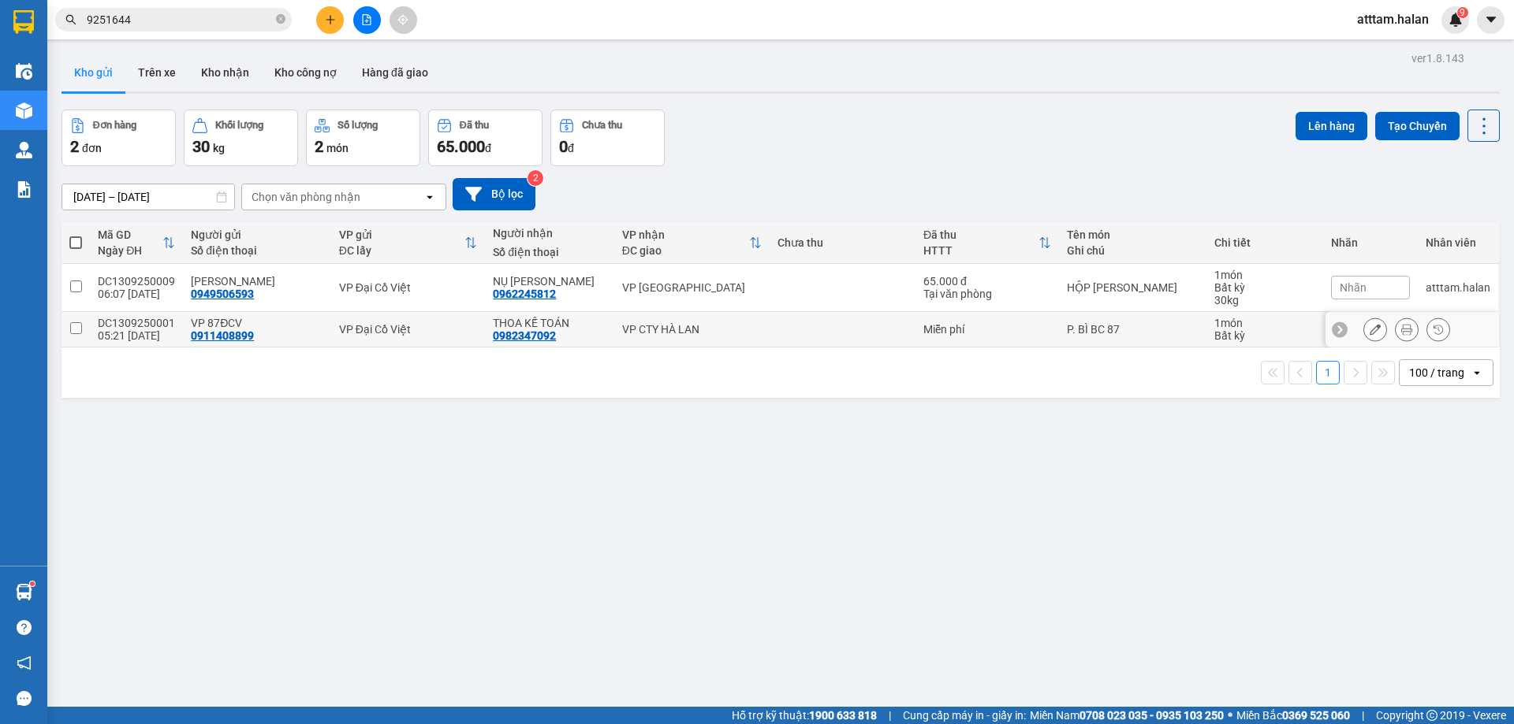
click at [203, 321] on div "VP 87ĐCV" at bounding box center [257, 323] width 132 height 13
checkbox input "true"
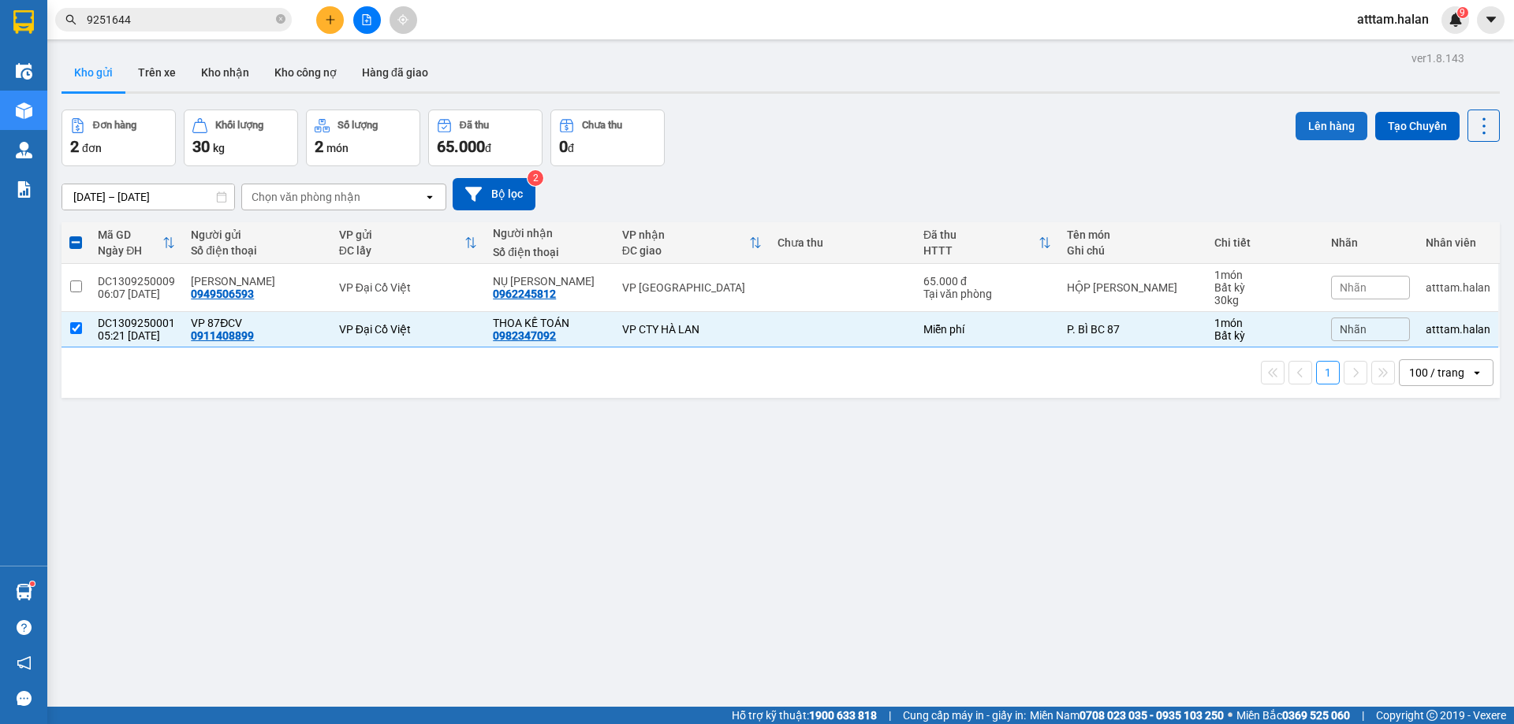
drag, startPoint x: 1311, startPoint y: 134, endPoint x: 1298, endPoint y: 134, distance: 13.4
click at [1305, 134] on button "Lên hàng" at bounding box center [1331, 126] width 72 height 28
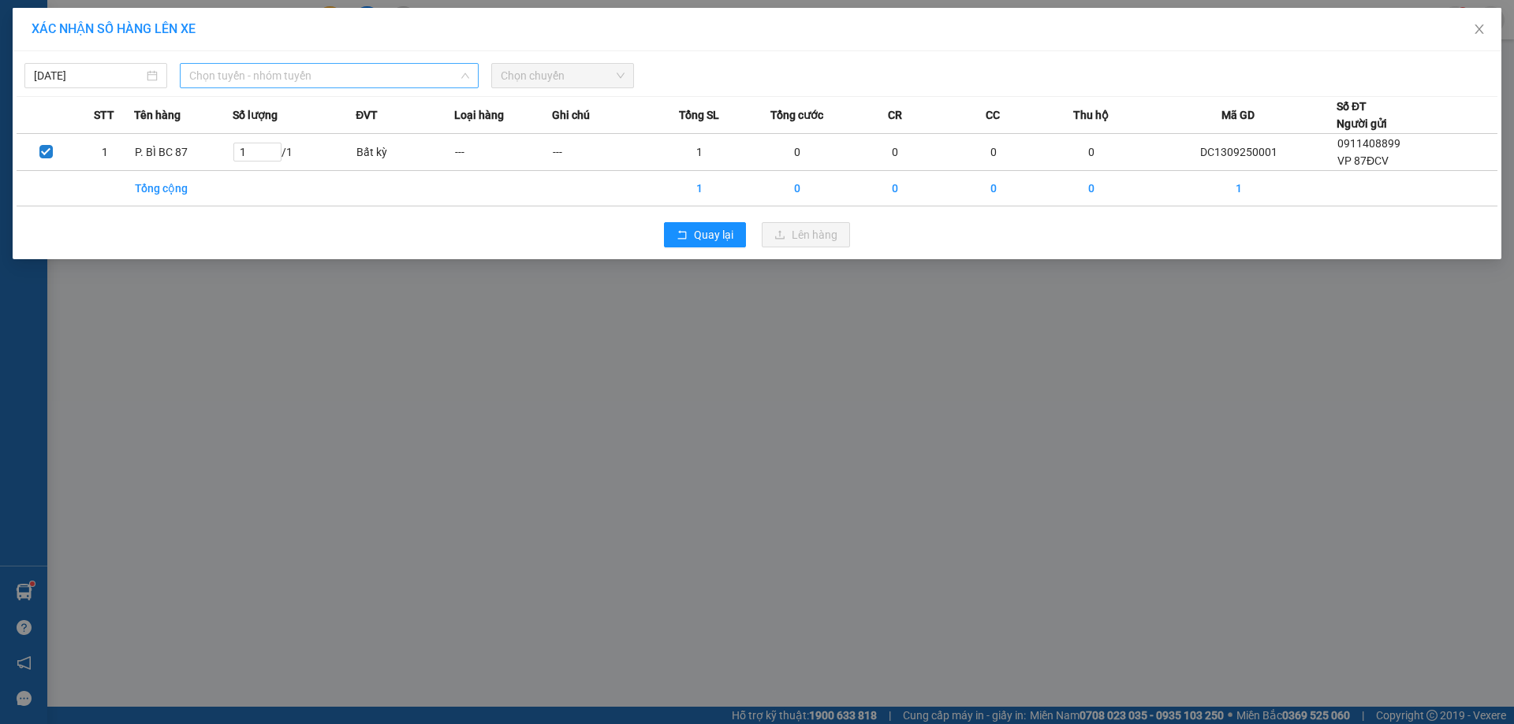
click at [258, 73] on span "Chọn tuyến - nhóm tuyến" at bounding box center [329, 76] width 280 height 24
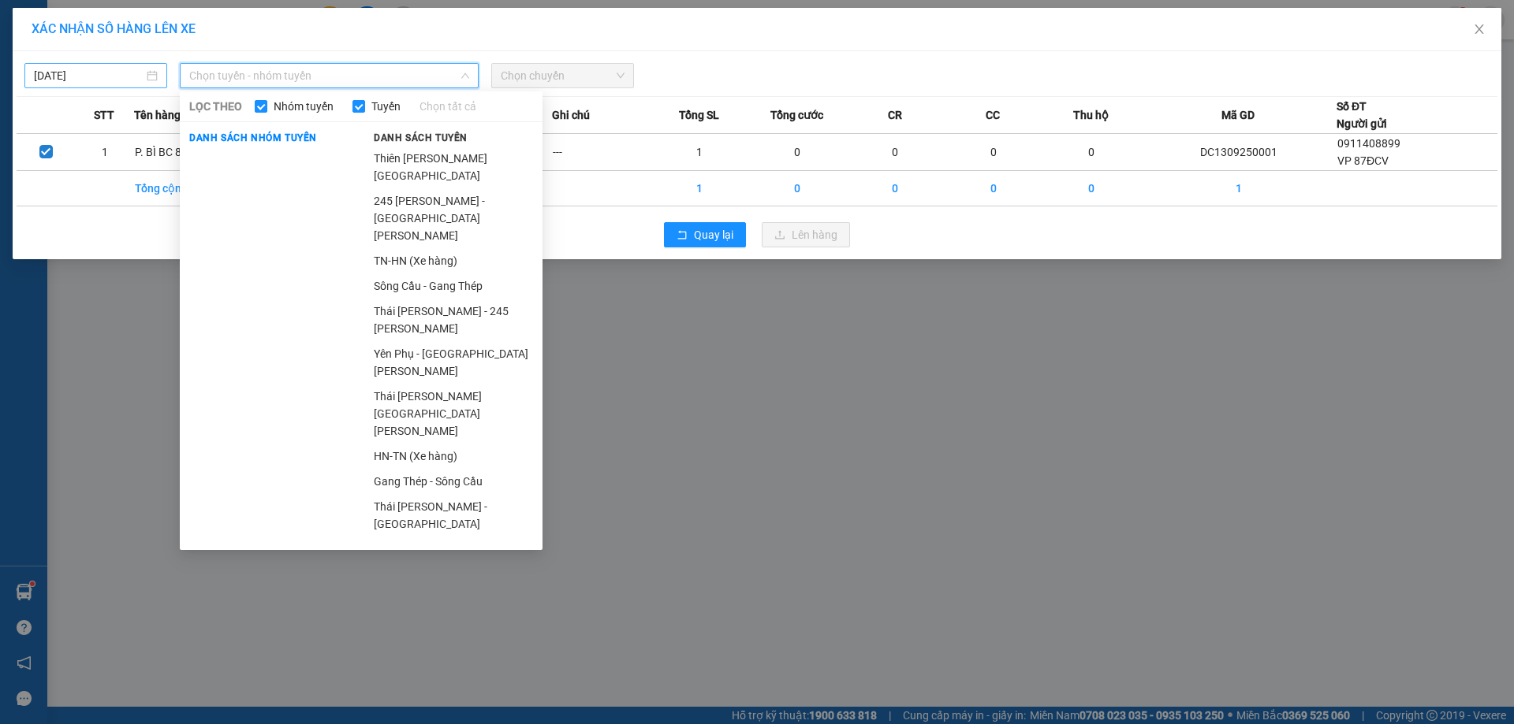
click at [108, 72] on input "[DATE]" at bounding box center [89, 75] width 110 height 17
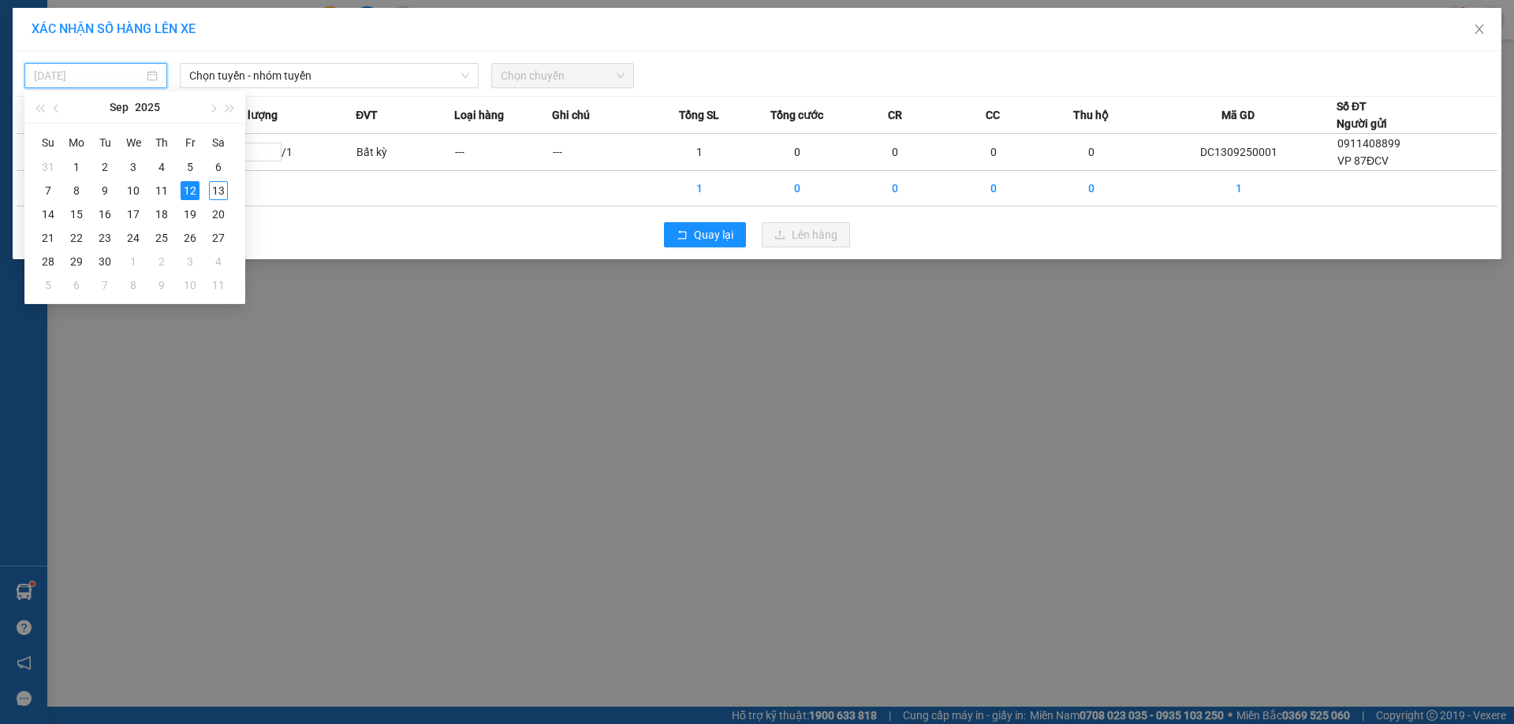
click at [217, 188] on div "13" at bounding box center [218, 190] width 19 height 19
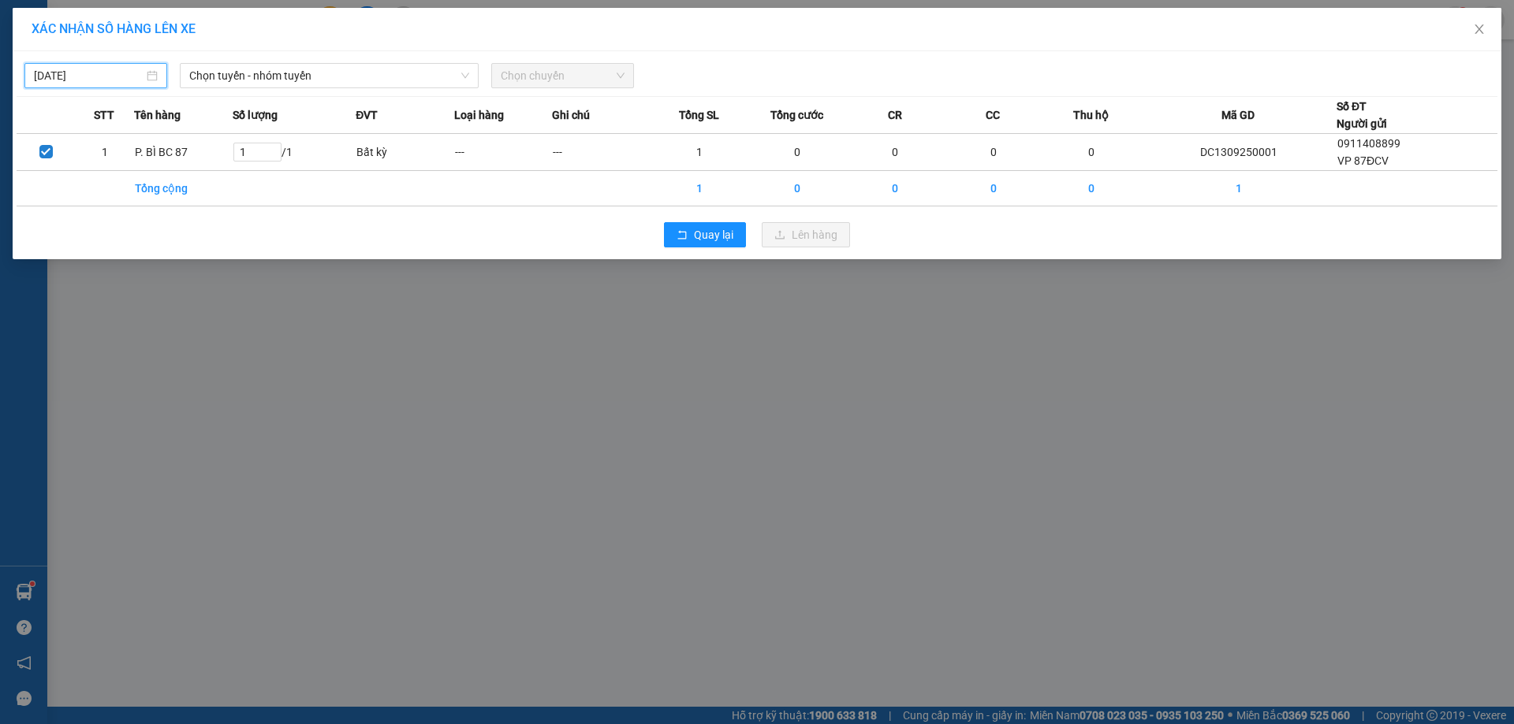
type input "[DATE]"
click at [255, 80] on span "Chọn tuyến - nhóm tuyến" at bounding box center [329, 76] width 280 height 24
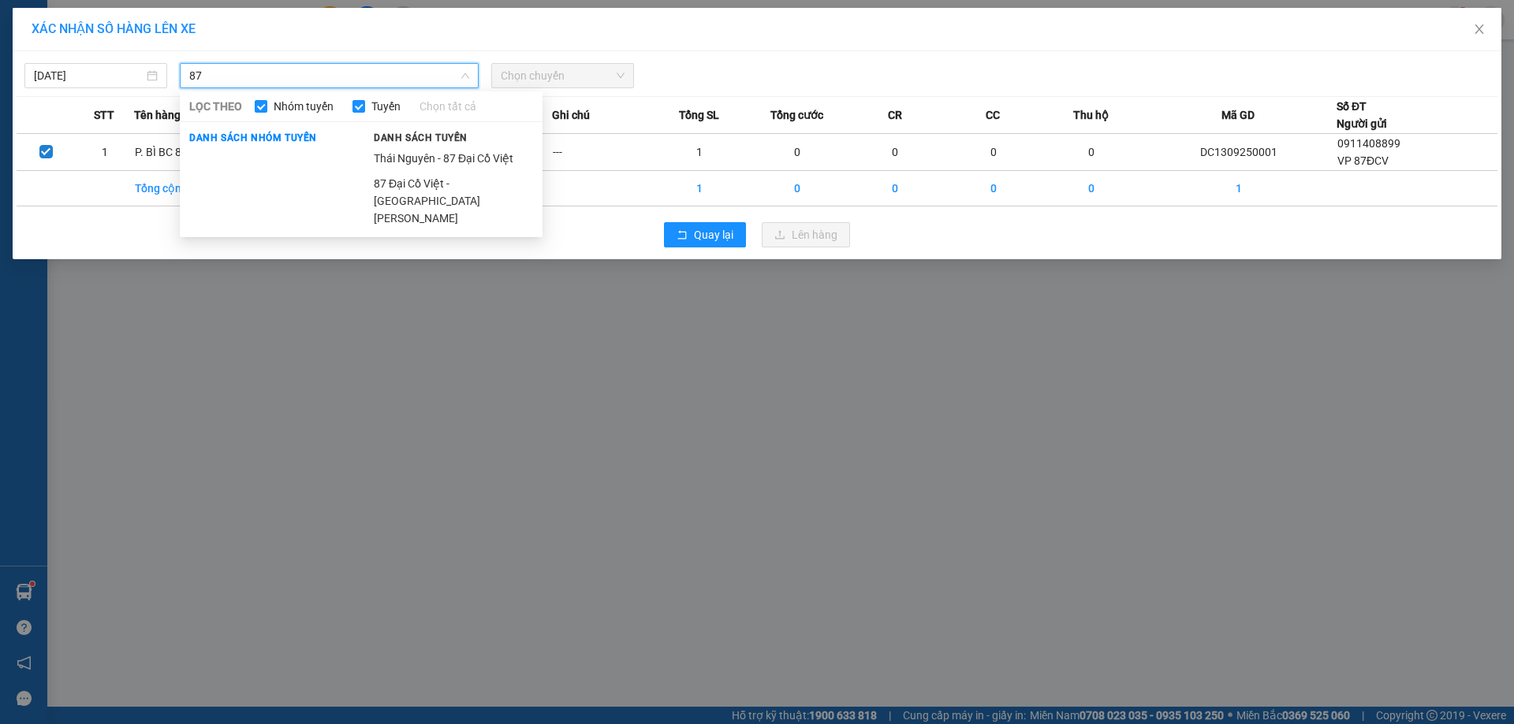
type input "87"
click at [407, 190] on li "87 Đại Cồ Việt - [GEOGRAPHIC_DATA][PERSON_NAME]" at bounding box center [453, 201] width 178 height 60
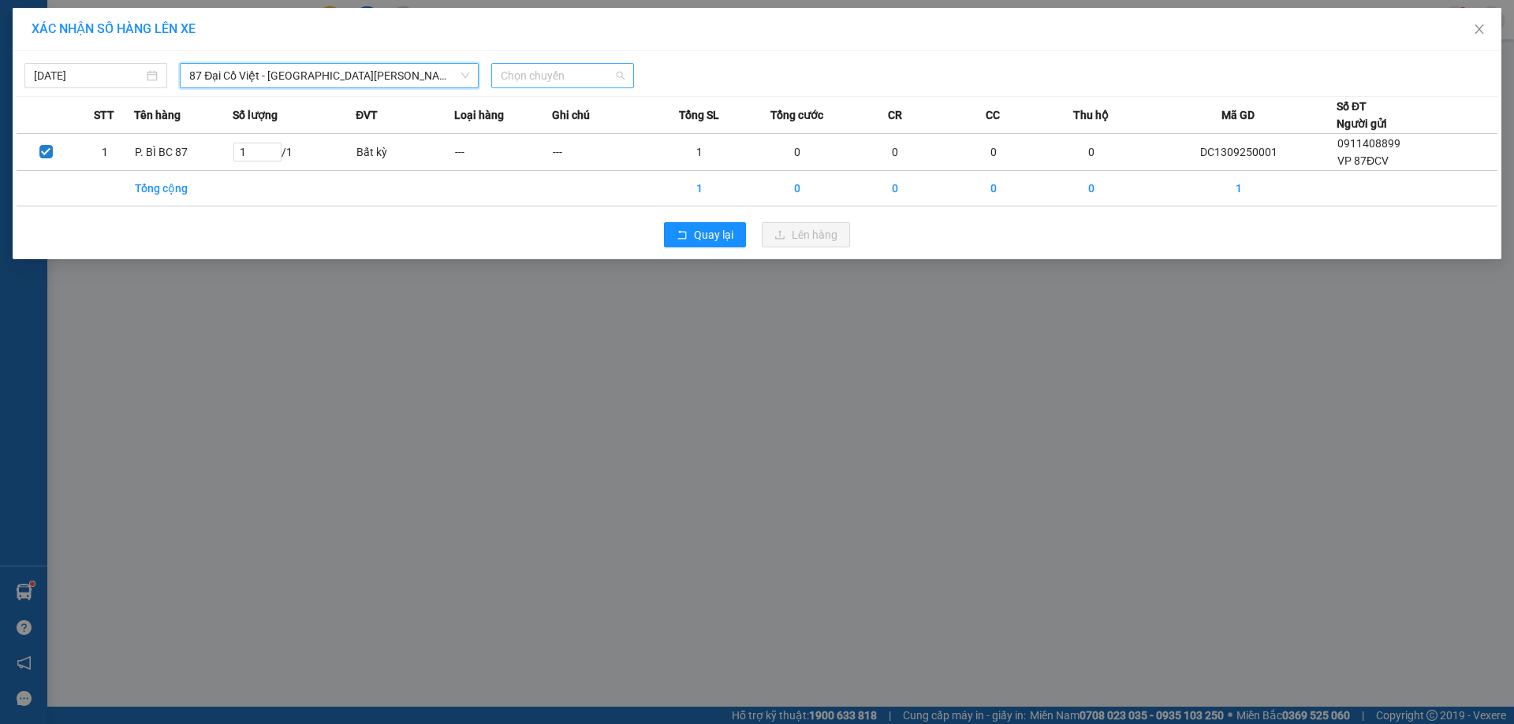
drag, startPoint x: 529, startPoint y: 64, endPoint x: 561, endPoint y: 91, distance: 42.5
click at [530, 64] on span "Chọn chuyến" at bounding box center [563, 76] width 124 height 24
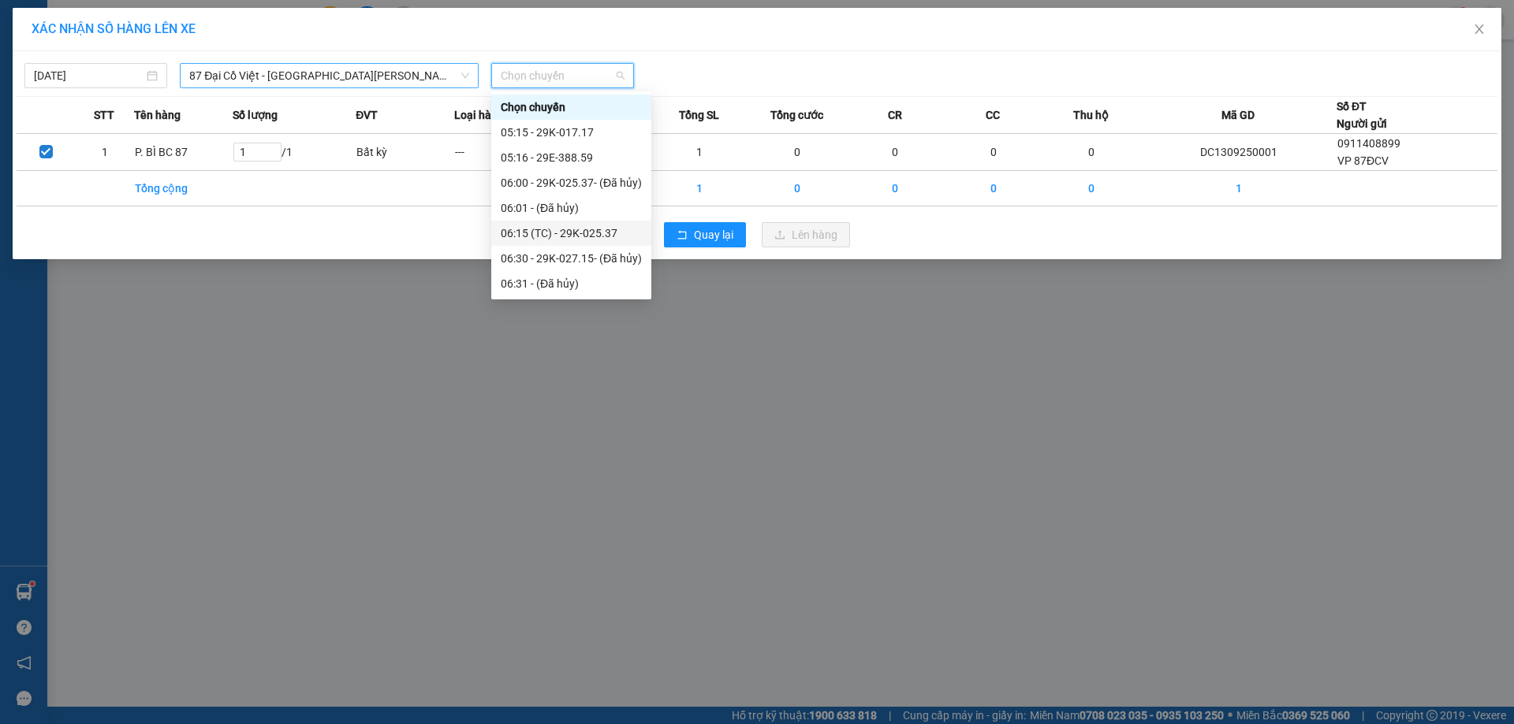
click at [574, 225] on div "06:15 (TC) - 29K-025.37" at bounding box center [571, 233] width 141 height 17
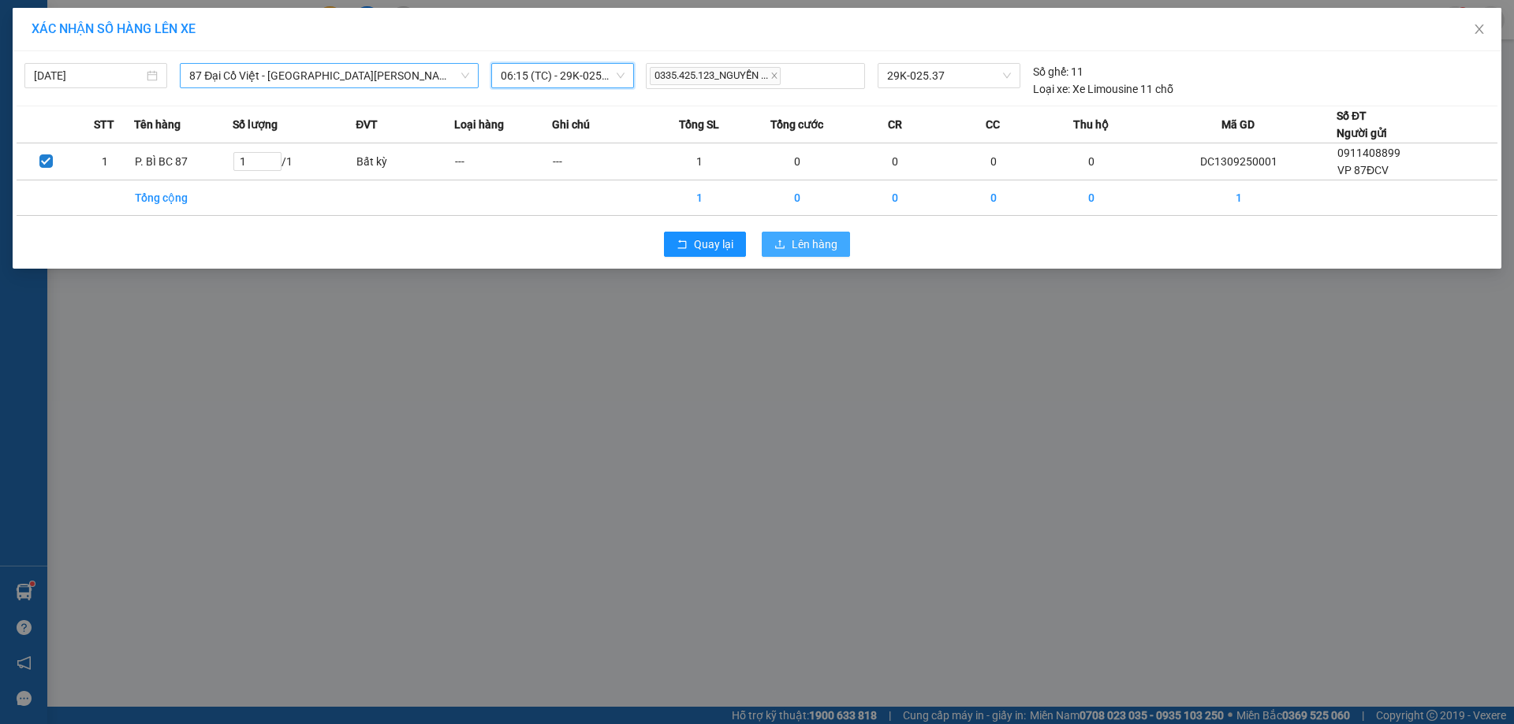
click at [822, 240] on span "Lên hàng" at bounding box center [814, 244] width 46 height 17
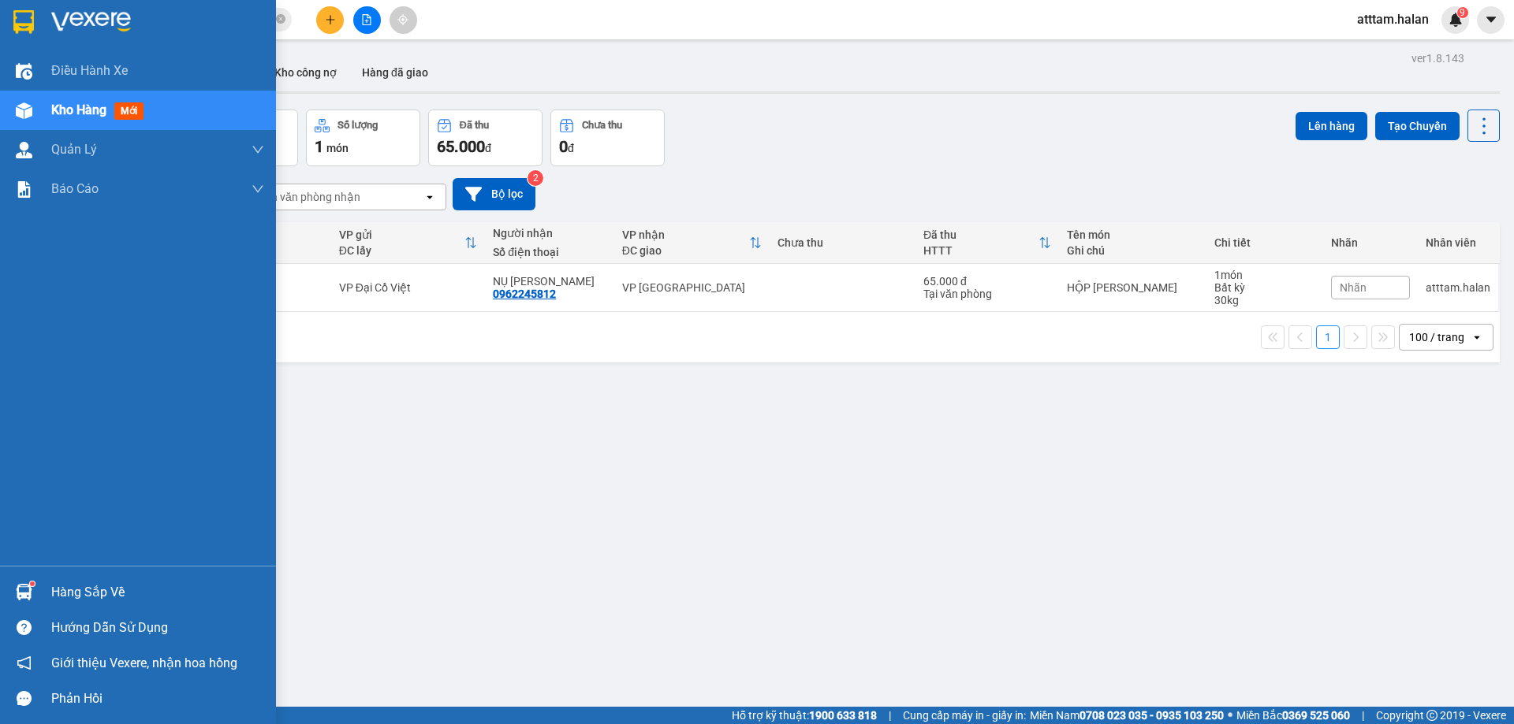
click at [79, 584] on div "Hàng sắp về" at bounding box center [157, 593] width 213 height 24
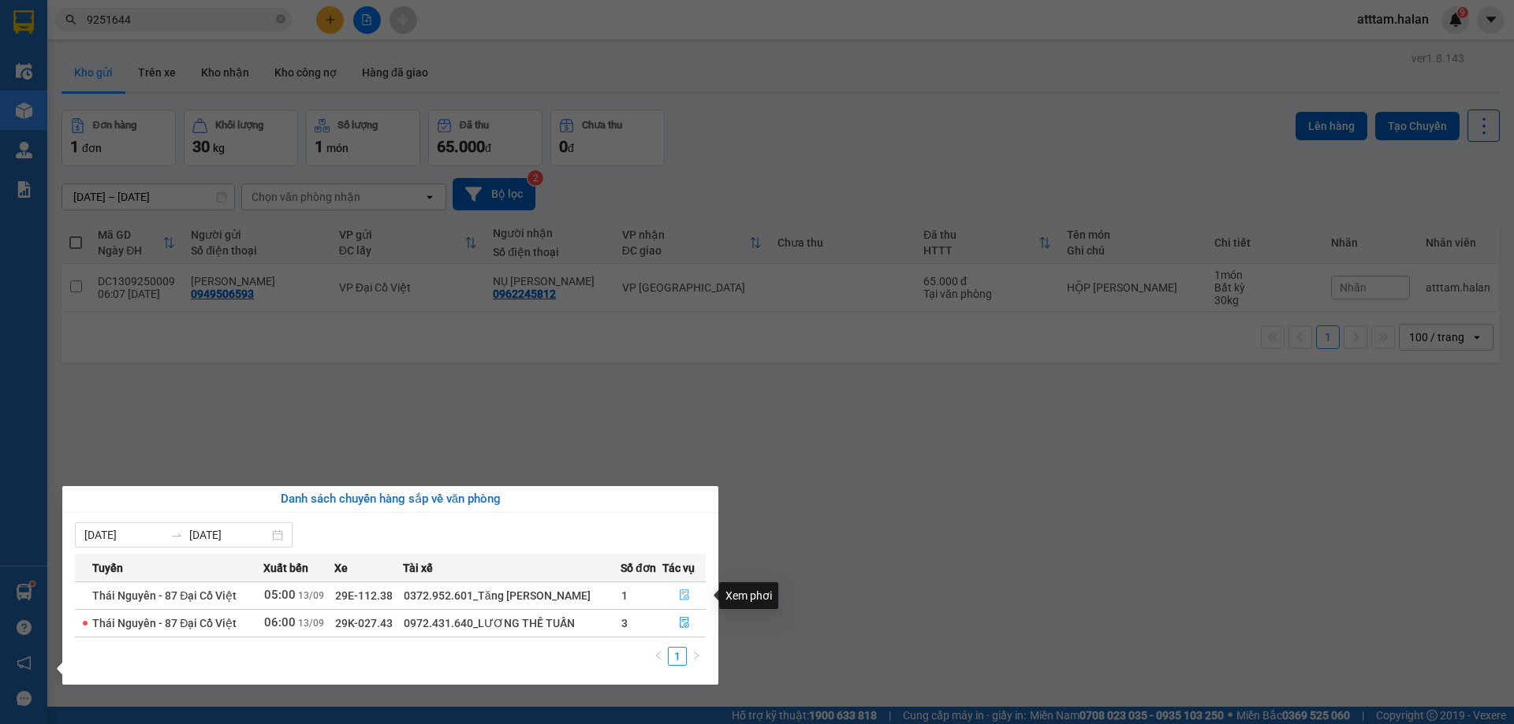
click at [683, 596] on icon "file-done" at bounding box center [684, 595] width 11 height 11
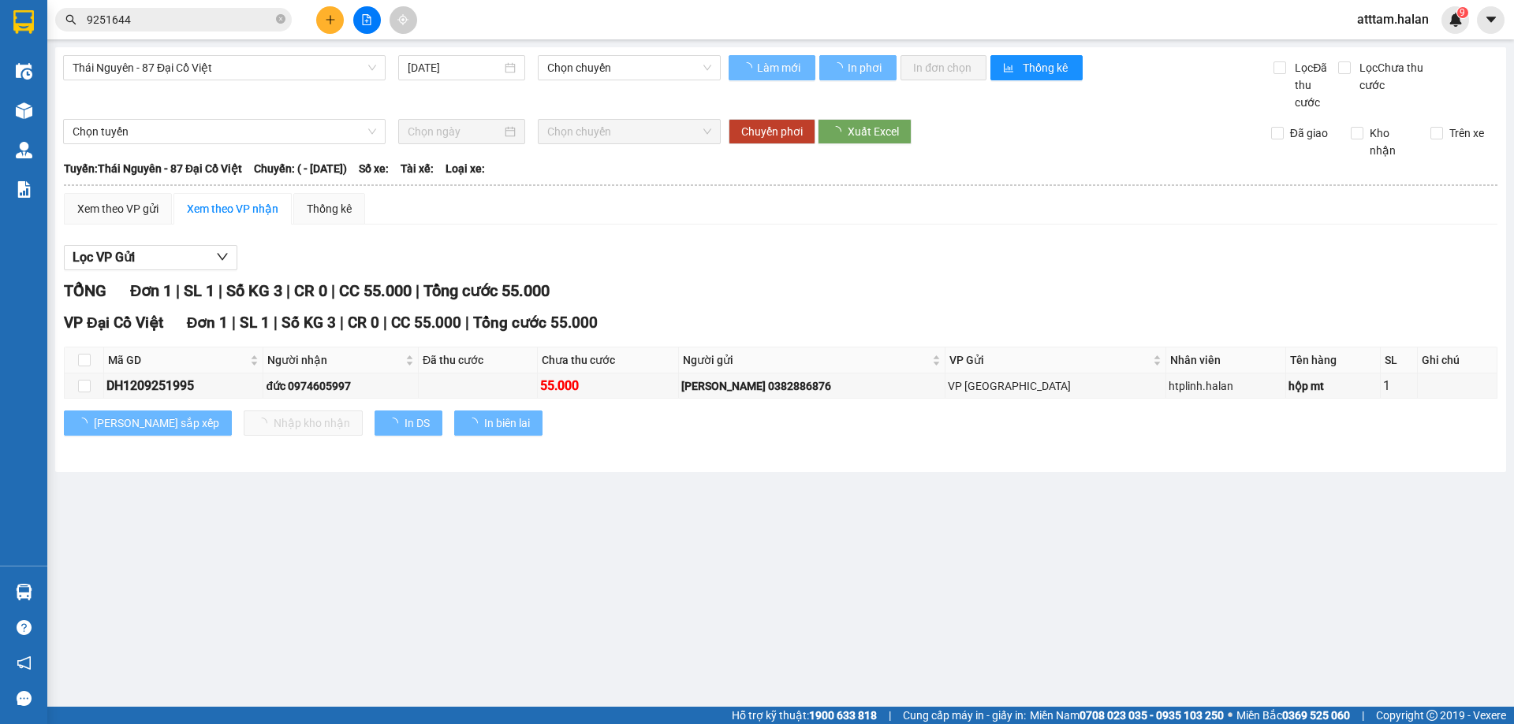
type input "[DATE]"
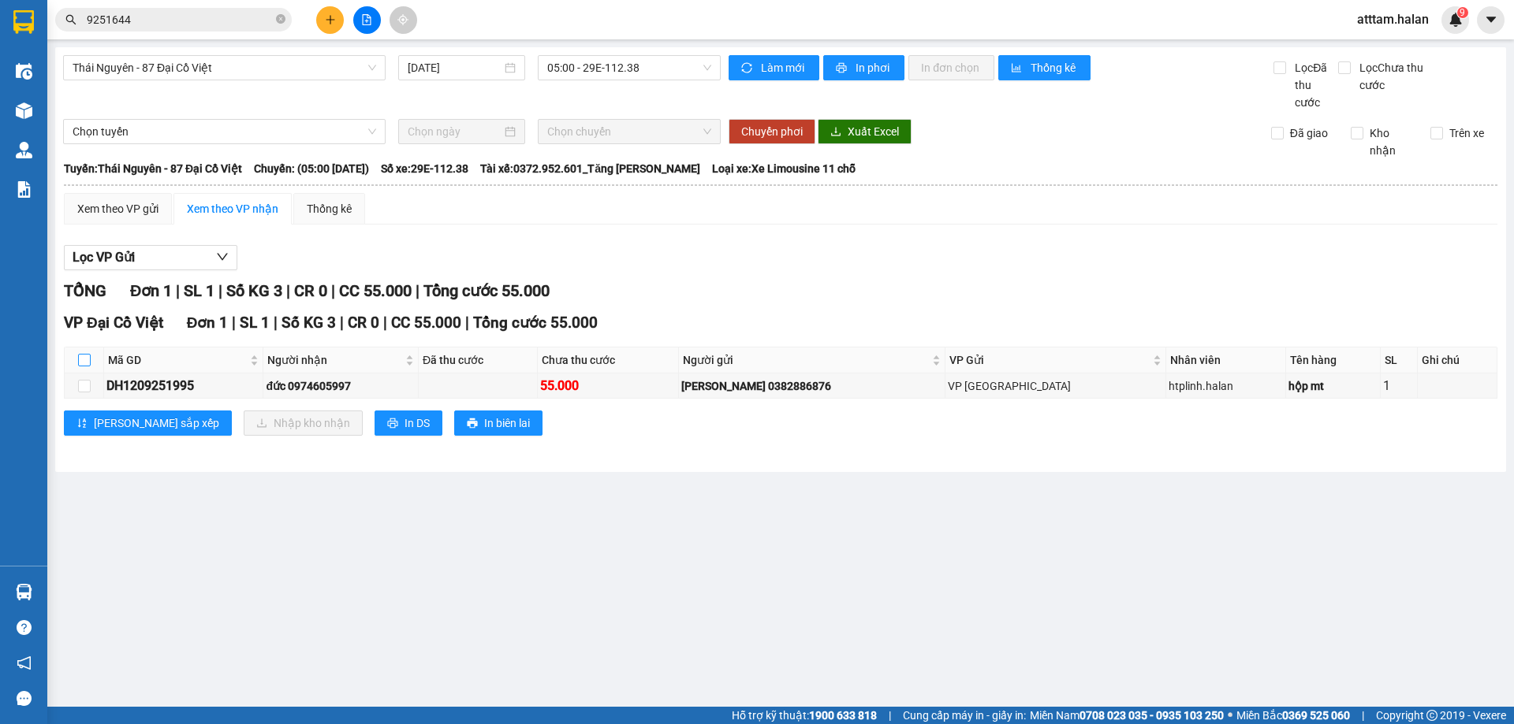
click at [81, 361] on input "checkbox" at bounding box center [84, 360] width 13 height 13
checkbox input "true"
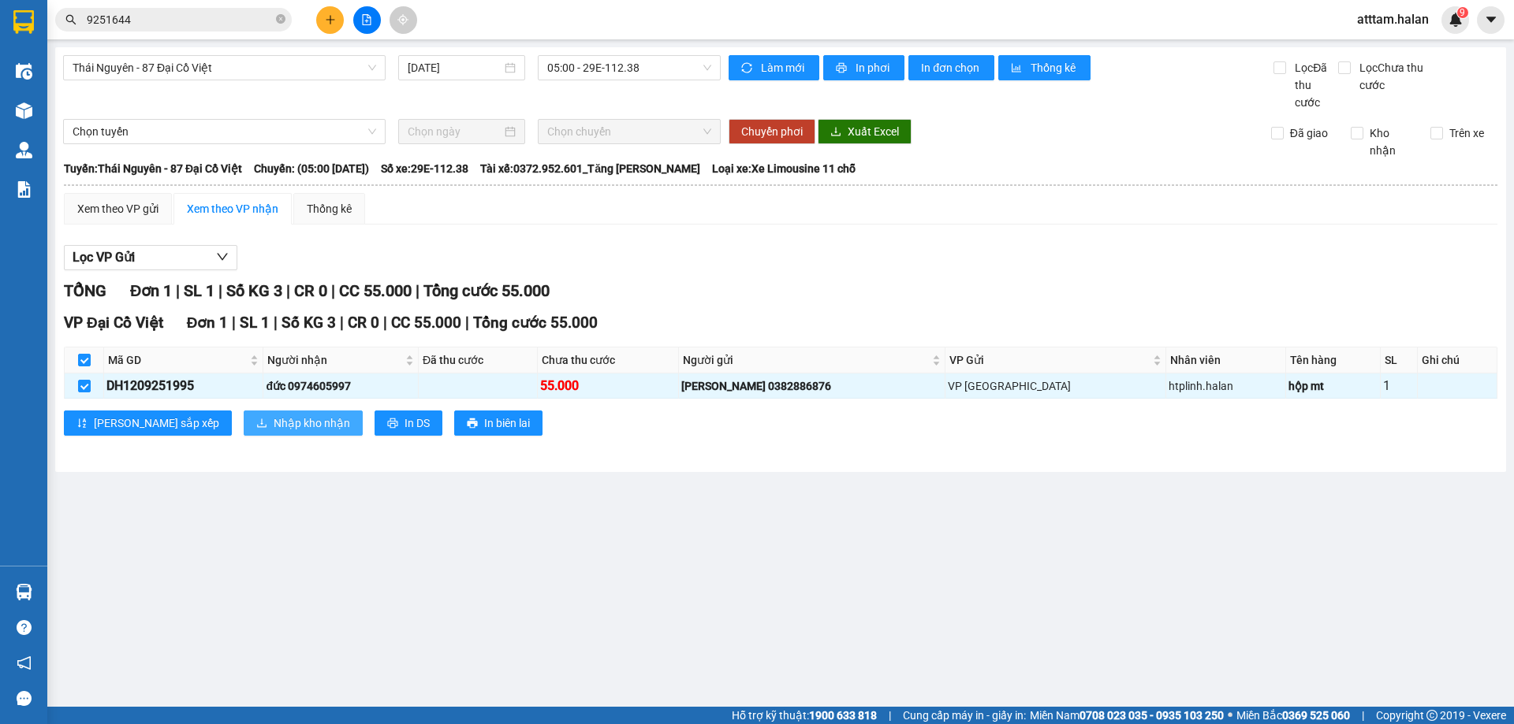
click at [274, 427] on span "Nhập kho nhận" at bounding box center [312, 423] width 76 height 17
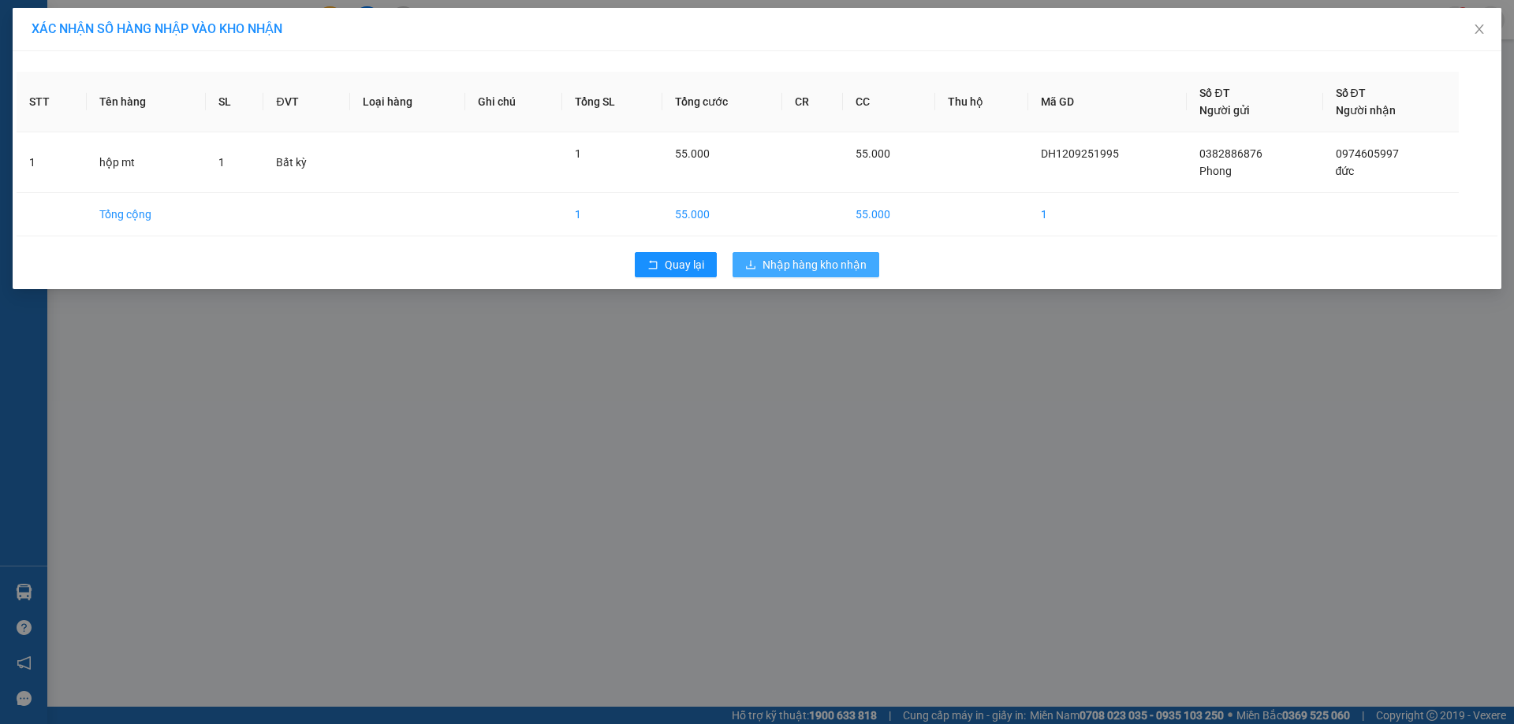
click at [789, 268] on span "Nhập hàng kho nhận" at bounding box center [814, 264] width 104 height 17
